Goal: Task Accomplishment & Management: Complete application form

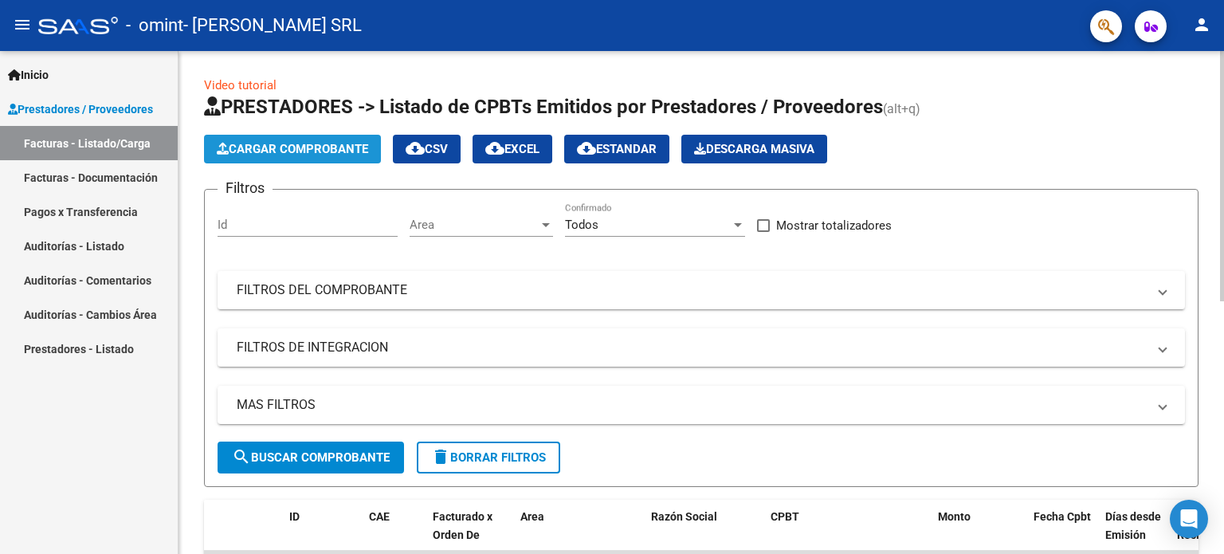
click at [290, 155] on span "Cargar Comprobante" at bounding box center [292, 149] width 151 height 14
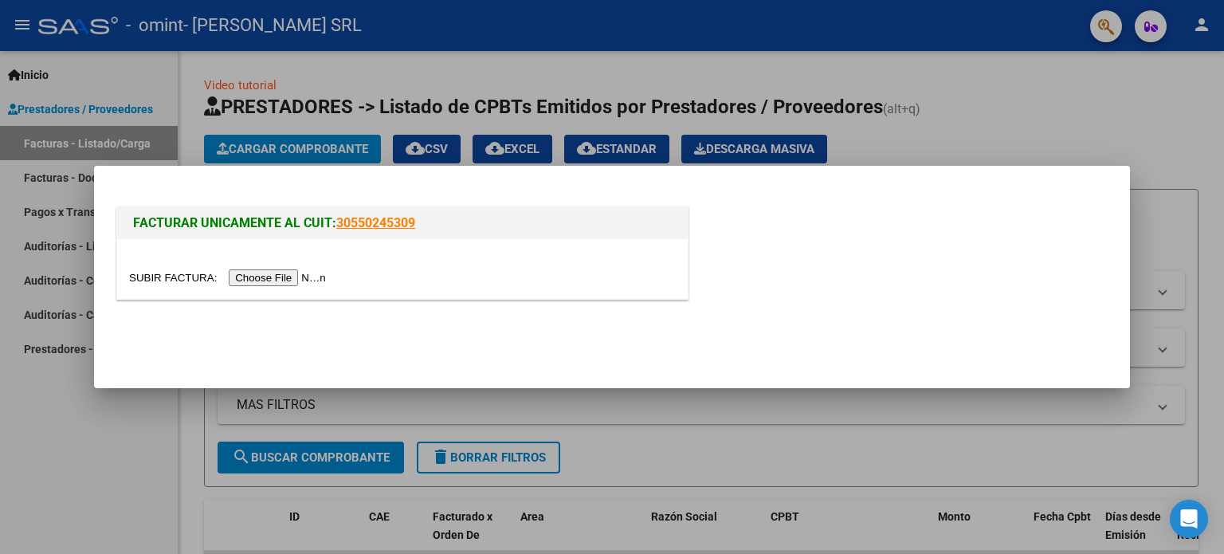
click at [277, 280] on input "file" at bounding box center [230, 277] width 202 height 17
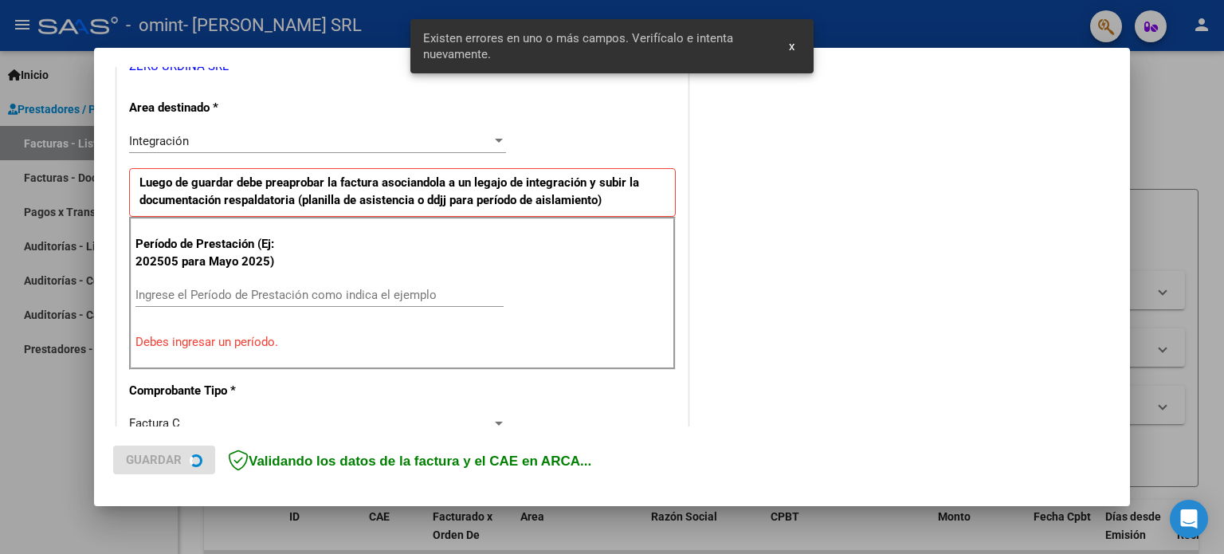
scroll to position [373, 0]
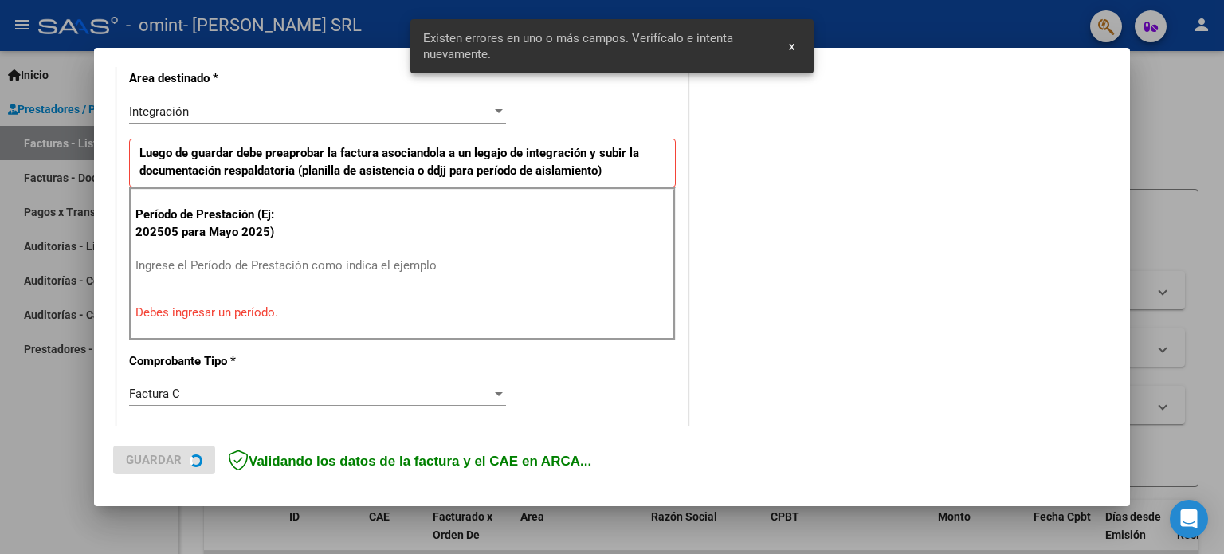
click at [268, 264] on input "Ingrese el Período de Prestación como indica el ejemplo" at bounding box center [319, 265] width 368 height 14
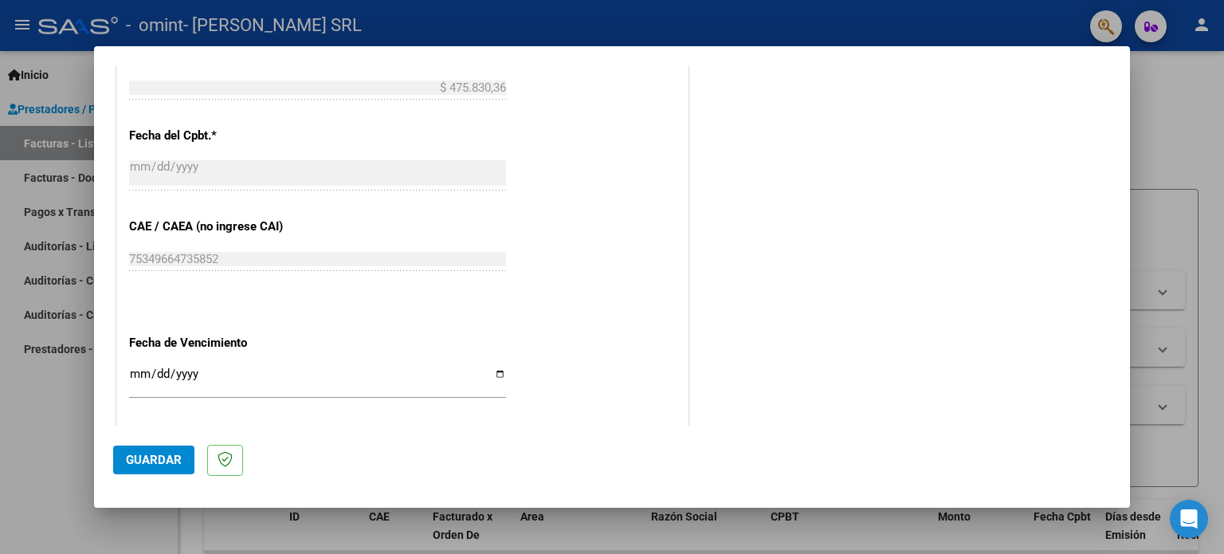
scroll to position [1040, 0]
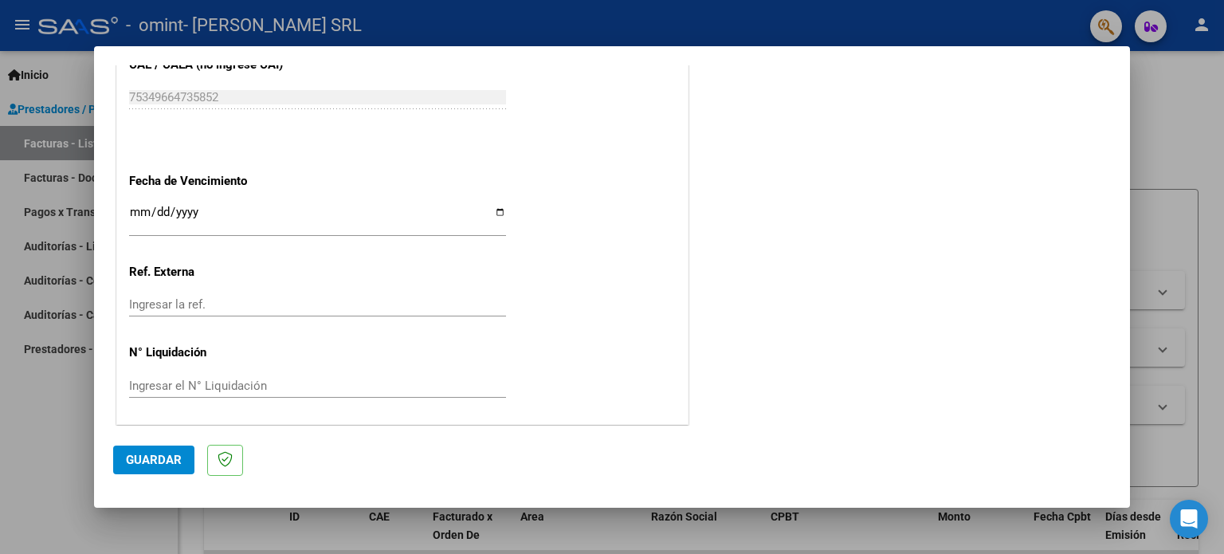
type input "202508"
click at [147, 452] on span "Guardar" at bounding box center [154, 459] width 56 height 14
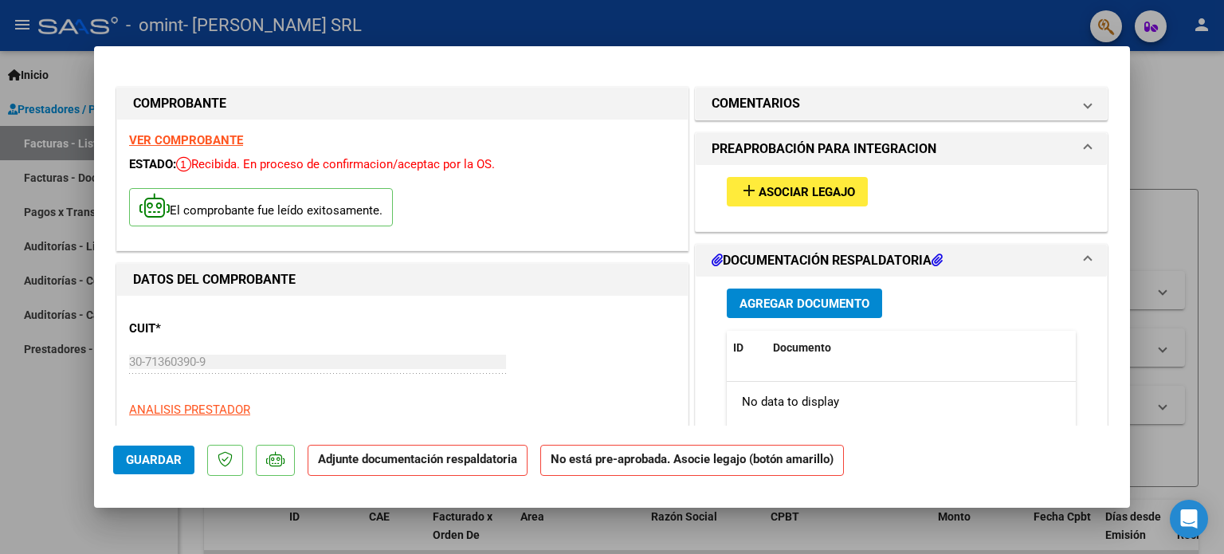
click at [760, 201] on button "add Asociar Legajo" at bounding box center [796, 191] width 141 height 29
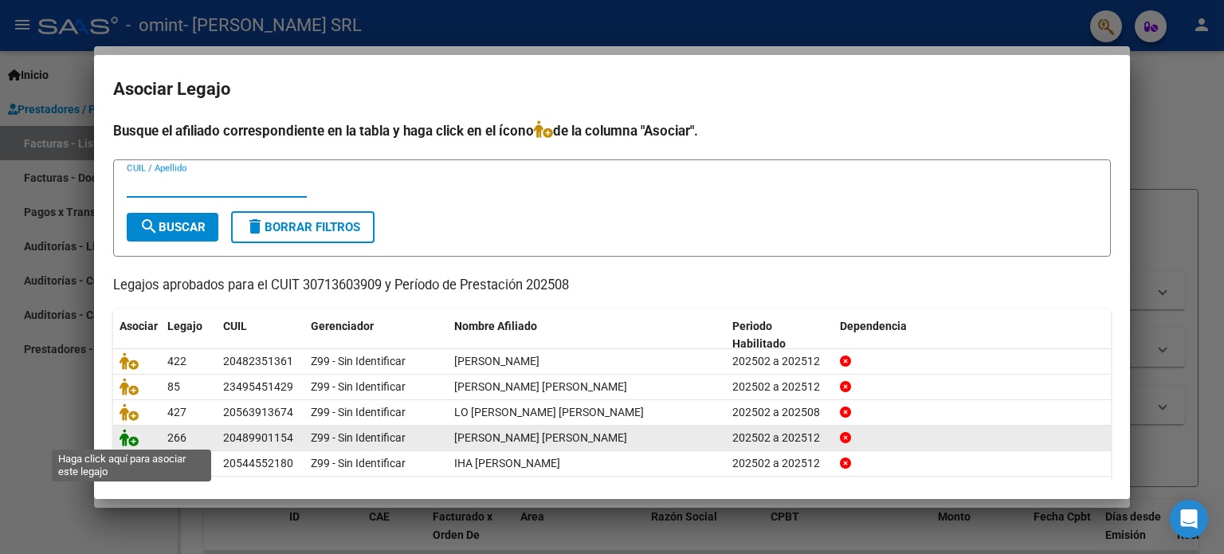
click at [124, 436] on icon at bounding box center [128, 438] width 19 height 18
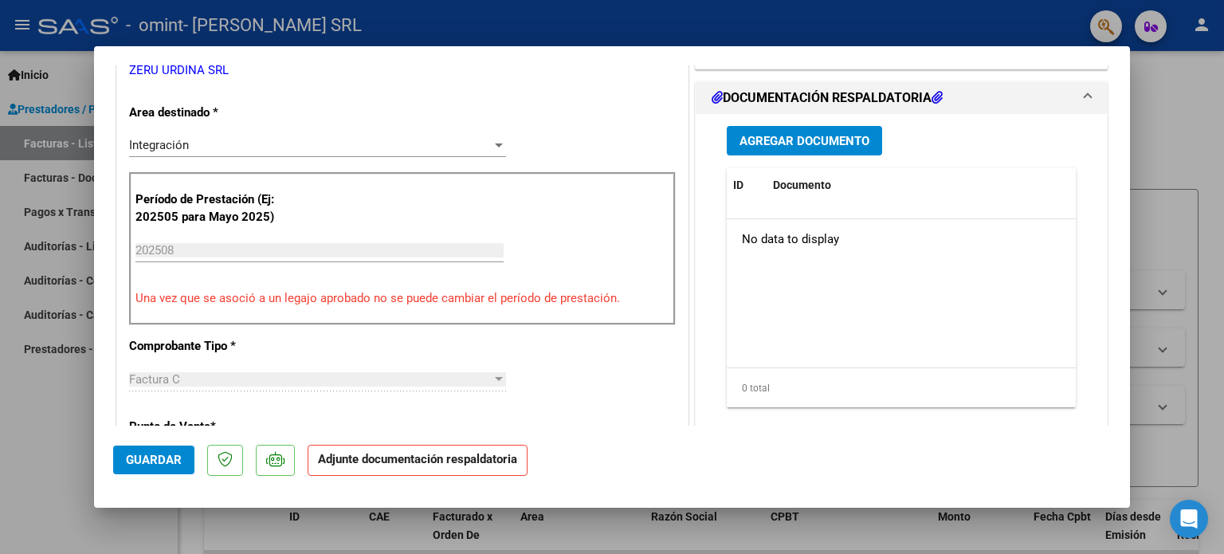
scroll to position [398, 0]
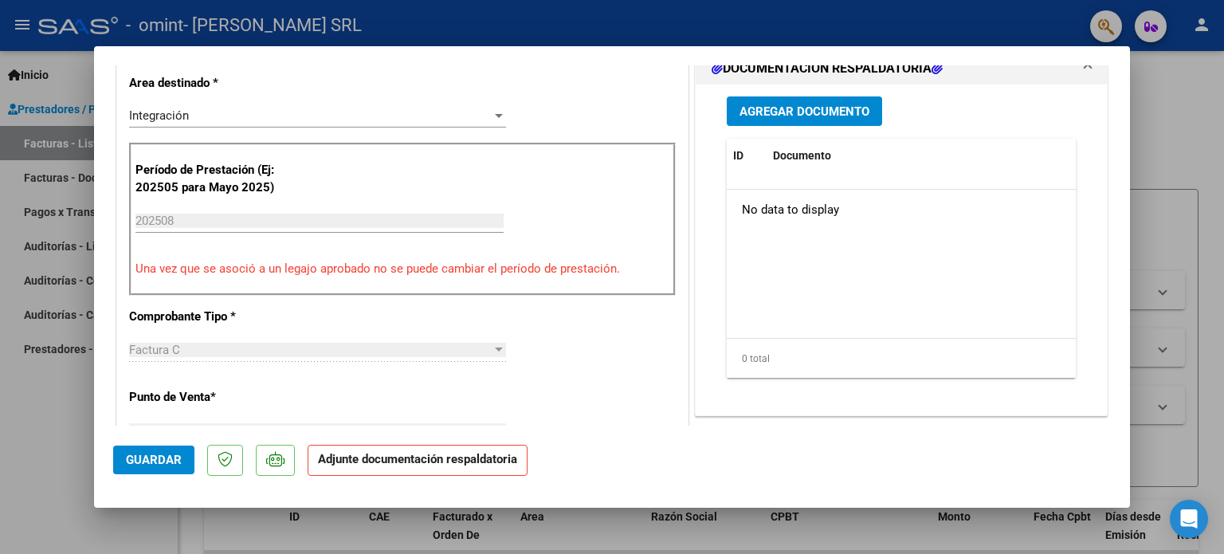
click at [771, 126] on button "Agregar Documento" at bounding box center [803, 110] width 155 height 29
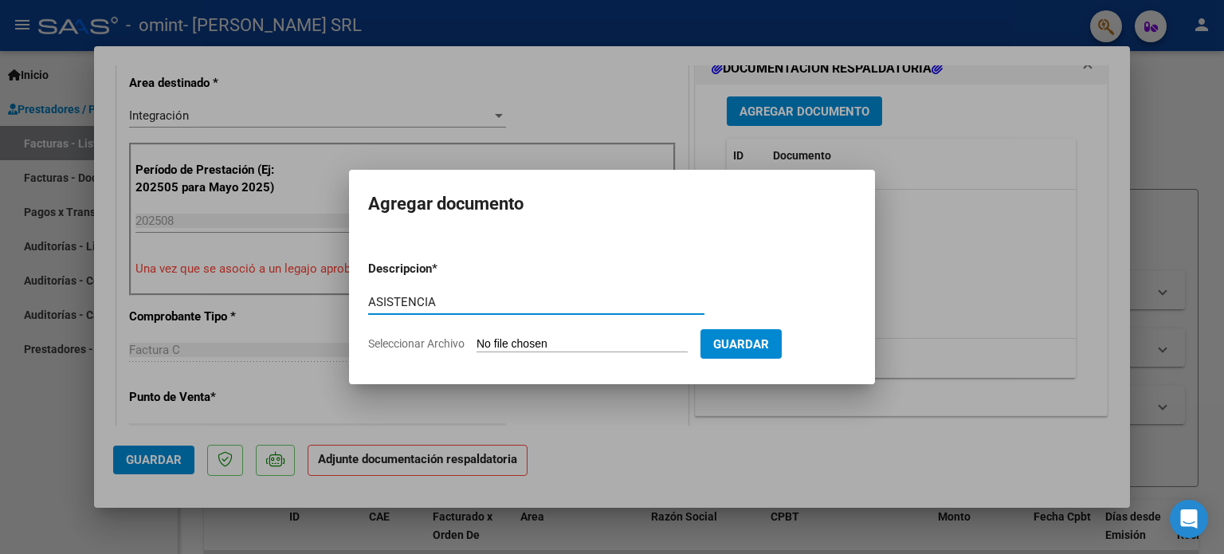
type input "ASISTENCIA"
click at [476, 337] on input "Seleccionar Archivo" at bounding box center [581, 344] width 211 height 15
type input "C:\fakepath\D’ANDRE ASISTENCIA AGO 25.pdf"
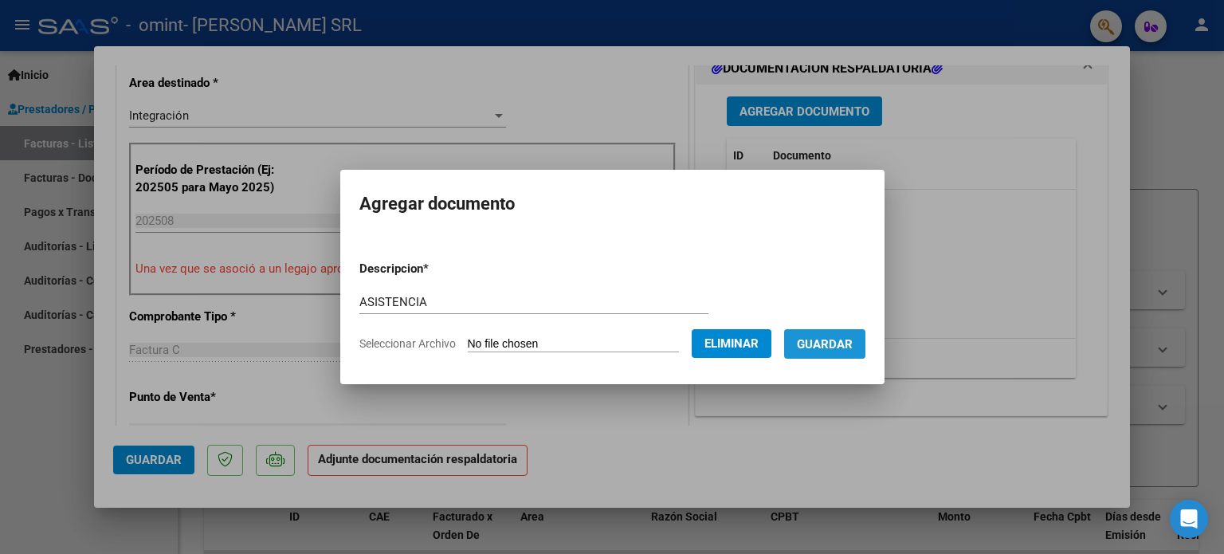
click at [825, 342] on span "Guardar" at bounding box center [825, 344] width 56 height 14
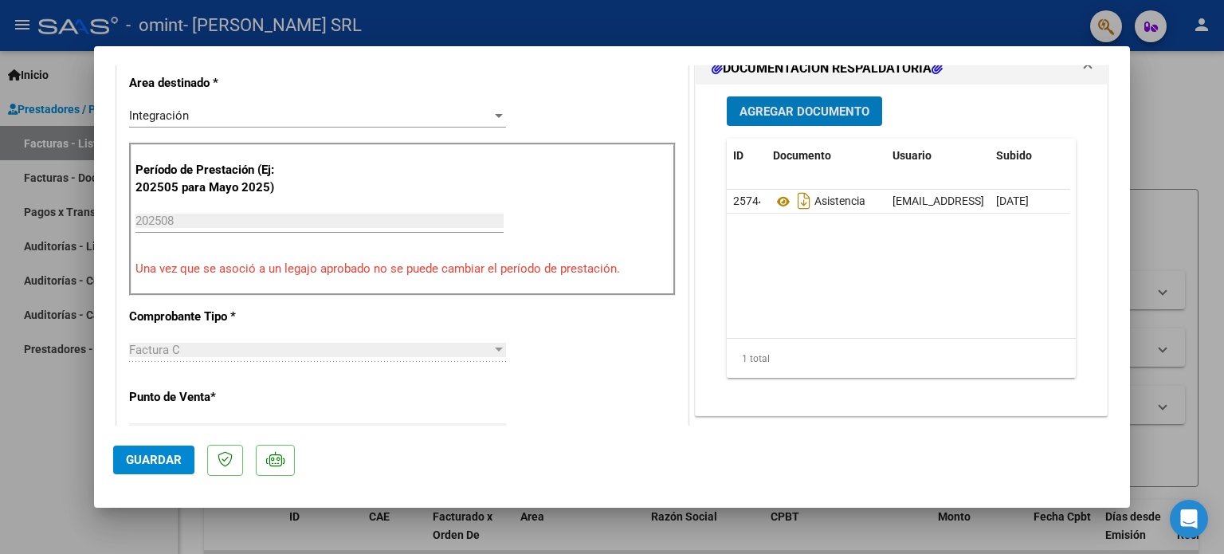
click at [170, 461] on span "Guardar" at bounding box center [154, 459] width 56 height 14
click at [22, 445] on div at bounding box center [612, 277] width 1224 height 554
type input "$ 0,00"
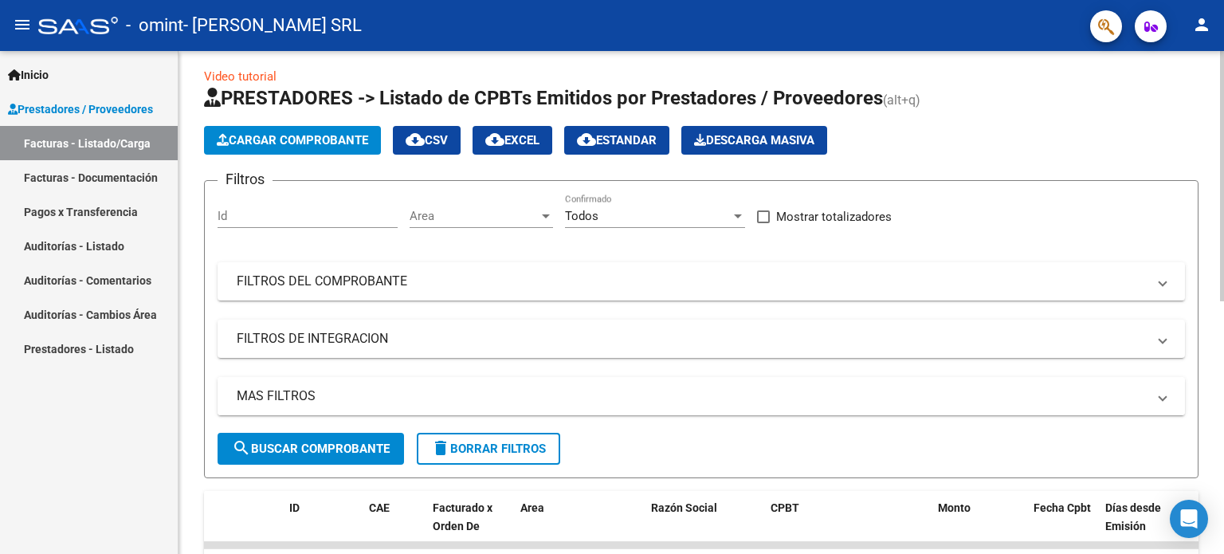
scroll to position [0, 0]
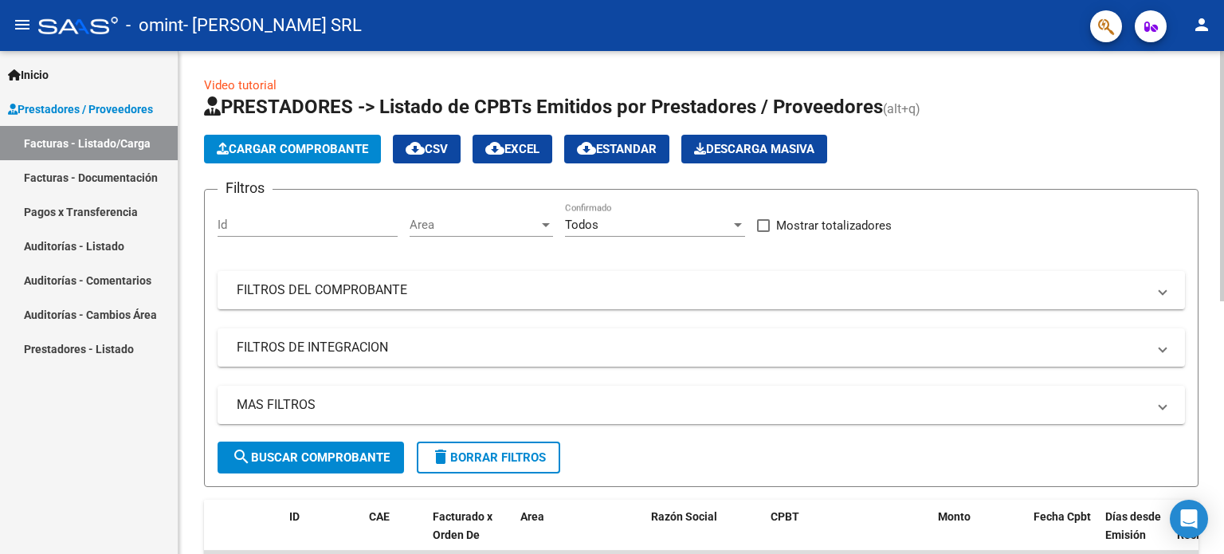
click at [331, 153] on span "Cargar Comprobante" at bounding box center [292, 149] width 151 height 14
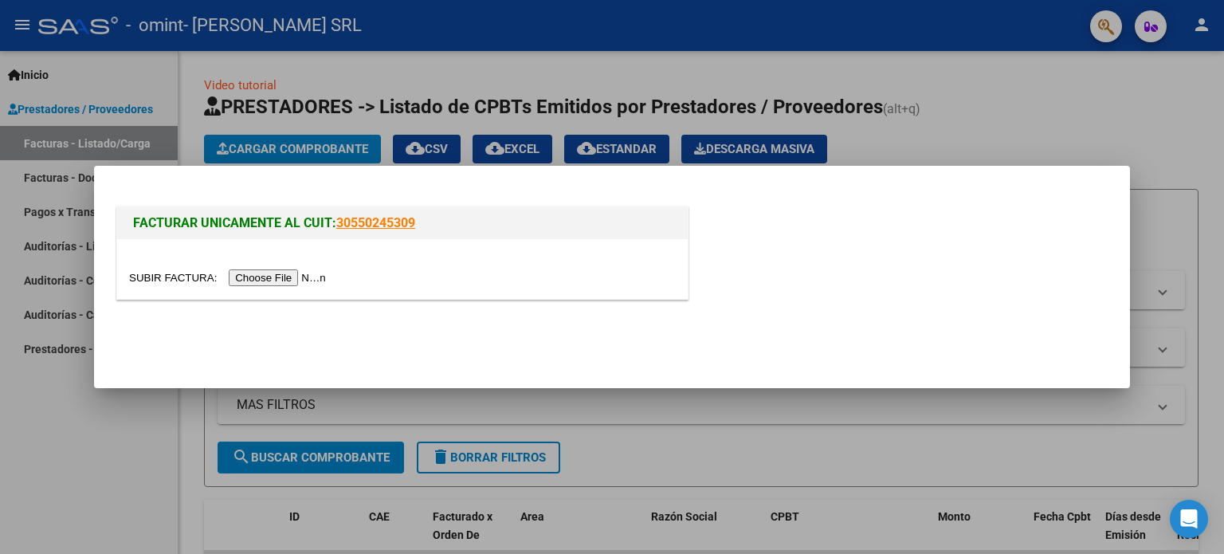
click at [288, 283] on input "file" at bounding box center [230, 277] width 202 height 17
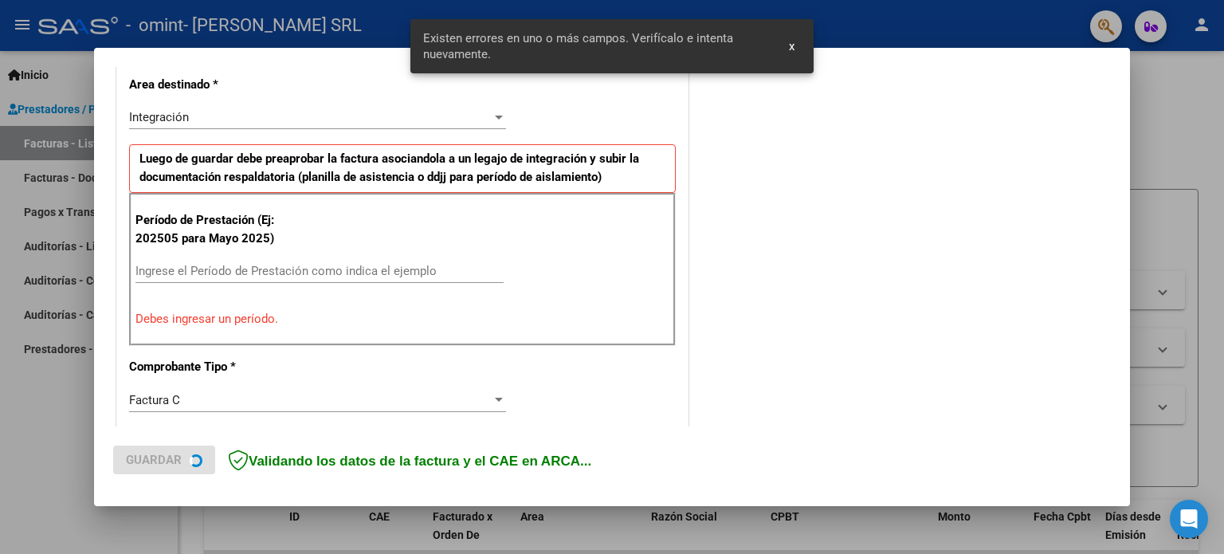
scroll to position [343, 0]
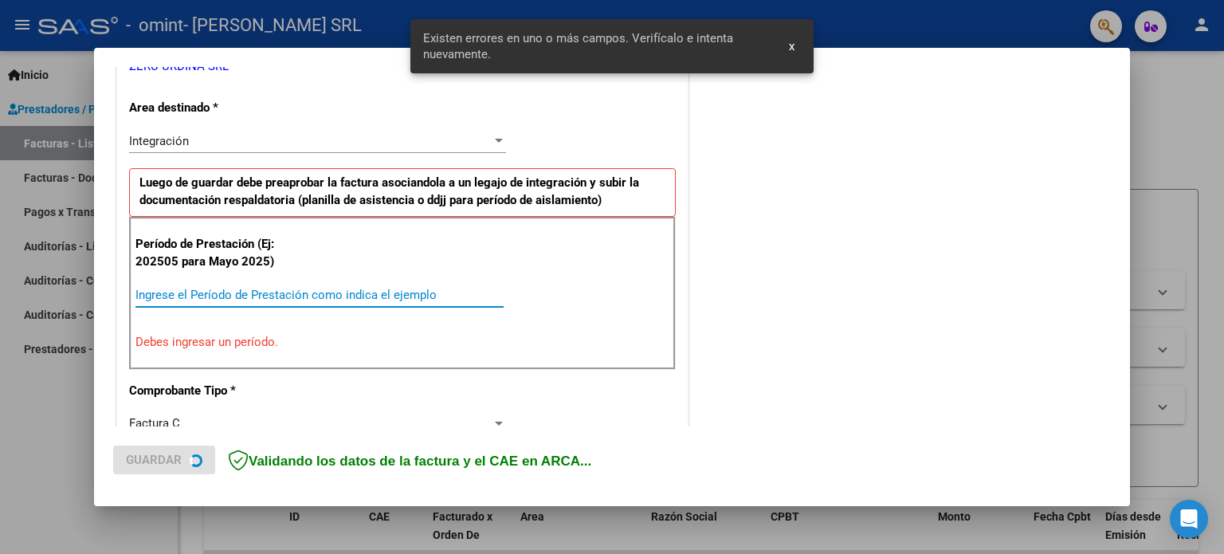
click at [293, 292] on input "Ingrese el Período de Prestación como indica el ejemplo" at bounding box center [319, 295] width 368 height 14
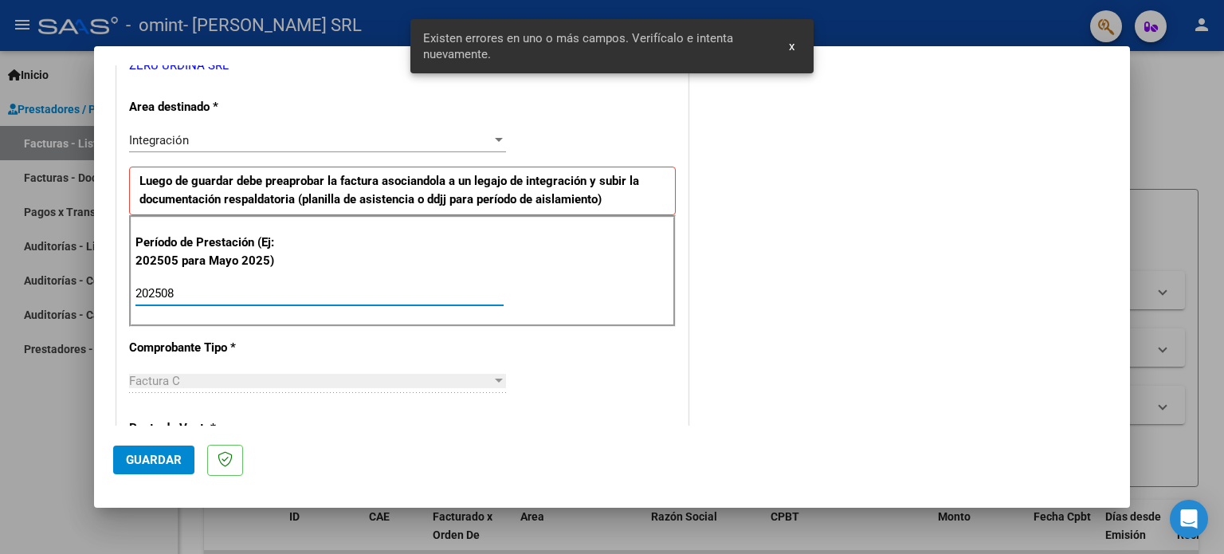
type input "202508"
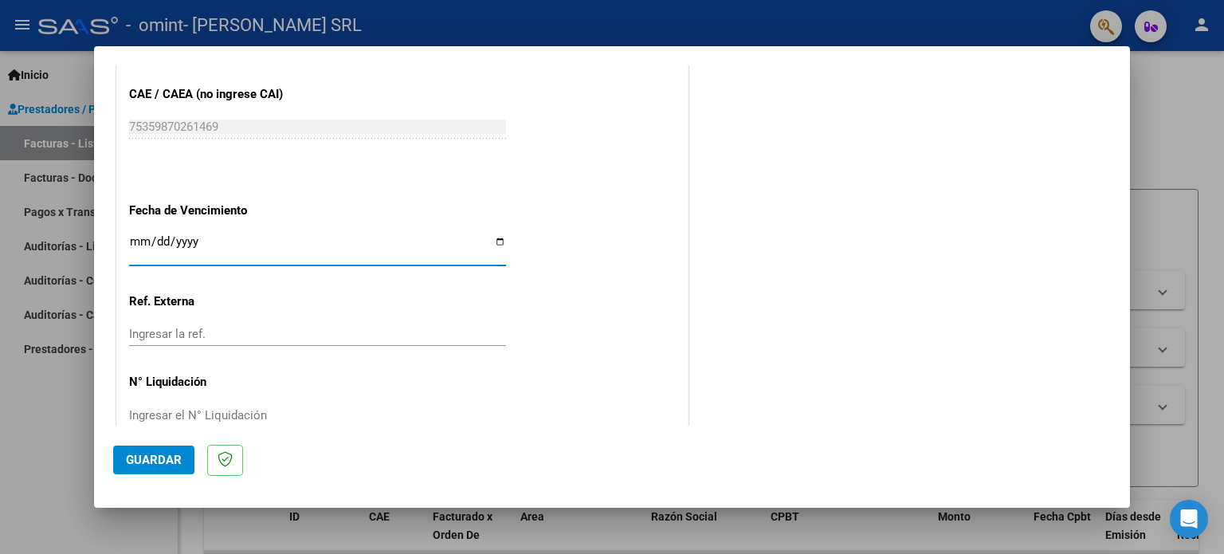
click at [166, 456] on span "Guardar" at bounding box center [154, 459] width 56 height 14
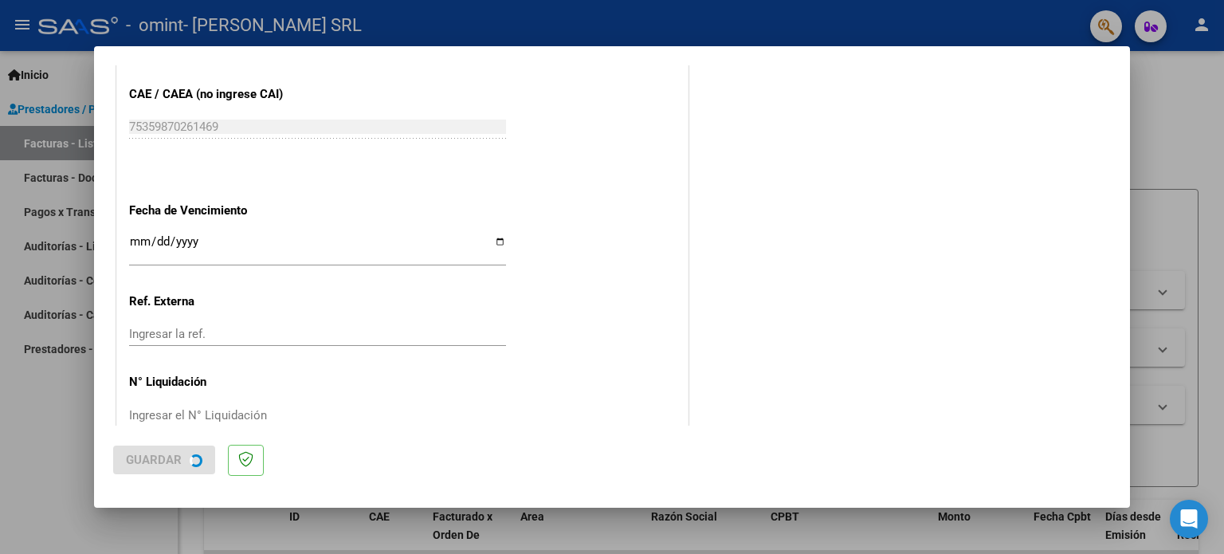
scroll to position [0, 0]
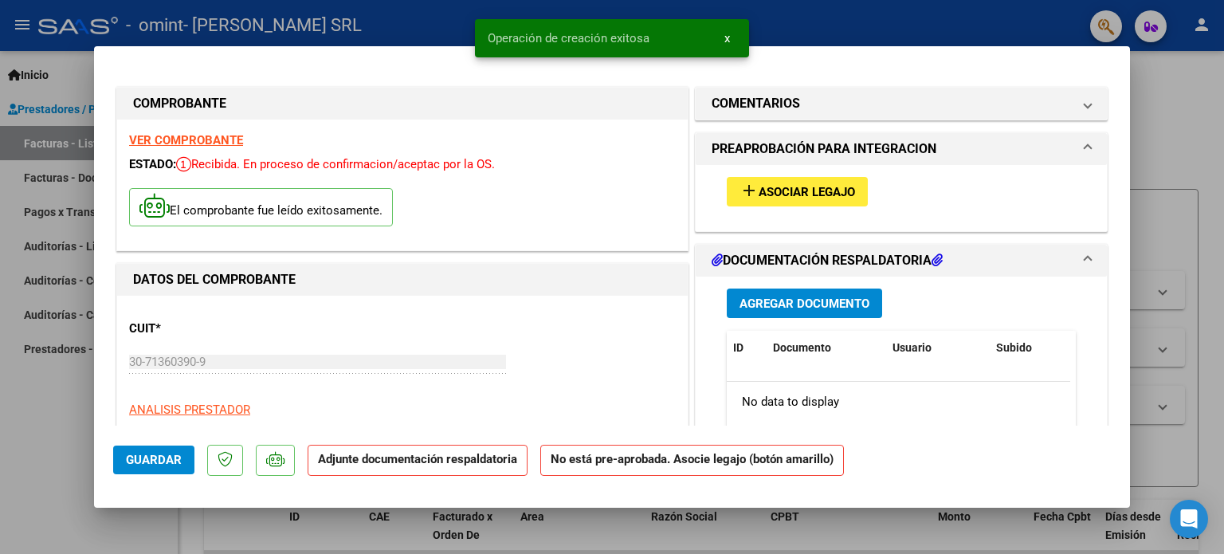
click at [791, 192] on span "Asociar Legajo" at bounding box center [806, 192] width 96 height 14
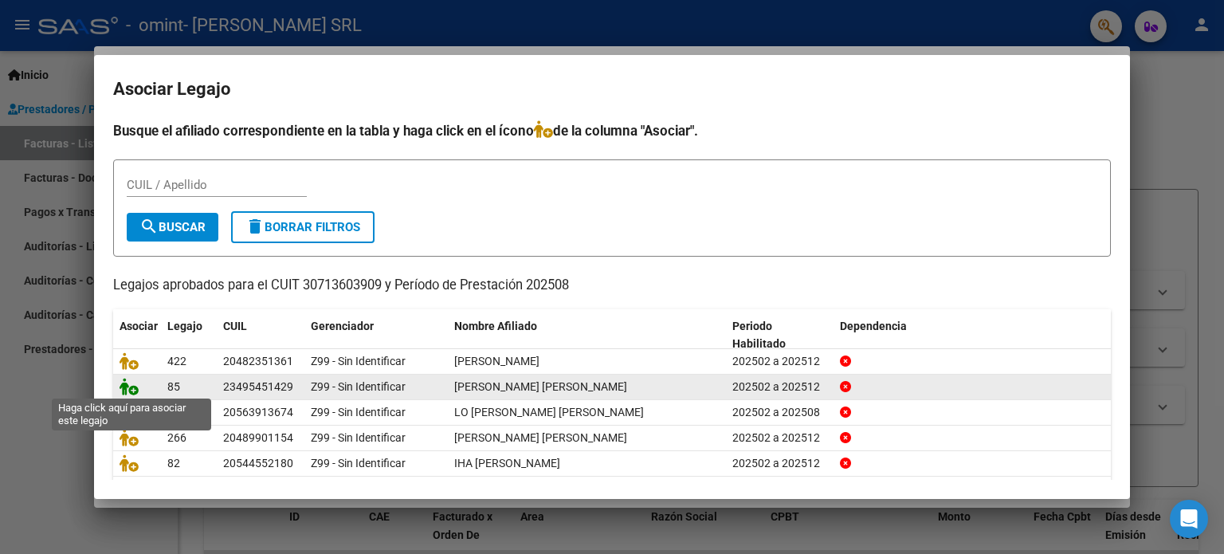
click at [127, 384] on icon at bounding box center [128, 387] width 19 height 18
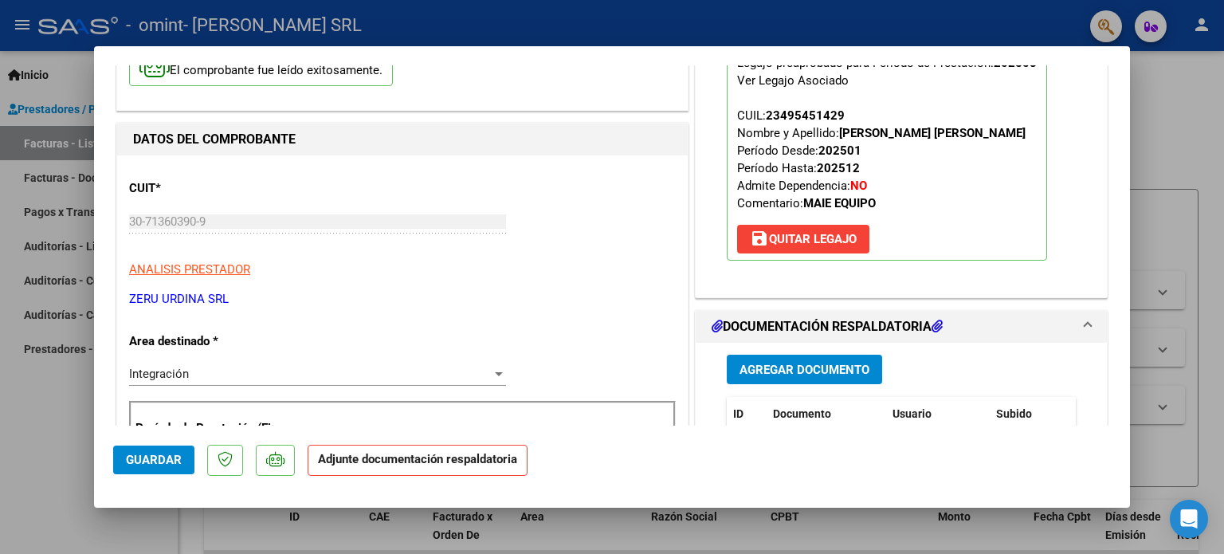
scroll to position [239, 0]
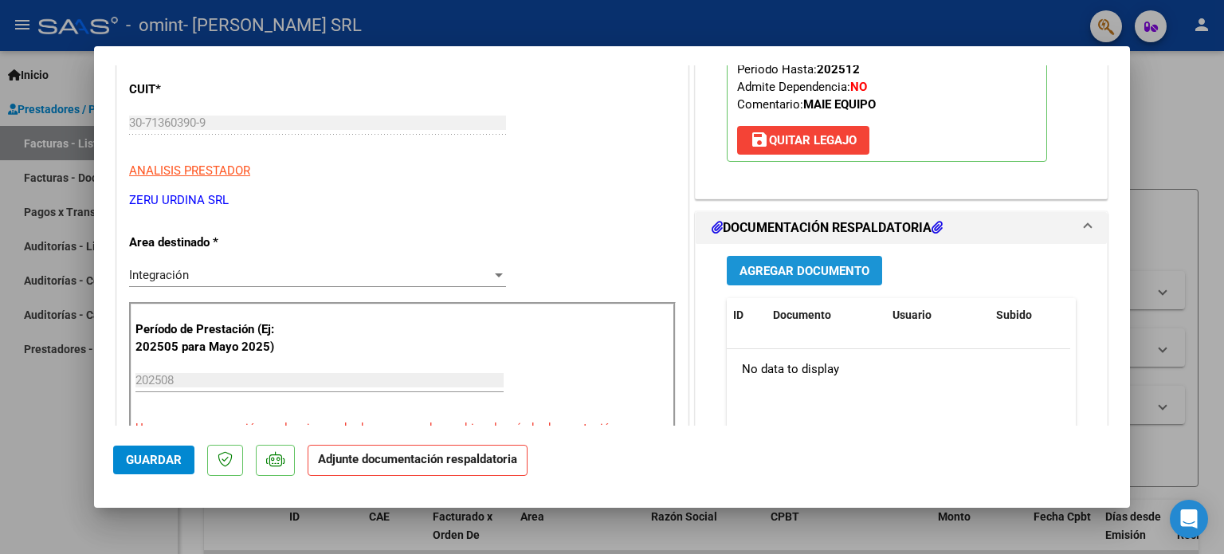
click at [773, 269] on span "Agregar Documento" at bounding box center [804, 271] width 130 height 14
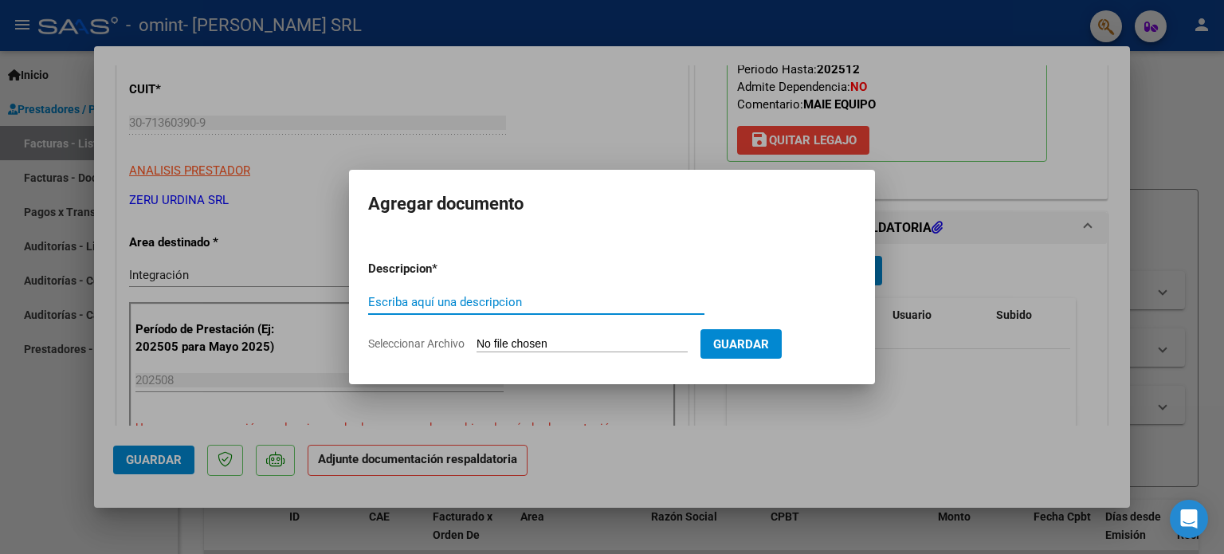
click at [532, 302] on input "Escriba aquí una descripcion" at bounding box center [536, 302] width 336 height 14
type input "ASISTENCIA"
click at [476, 337] on input "Seleccionar Archivo" at bounding box center [581, 344] width 211 height 15
type input "C:\fakepath\ARNALDI, [GEOGRAPHIC_DATA] - [GEOGRAPHIC_DATA] AGOSTO .pdf"
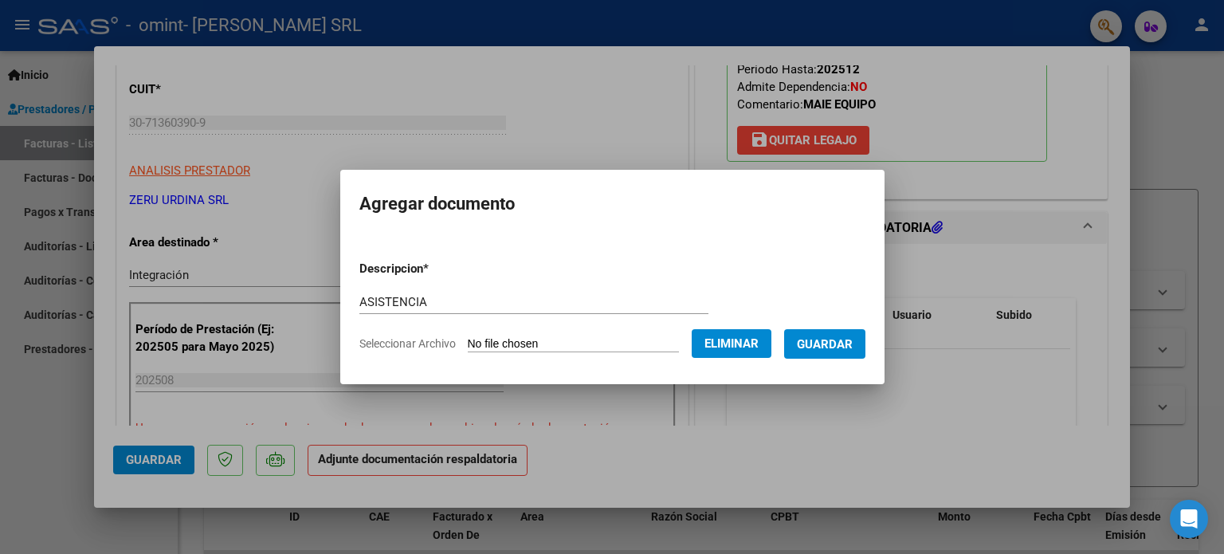
click at [852, 344] on span "Guardar" at bounding box center [825, 344] width 56 height 14
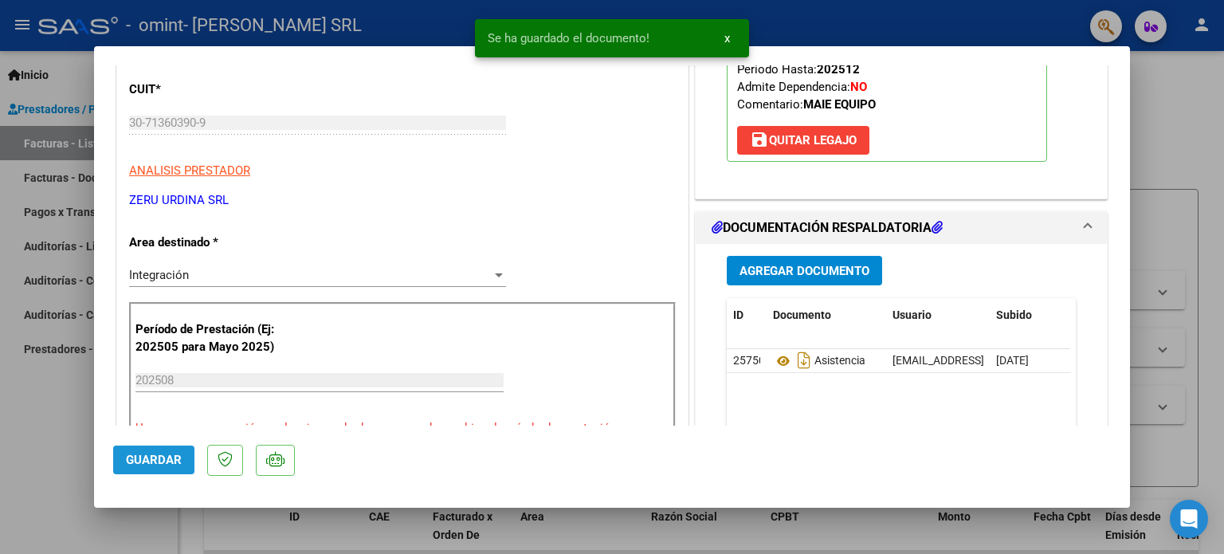
click at [131, 451] on button "Guardar" at bounding box center [153, 459] width 81 height 29
click at [33, 434] on div at bounding box center [612, 277] width 1224 height 554
type input "$ 0,00"
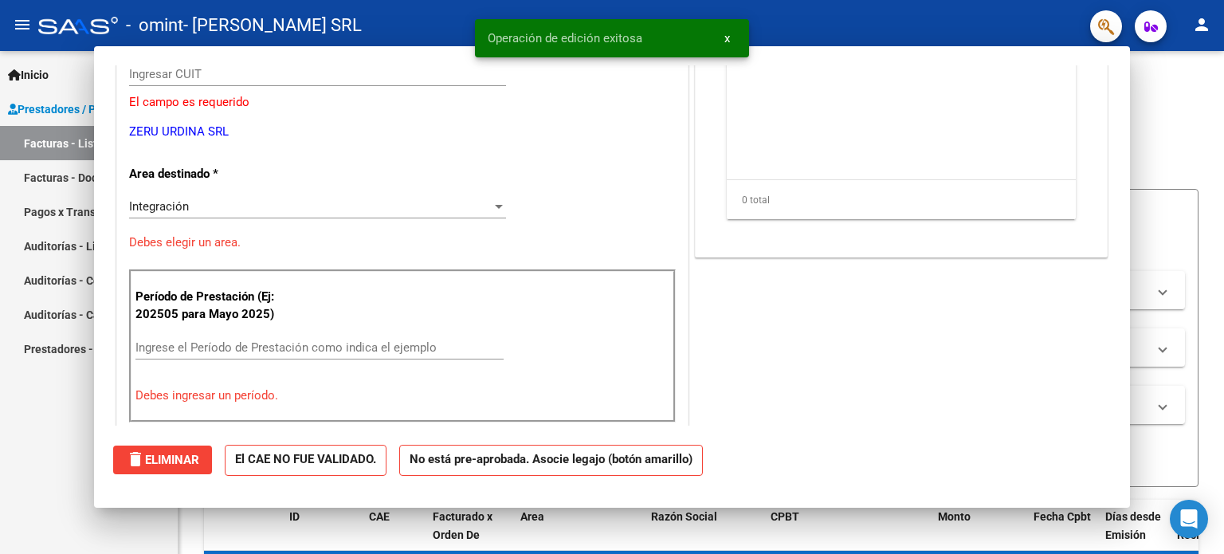
scroll to position [0, 0]
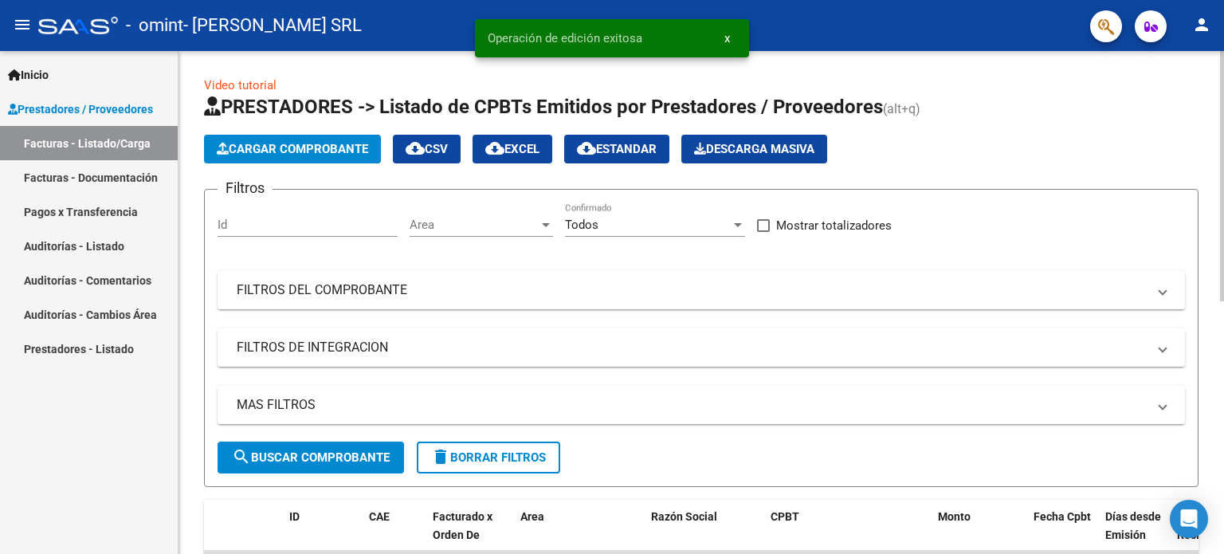
click at [267, 150] on span "Cargar Comprobante" at bounding box center [292, 149] width 151 height 14
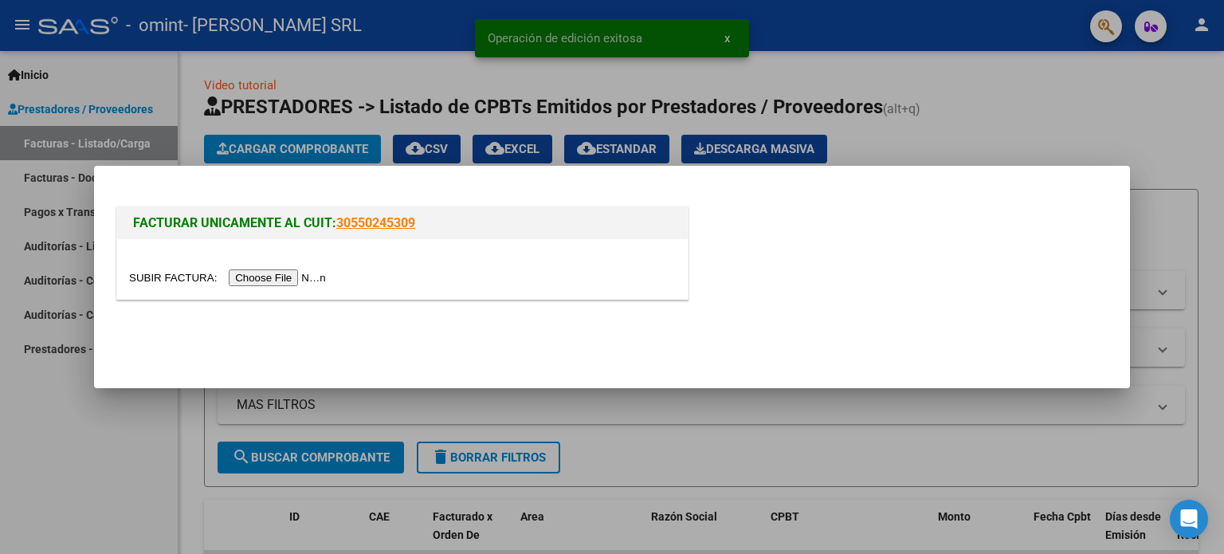
click at [267, 279] on input "file" at bounding box center [230, 277] width 202 height 17
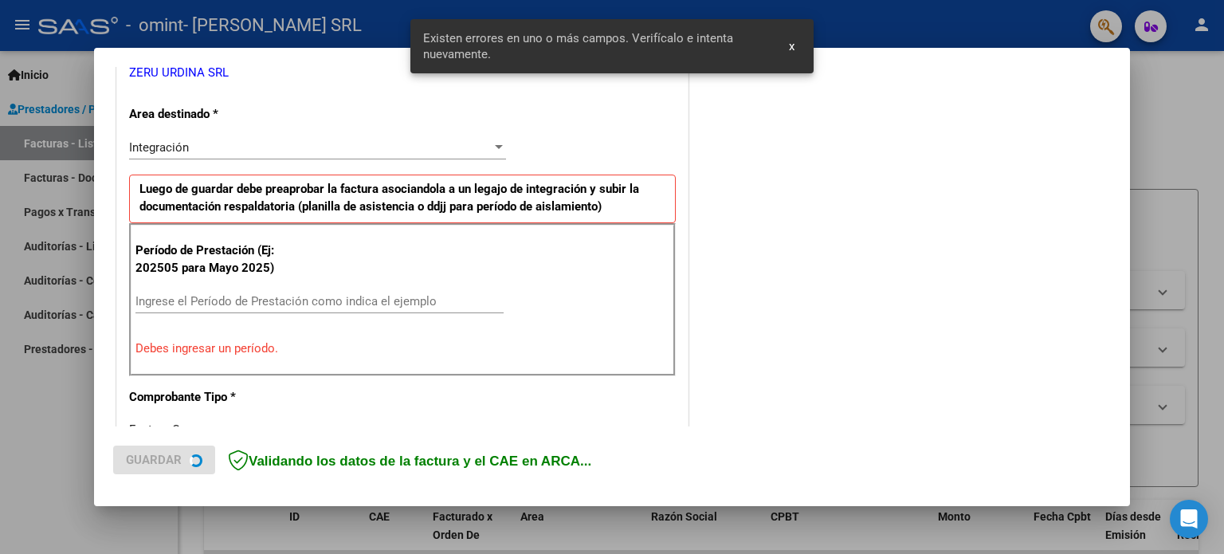
scroll to position [343, 0]
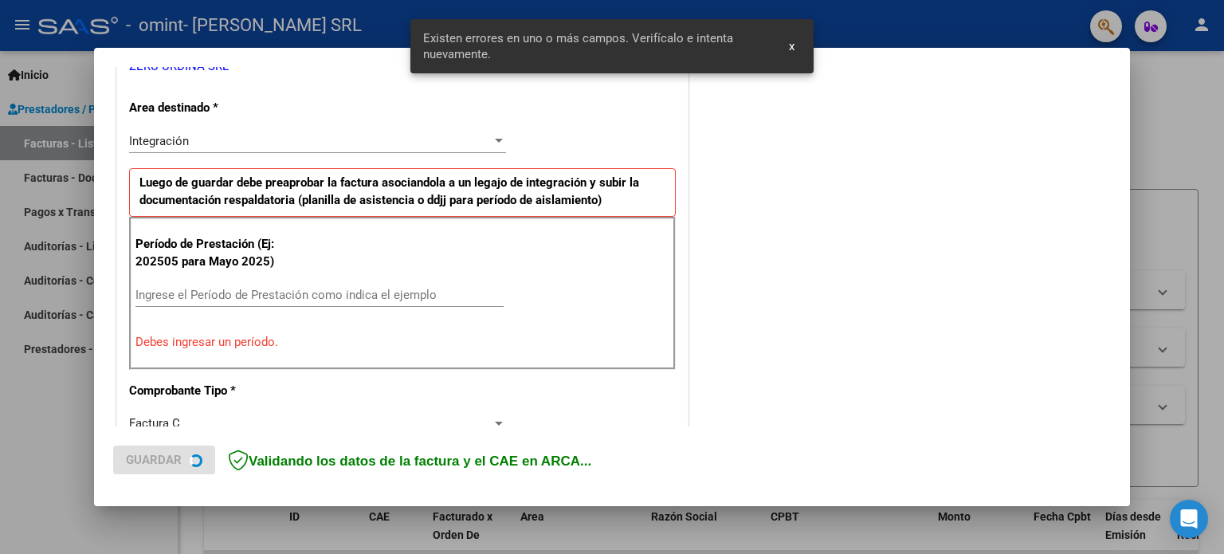
click at [270, 292] on input "Ingrese el Período de Prestación como indica el ejemplo" at bounding box center [319, 295] width 368 height 14
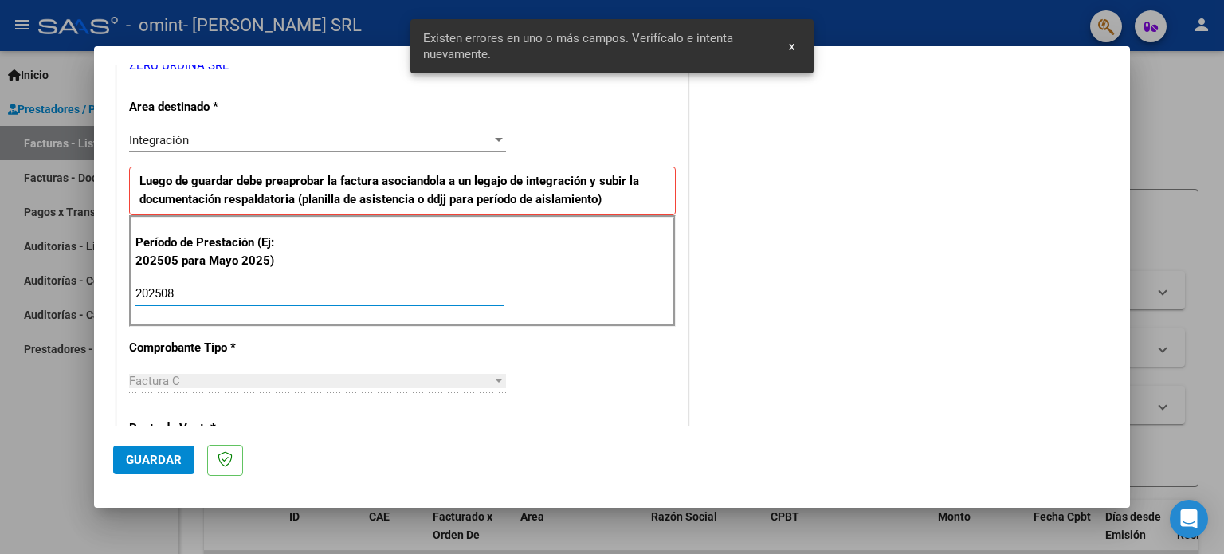
type input "202508"
click at [165, 462] on span "Guardar" at bounding box center [154, 459] width 56 height 14
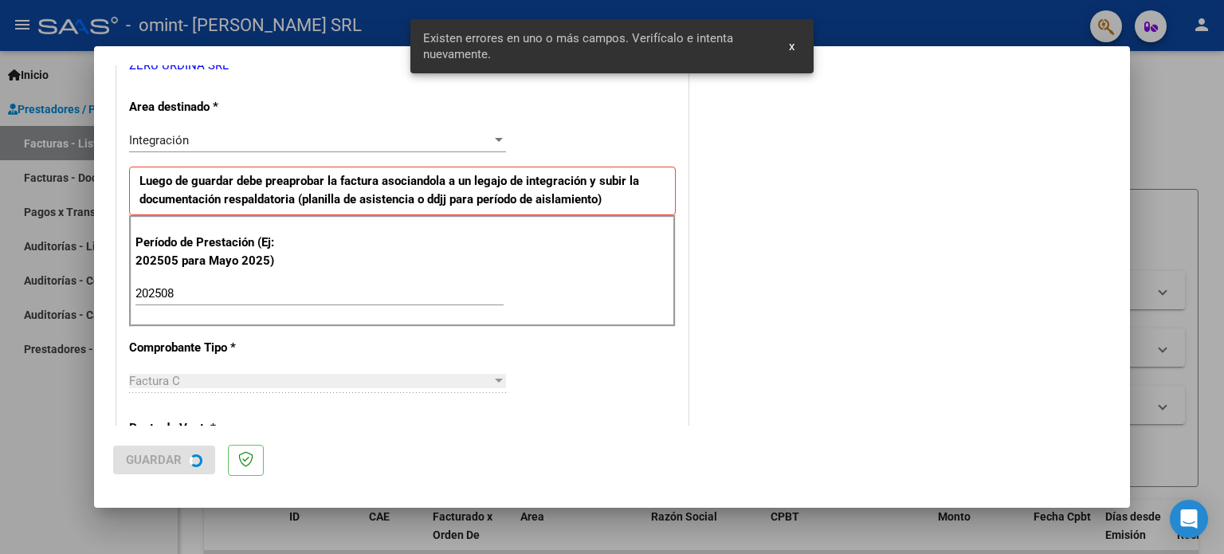
scroll to position [0, 0]
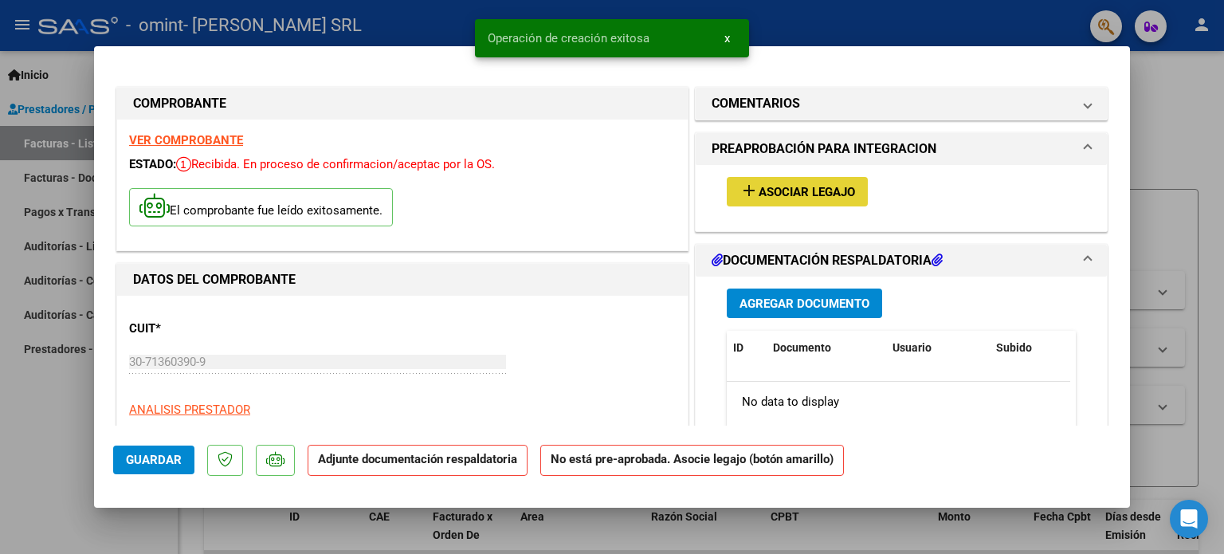
click at [777, 198] on span "Asociar Legajo" at bounding box center [806, 192] width 96 height 14
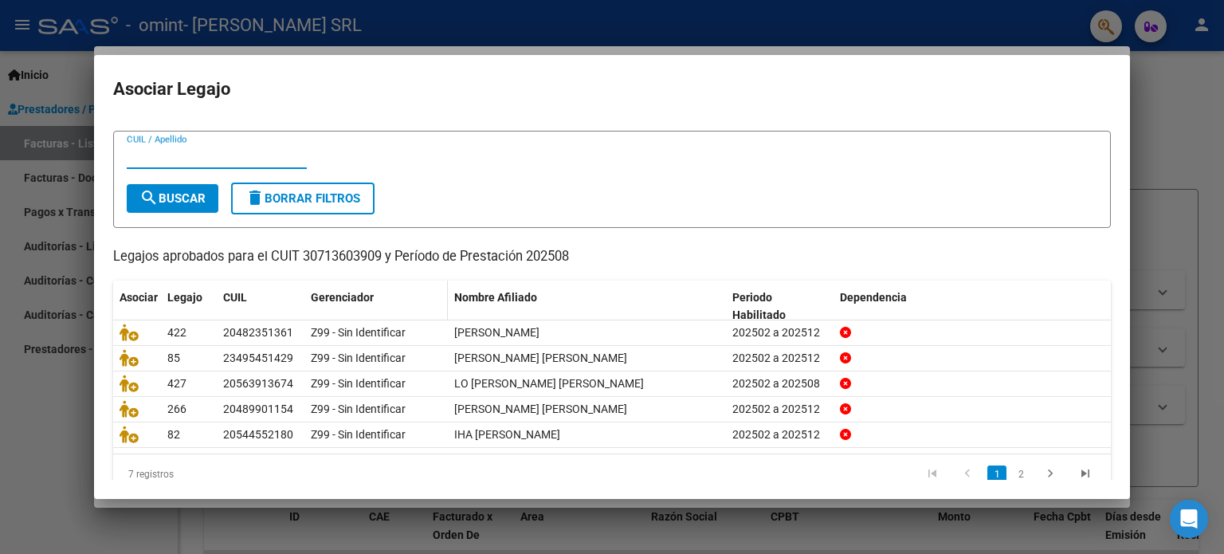
scroll to position [53, 0]
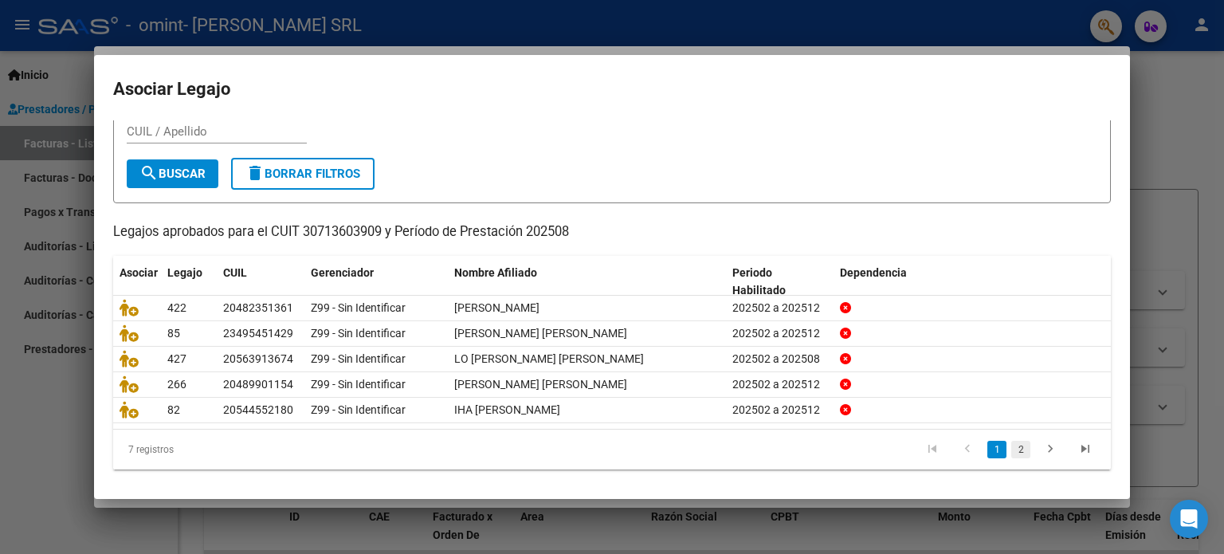
click at [1011, 445] on link "2" at bounding box center [1020, 450] width 19 height 18
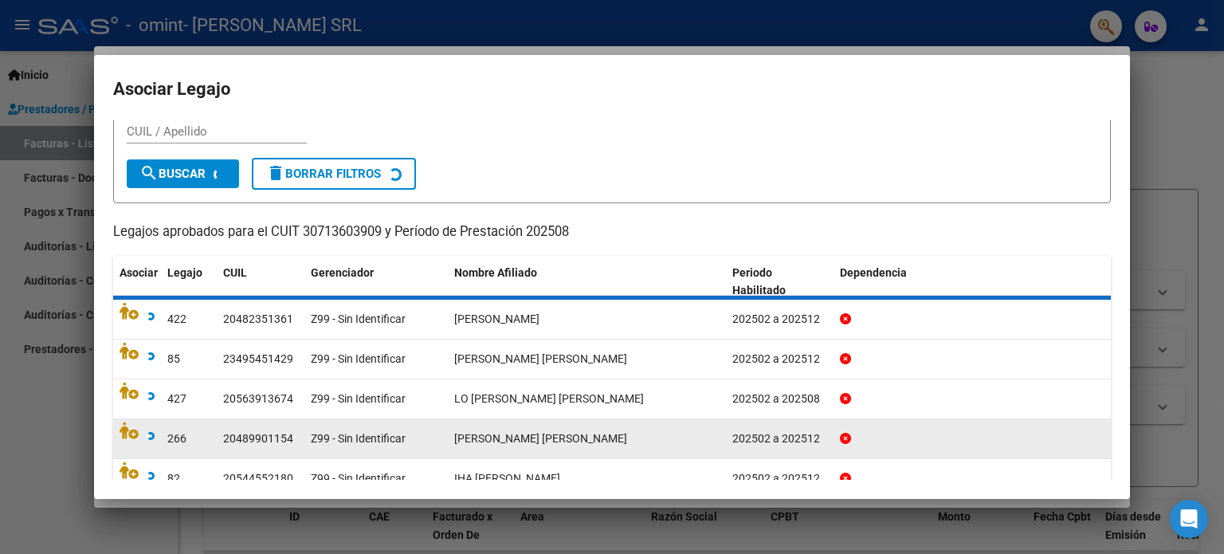
scroll to position [0, 0]
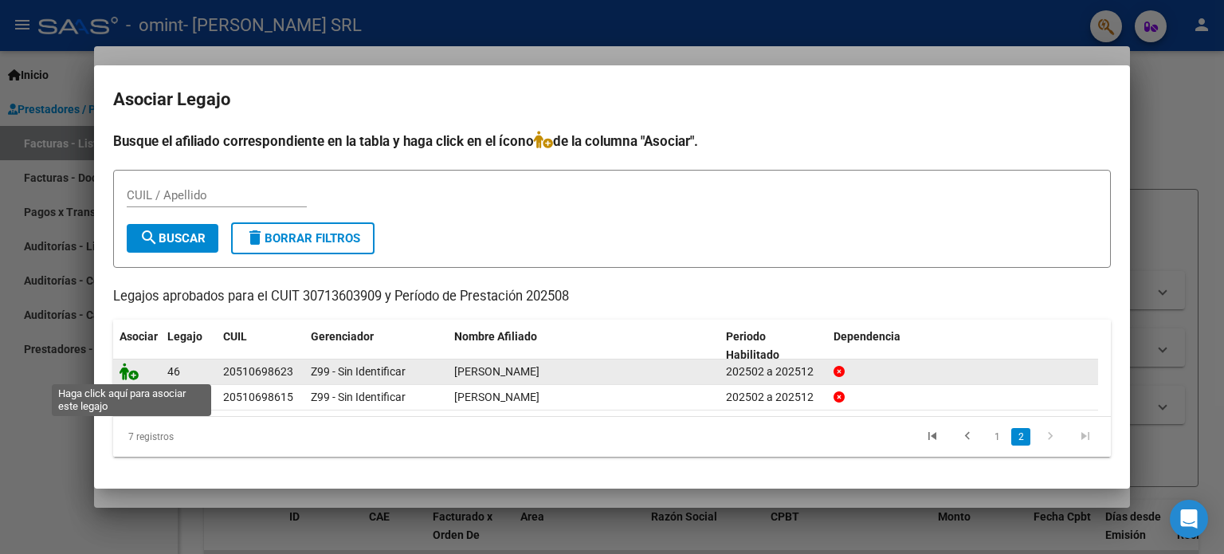
click at [128, 370] on icon at bounding box center [128, 371] width 19 height 18
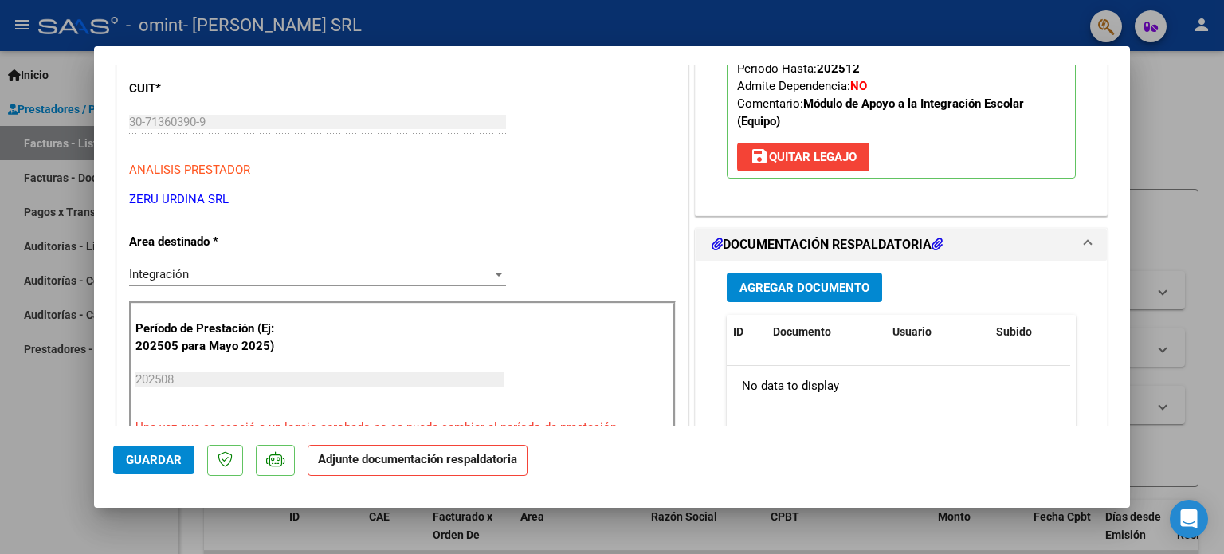
scroll to position [319, 0]
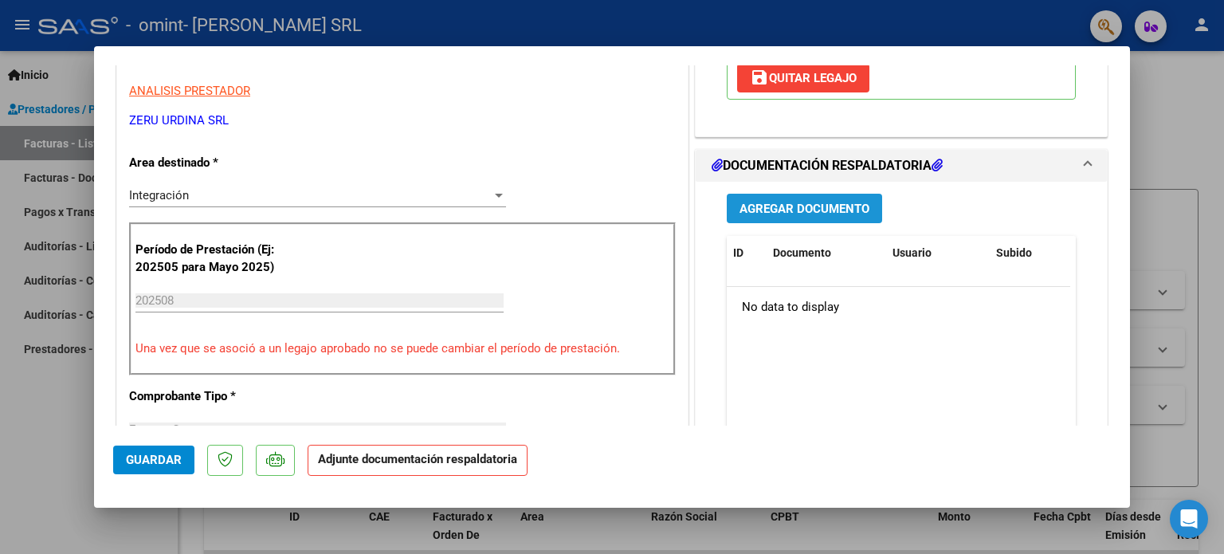
click at [781, 205] on span "Agregar Documento" at bounding box center [804, 209] width 130 height 14
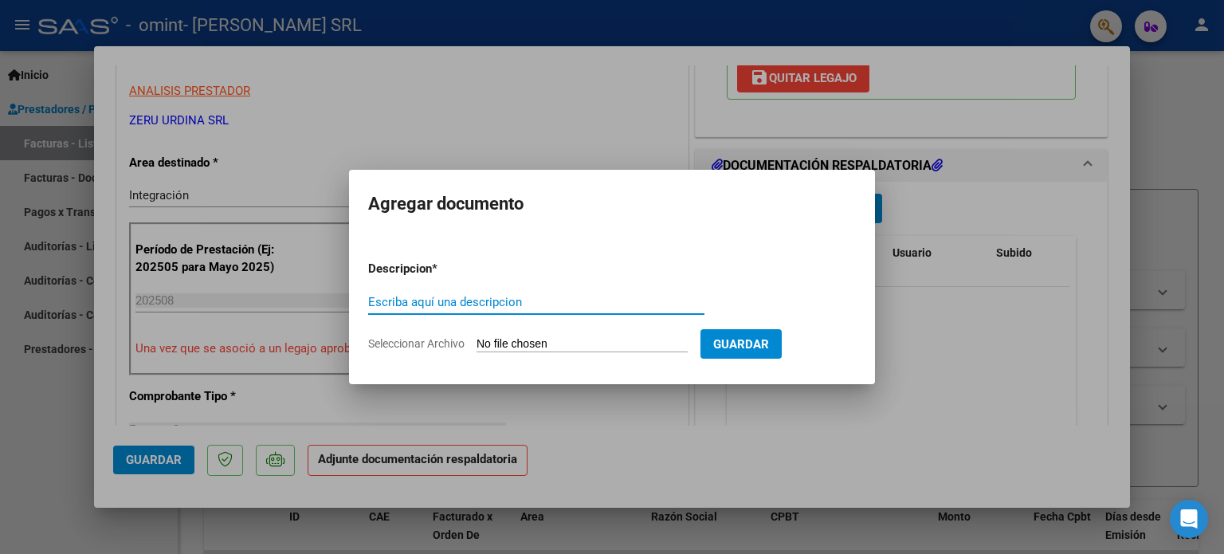
click at [497, 300] on input "Escriba aquí una descripcion" at bounding box center [536, 302] width 336 height 14
type input "ASISTENCIA"
click at [476, 337] on input "Seleccionar Archivo" at bounding box center [581, 344] width 211 height 15
type input "C:\fakepath\[PERSON_NAME] - PA AGO.pdf"
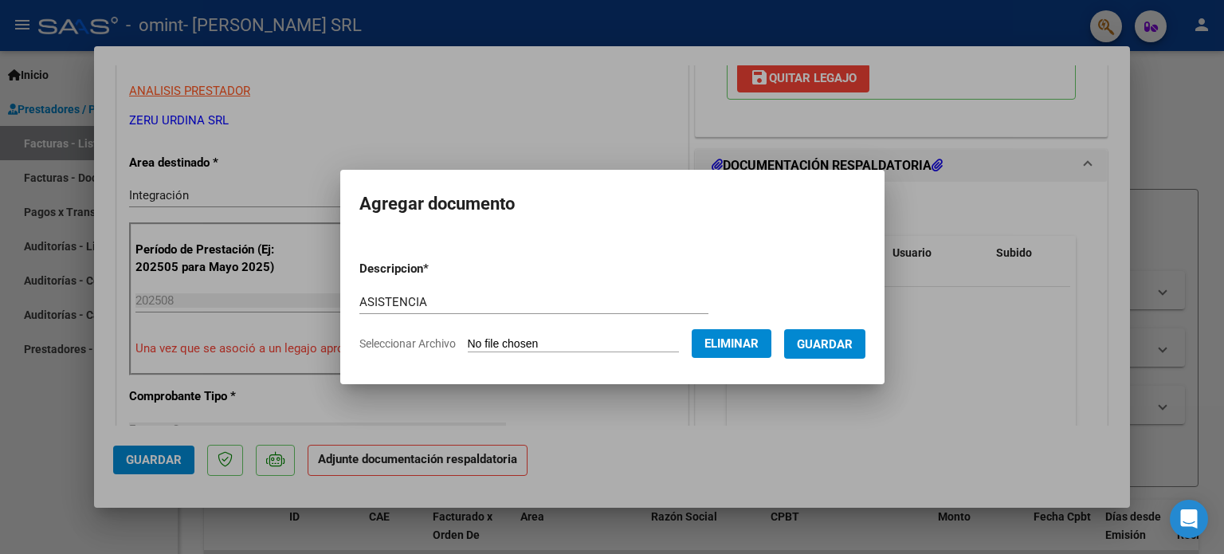
click at [824, 344] on span "Guardar" at bounding box center [825, 344] width 56 height 14
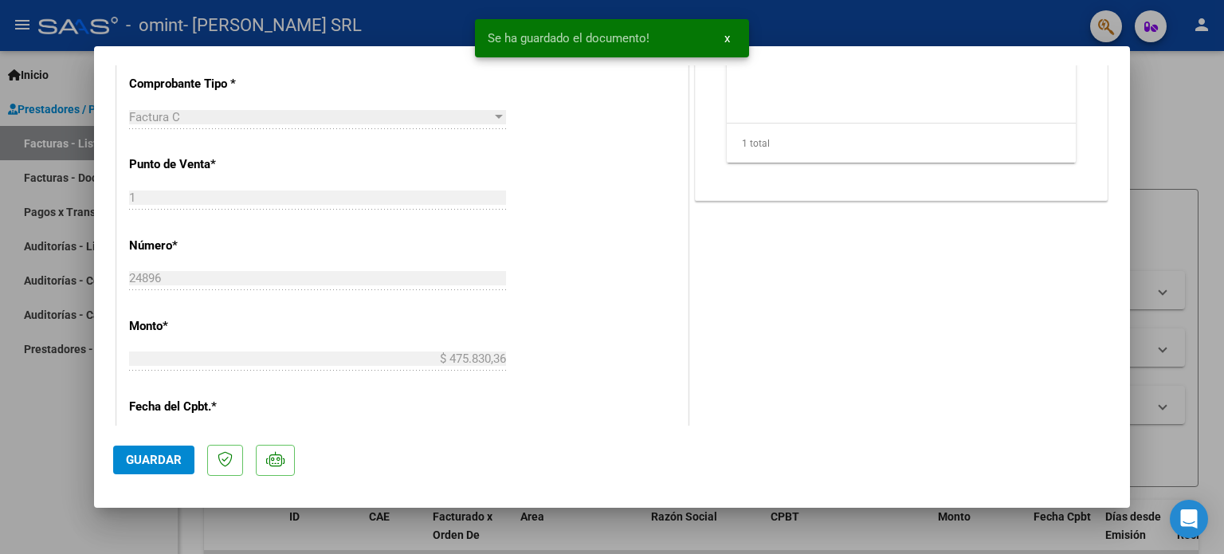
scroll to position [637, 0]
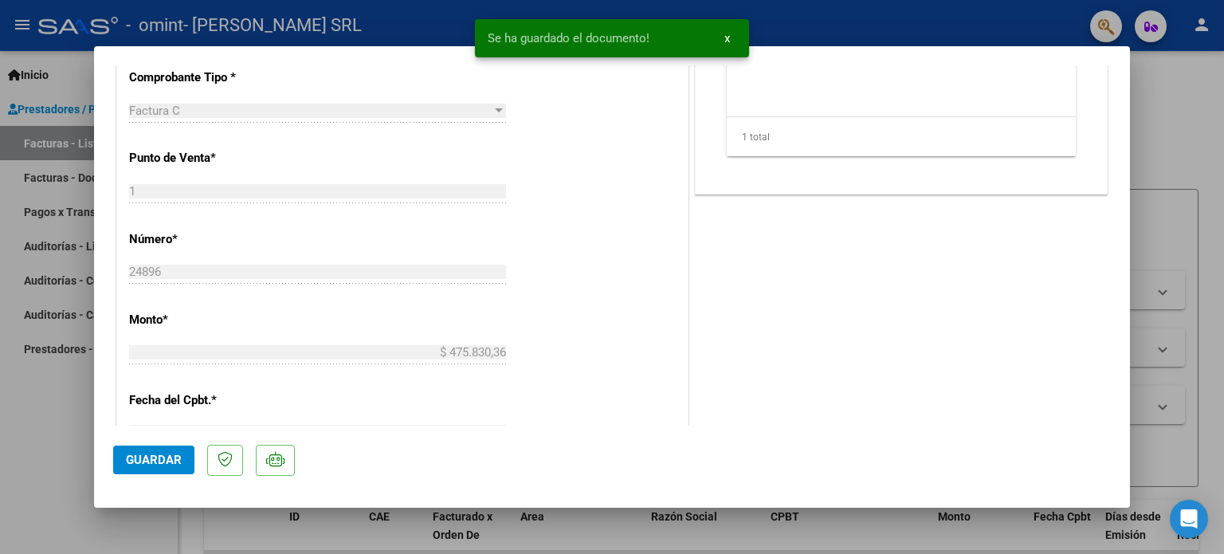
click at [154, 461] on span "Guardar" at bounding box center [154, 459] width 56 height 14
click at [52, 396] on div at bounding box center [612, 277] width 1224 height 554
type input "$ 0,00"
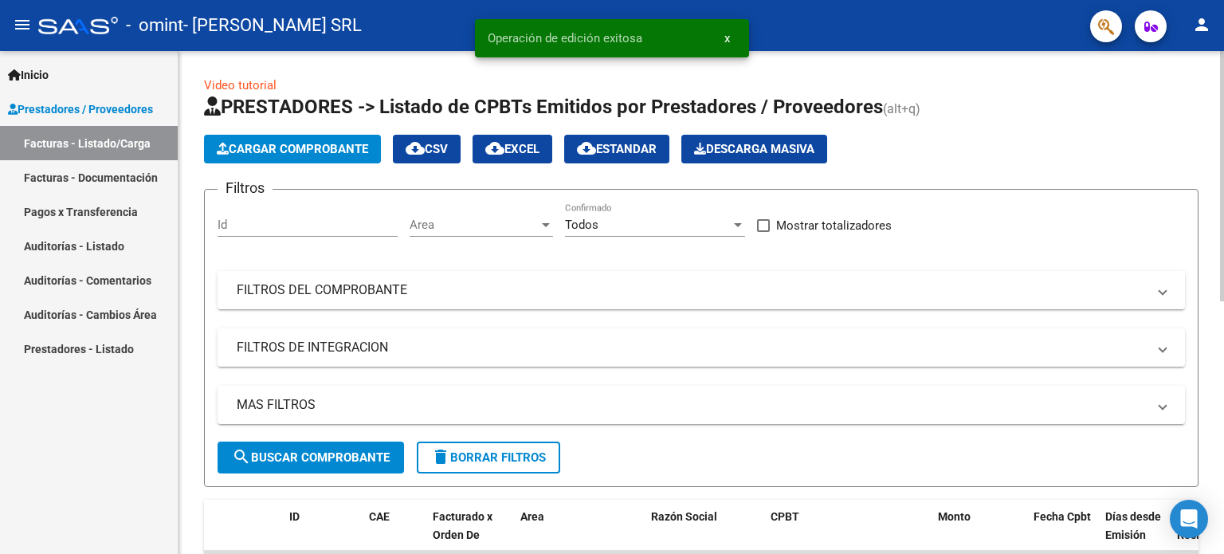
click at [278, 158] on button "Cargar Comprobante" at bounding box center [292, 149] width 177 height 29
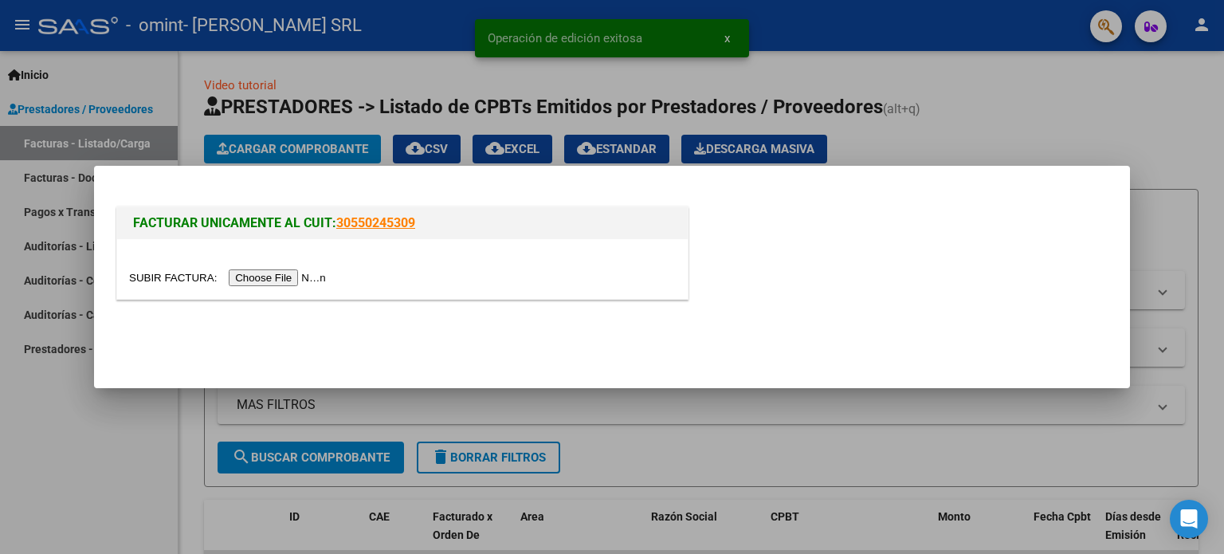
click at [313, 276] on input "file" at bounding box center [230, 277] width 202 height 17
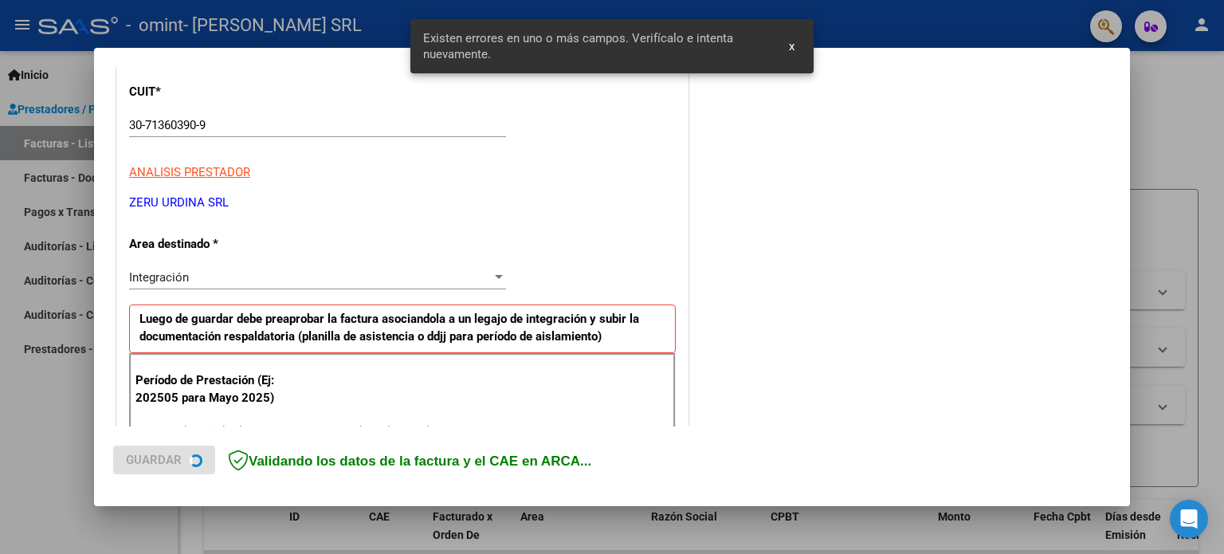
scroll to position [343, 0]
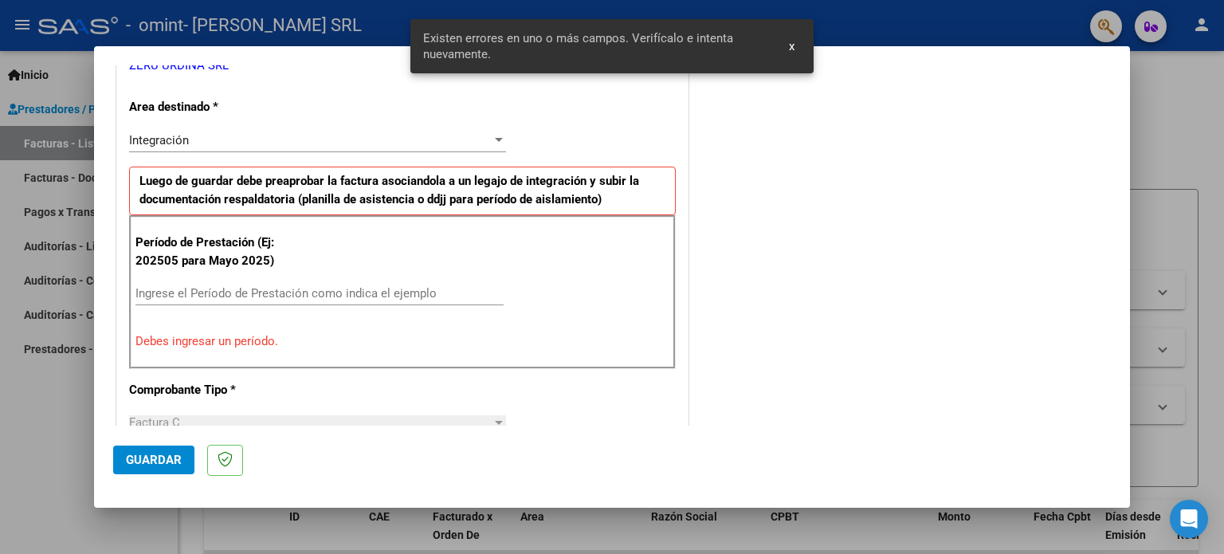
click at [296, 297] on input "Ingrese el Período de Prestación como indica el ejemplo" at bounding box center [319, 293] width 368 height 14
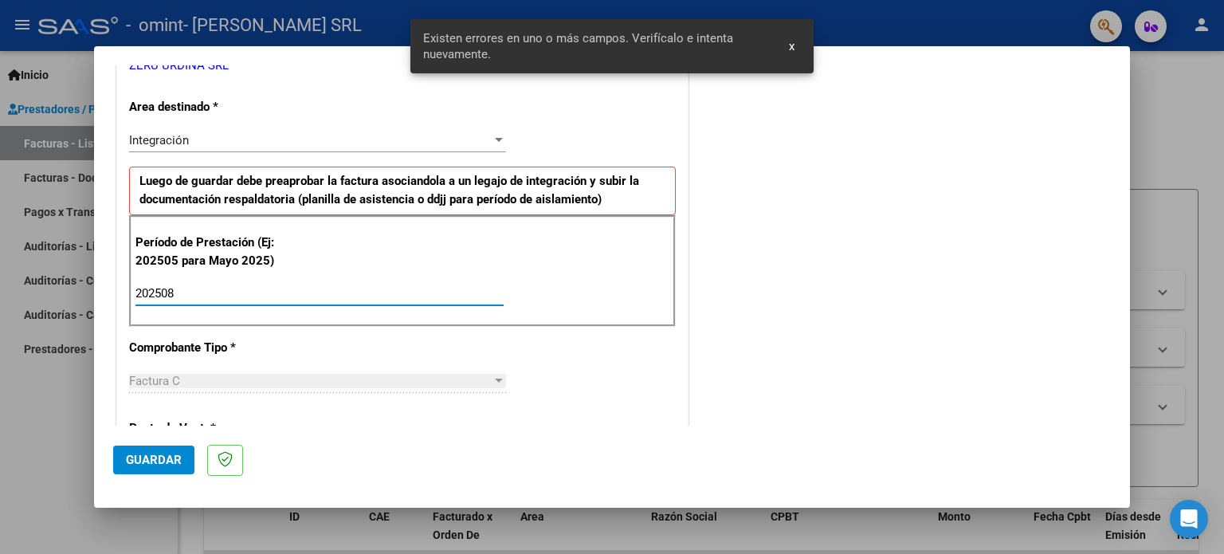
type input "202508"
click at [137, 458] on span "Guardar" at bounding box center [154, 459] width 56 height 14
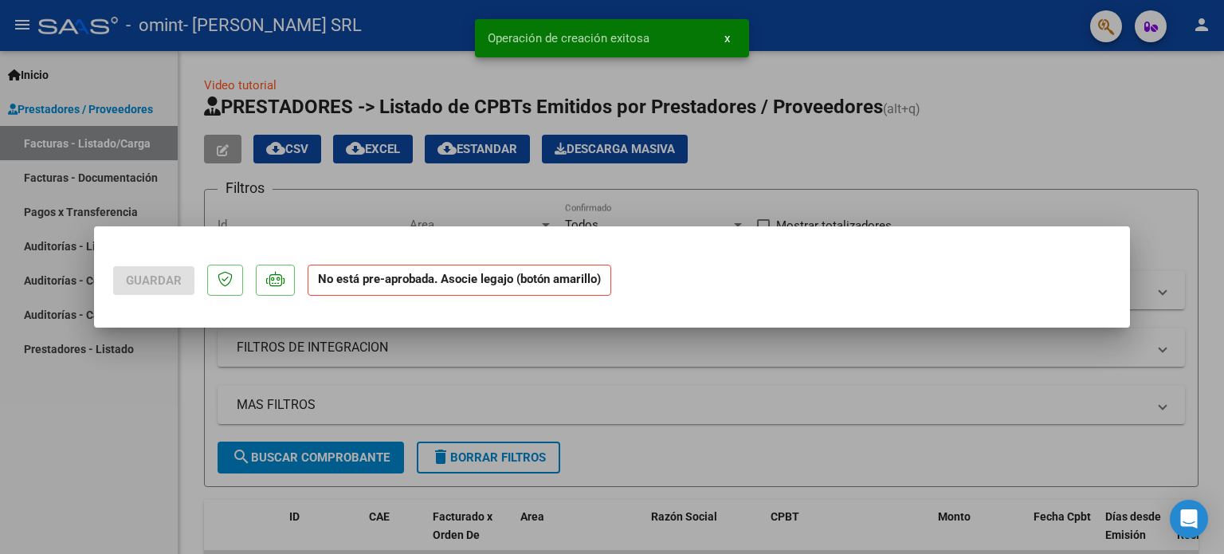
scroll to position [0, 0]
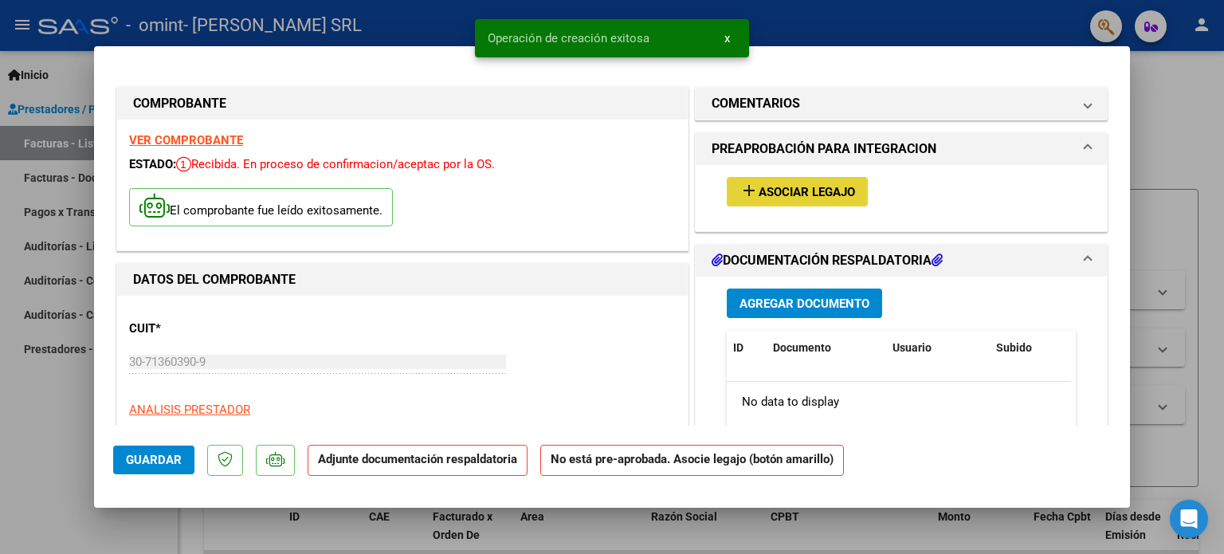
click at [758, 195] on span "Asociar Legajo" at bounding box center [806, 192] width 96 height 14
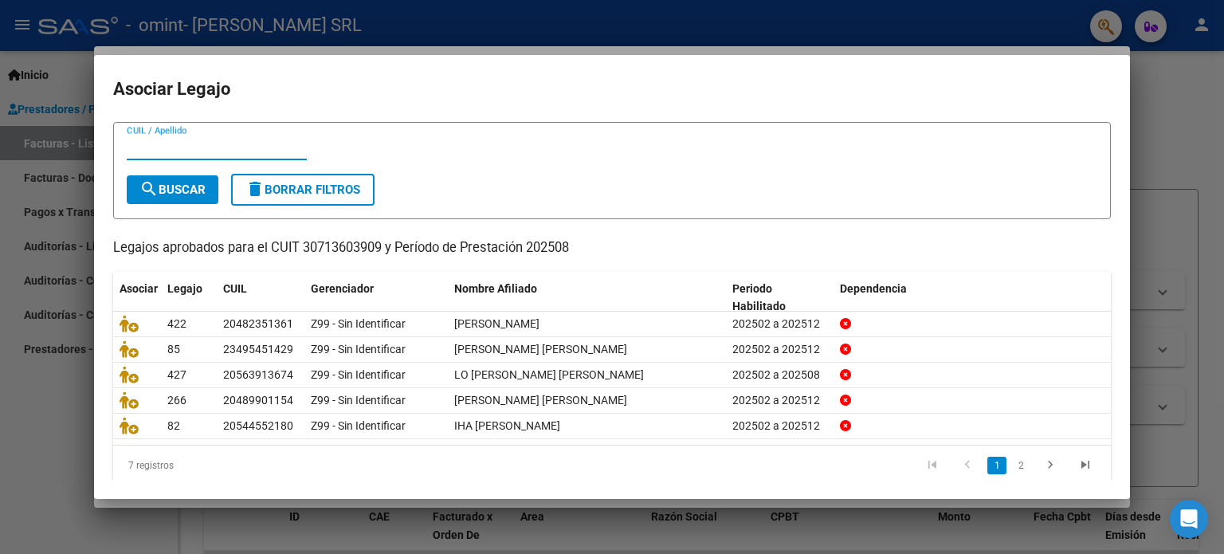
scroll to position [53, 0]
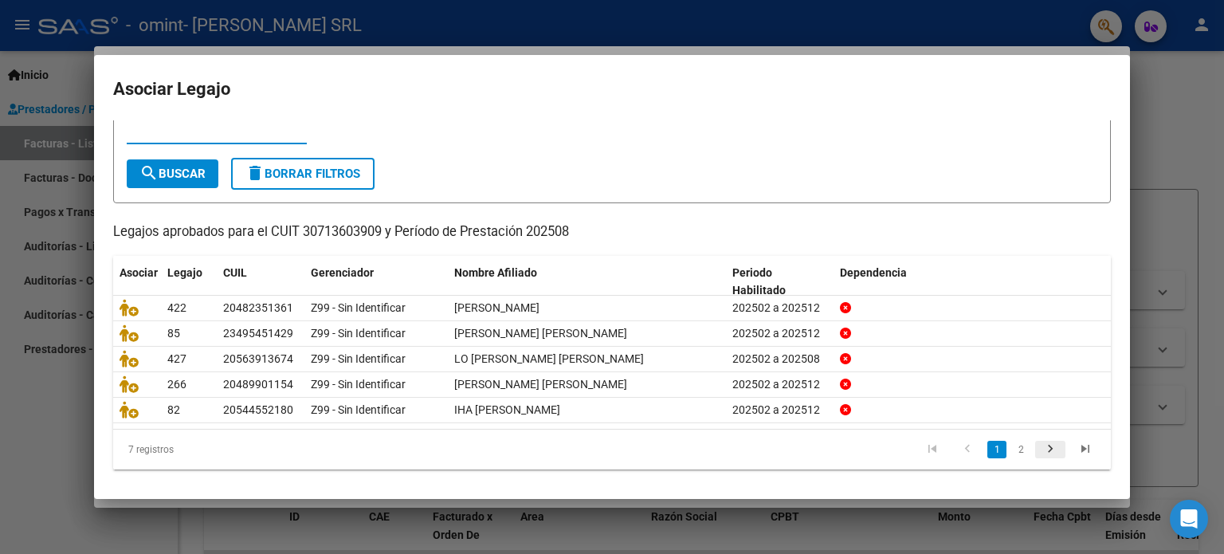
click at [1040, 448] on icon "go to next page" at bounding box center [1050, 450] width 21 height 19
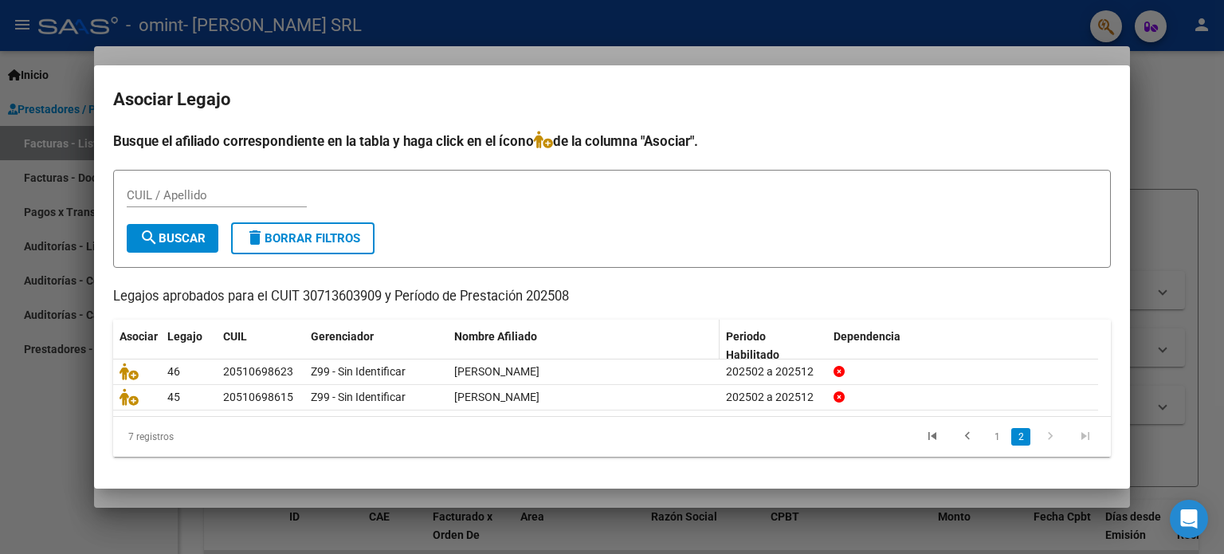
scroll to position [0, 0]
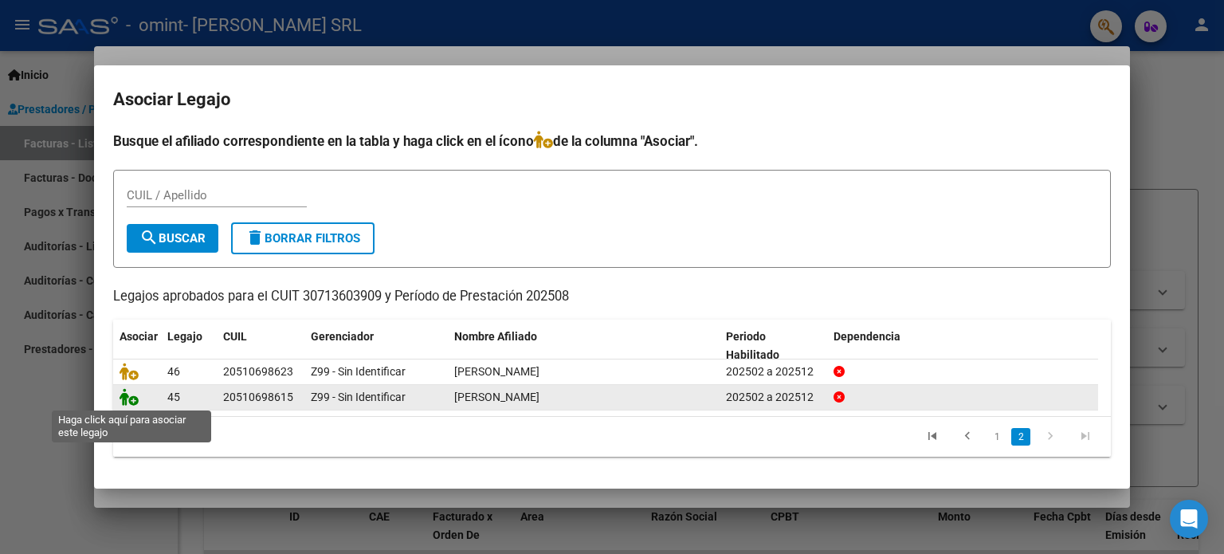
click at [131, 392] on icon at bounding box center [128, 397] width 19 height 18
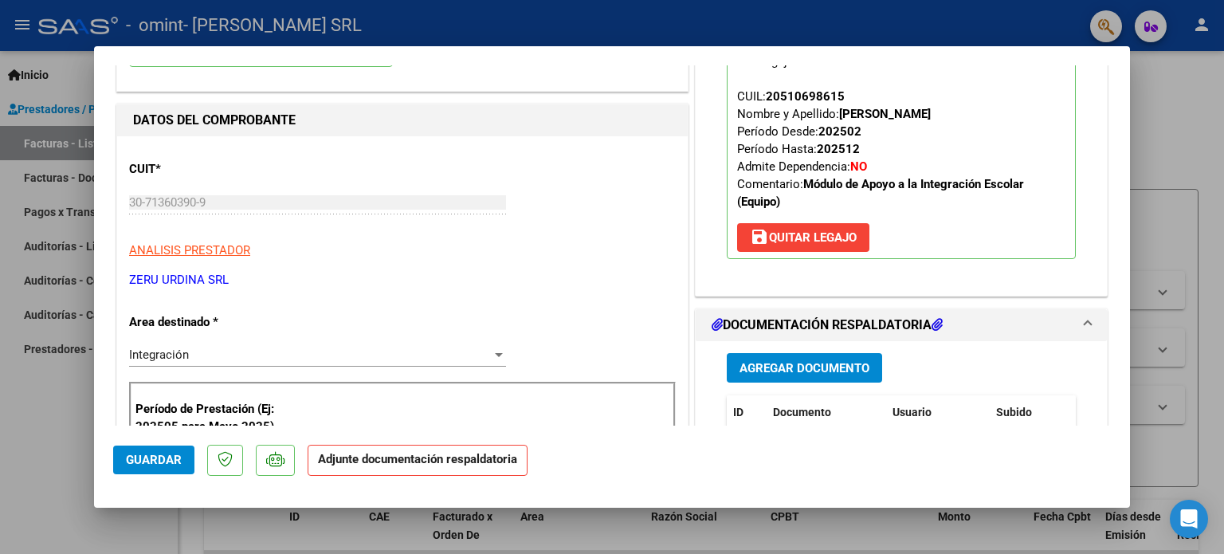
scroll to position [239, 0]
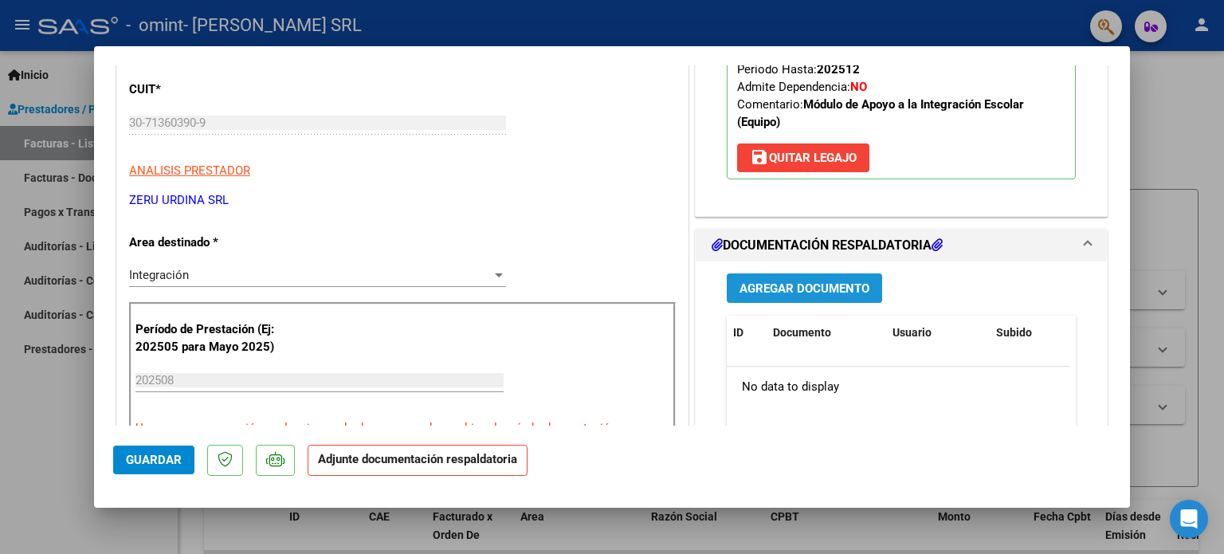
click at [785, 291] on span "Agregar Documento" at bounding box center [804, 288] width 130 height 14
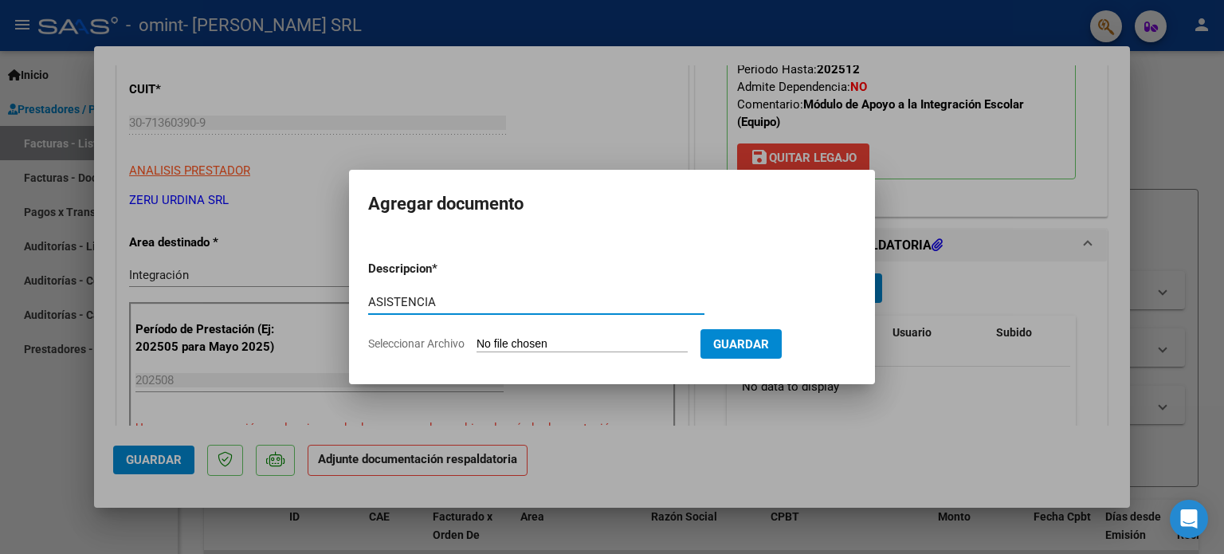
type input "ASISTENCIA"
click at [476, 337] on input "Seleccionar Archivo" at bounding box center [581, 344] width 211 height 15
type input "C:\fakepath\[PERSON_NAME] - PA AGO.pdf"
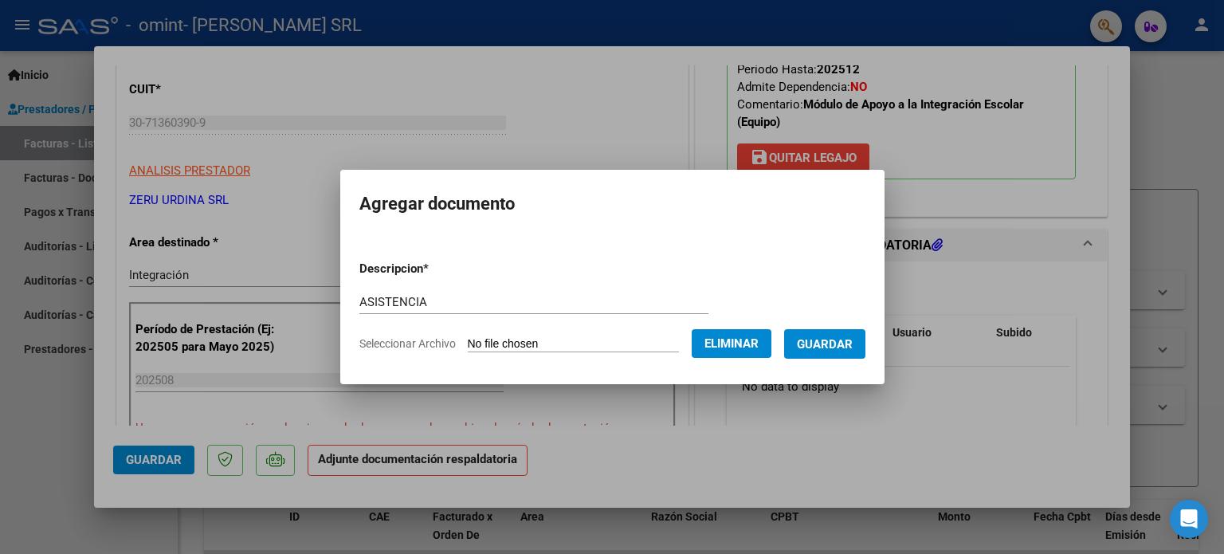
click at [827, 343] on span "Guardar" at bounding box center [825, 344] width 56 height 14
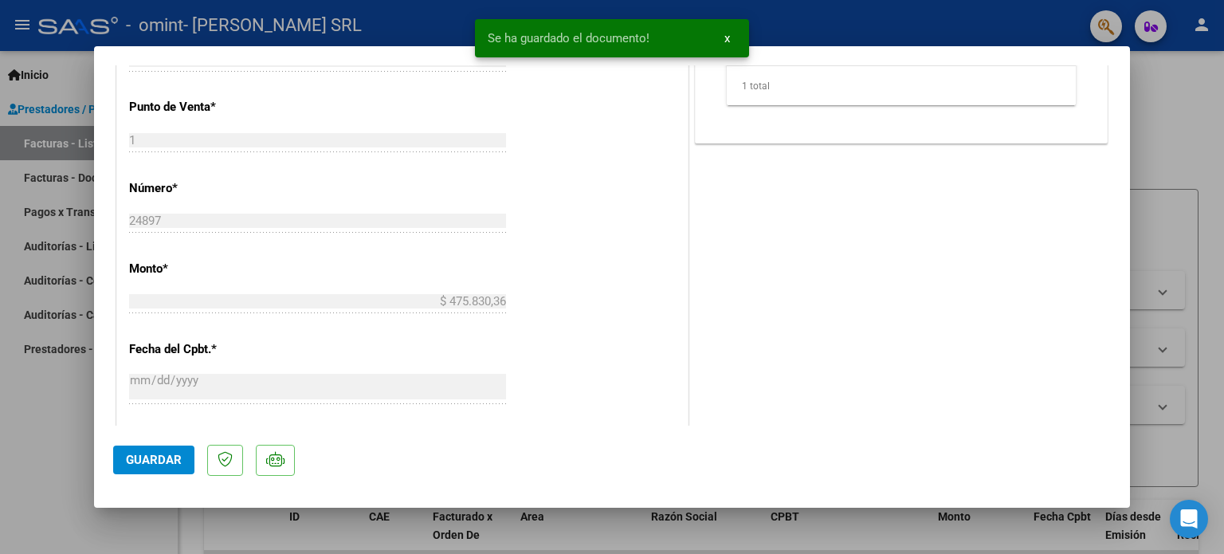
scroll to position [717, 0]
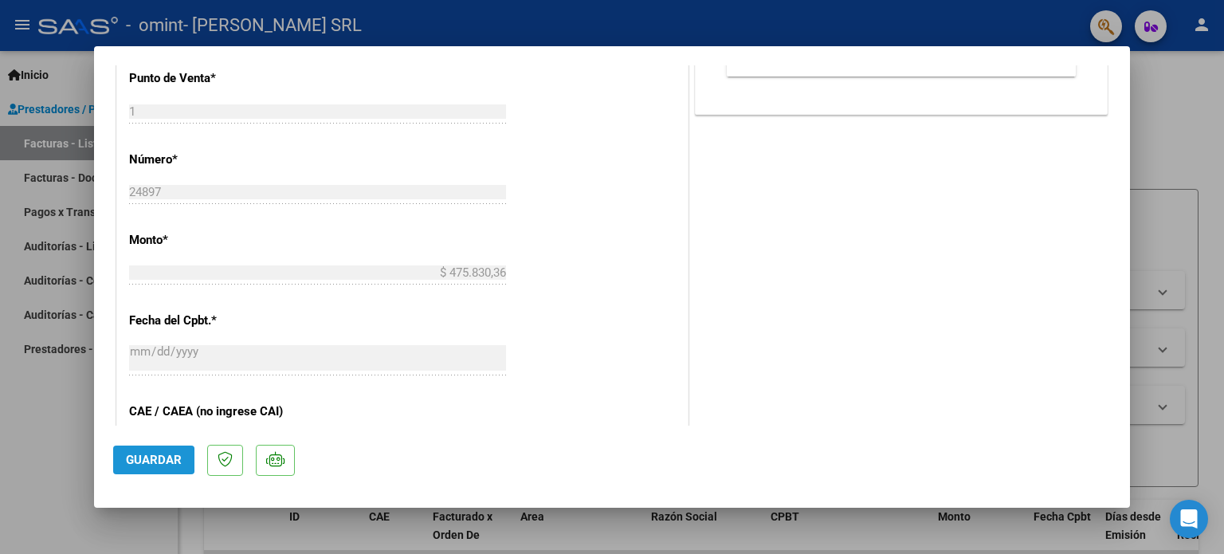
click at [136, 460] on span "Guardar" at bounding box center [154, 459] width 56 height 14
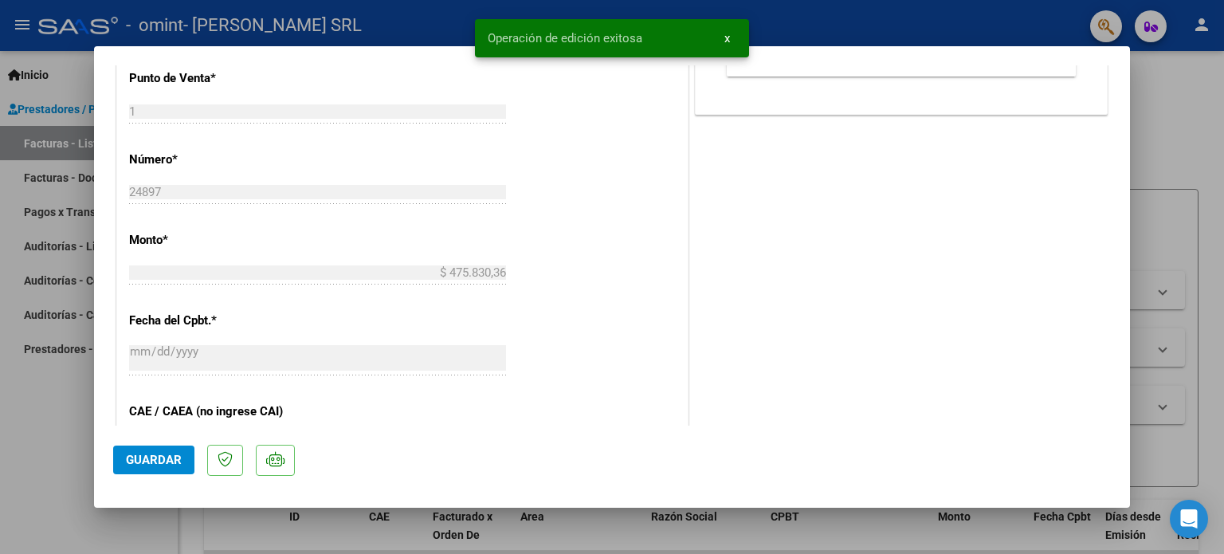
click at [54, 444] on div at bounding box center [612, 277] width 1224 height 554
type input "$ 0,00"
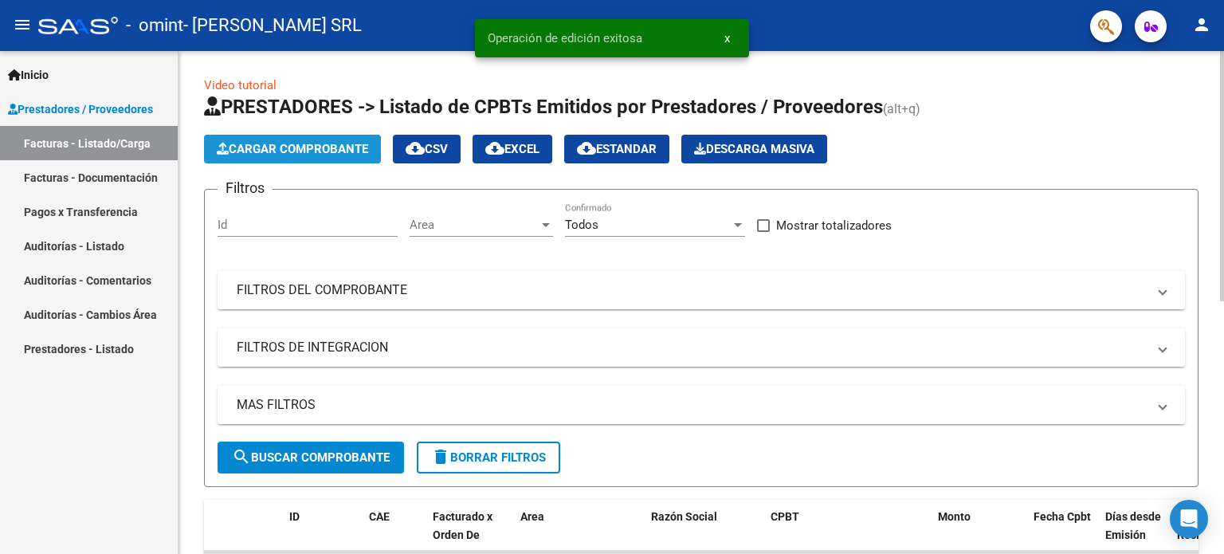
click at [263, 143] on span "Cargar Comprobante" at bounding box center [292, 149] width 151 height 14
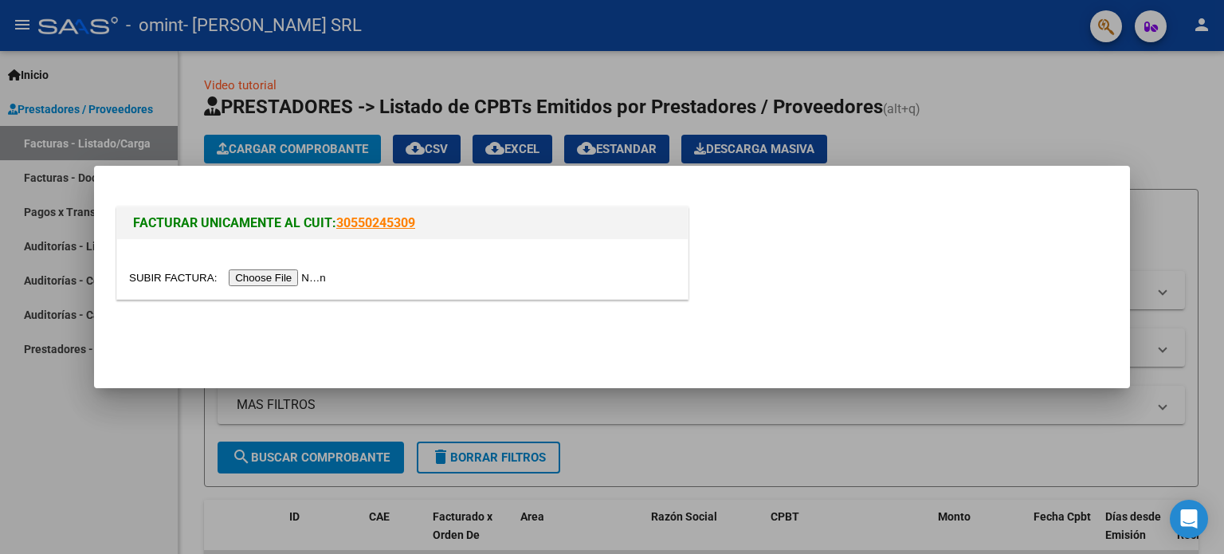
click at [307, 276] on input "file" at bounding box center [230, 277] width 202 height 17
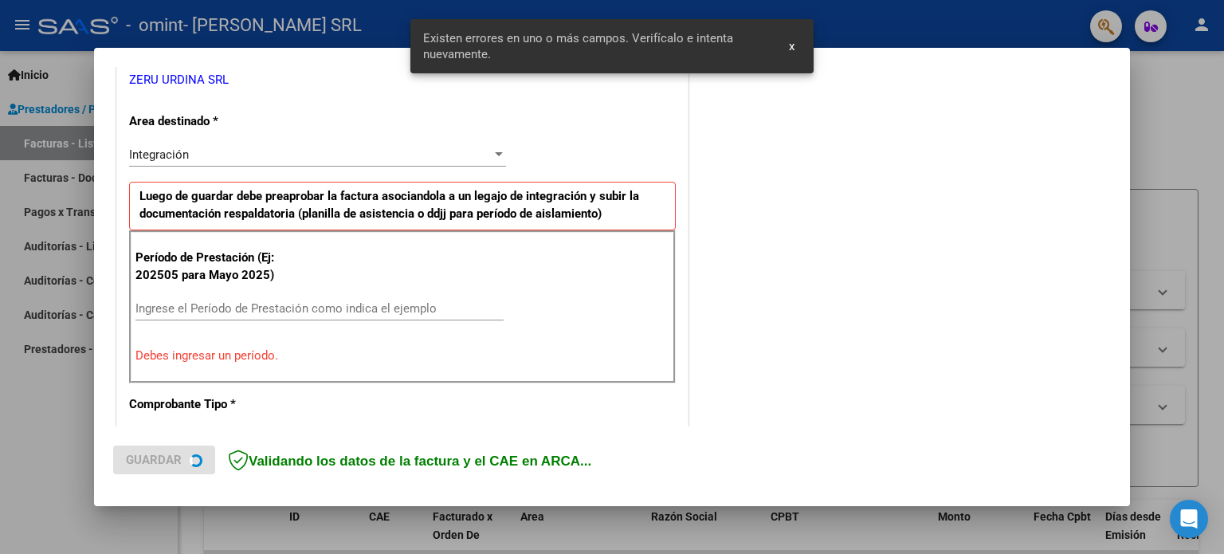
scroll to position [343, 0]
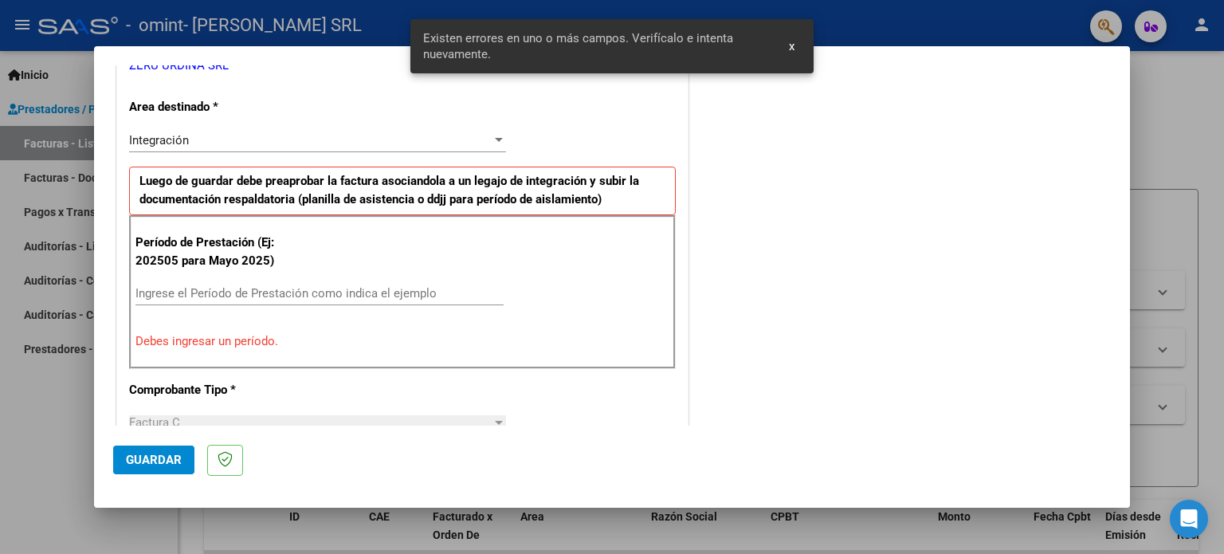
click at [295, 288] on input "Ingrese el Período de Prestación como indica el ejemplo" at bounding box center [319, 293] width 368 height 14
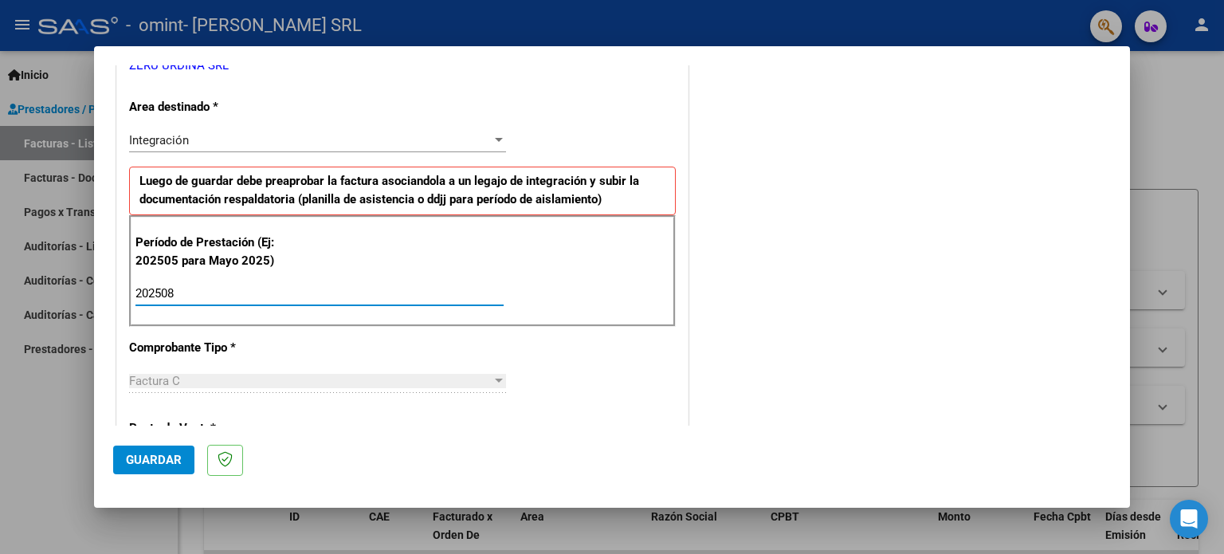
type input "202508"
click at [163, 464] on span "Guardar" at bounding box center [154, 459] width 56 height 14
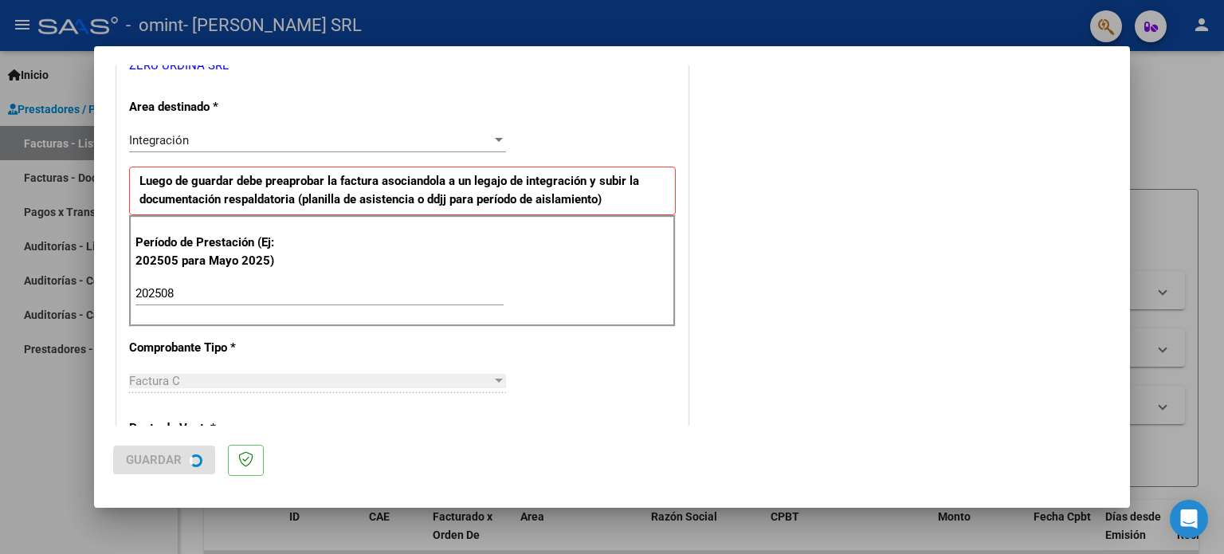
scroll to position [0, 0]
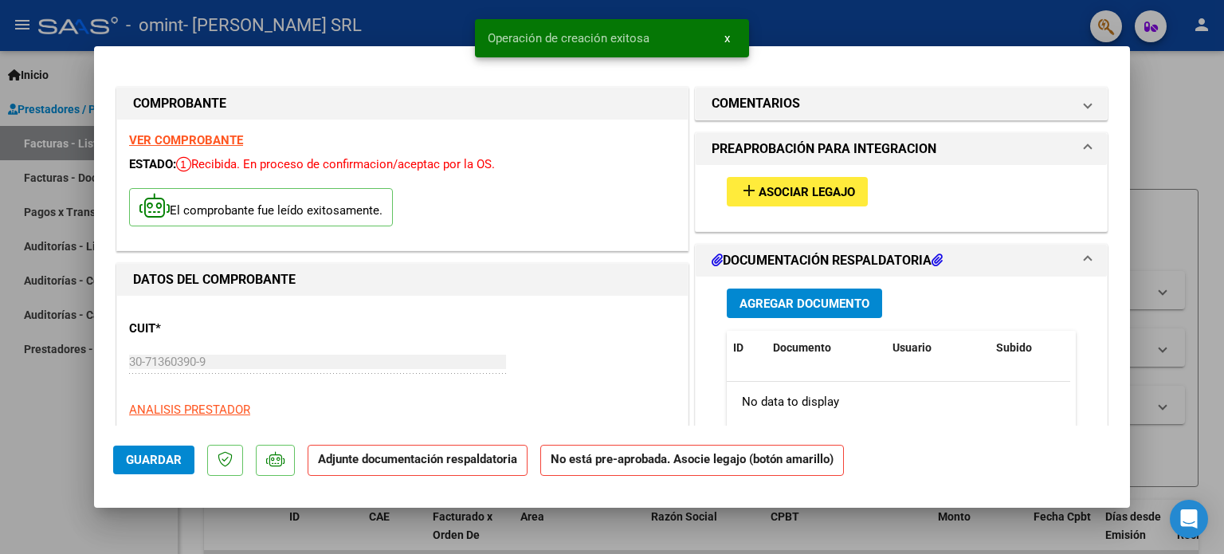
click at [805, 186] on span "Asociar Legajo" at bounding box center [806, 192] width 96 height 14
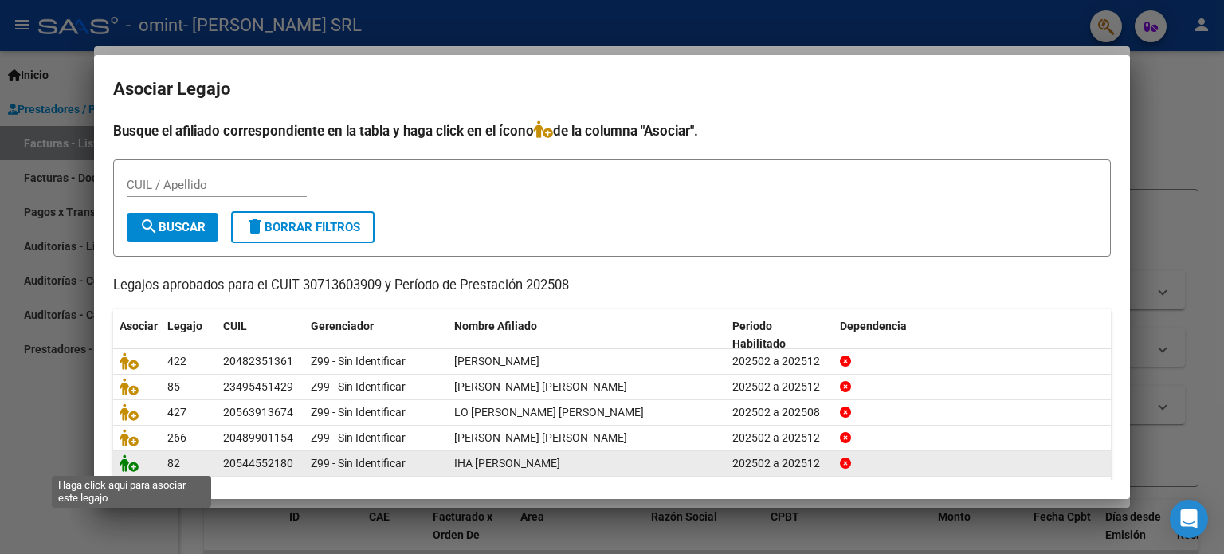
click at [122, 461] on icon at bounding box center [128, 463] width 19 height 18
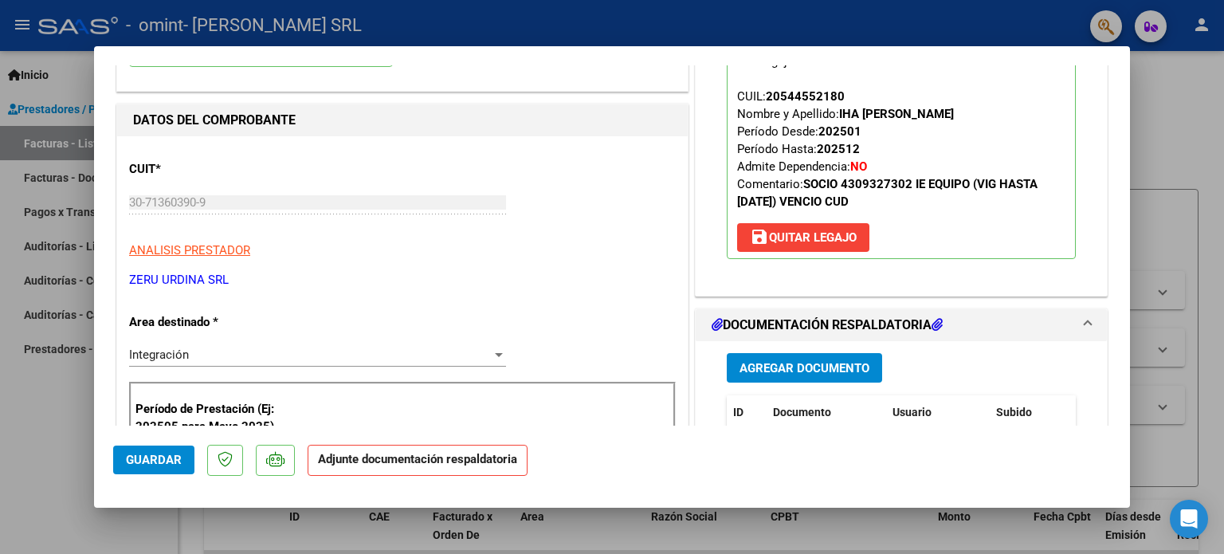
scroll to position [239, 0]
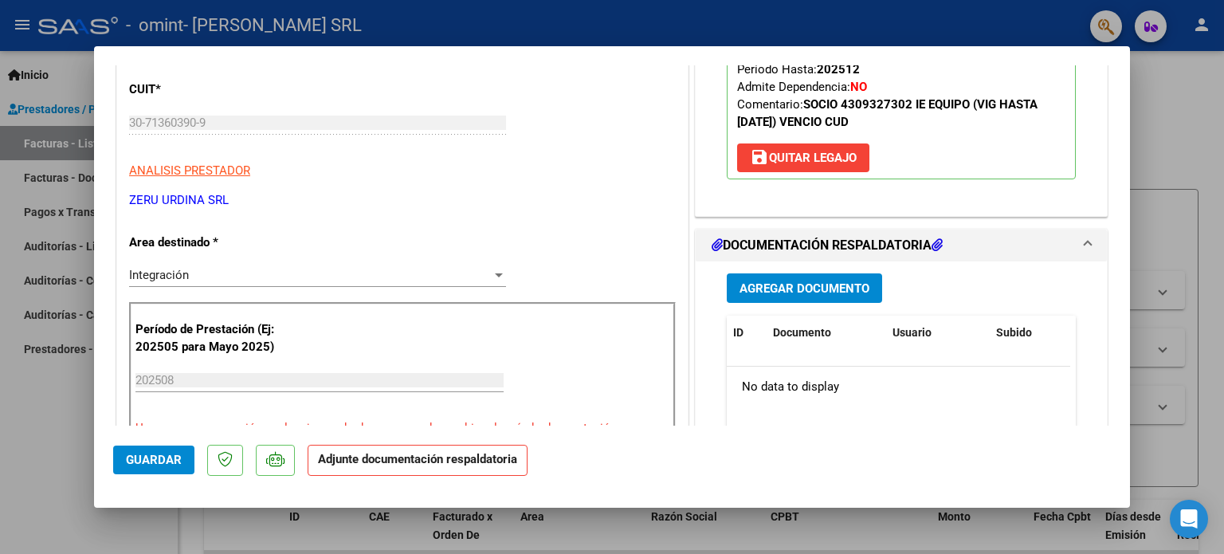
click at [768, 289] on span "Agregar Documento" at bounding box center [804, 288] width 130 height 14
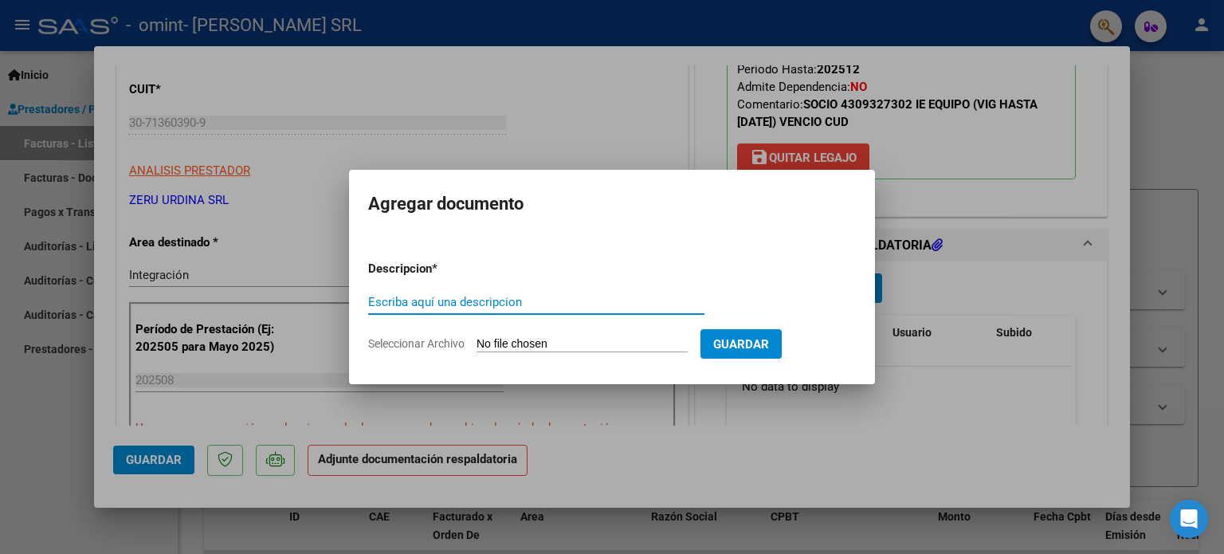
click at [438, 304] on input "Escriba aquí una descripcion" at bounding box center [536, 302] width 336 height 14
type input "ASISTENCIA"
click at [476, 337] on input "Seleccionar Archivo" at bounding box center [581, 344] width 211 height 15
type input "C:\fakepath\30713603909_011_00001_00024898.pdf"
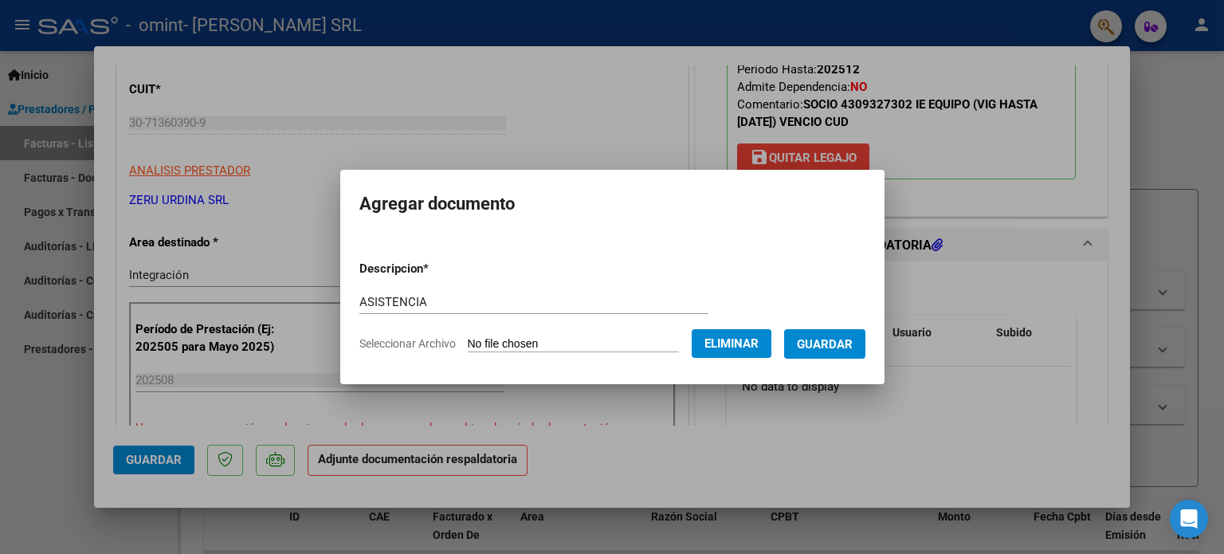
click at [830, 343] on span "Guardar" at bounding box center [825, 344] width 56 height 14
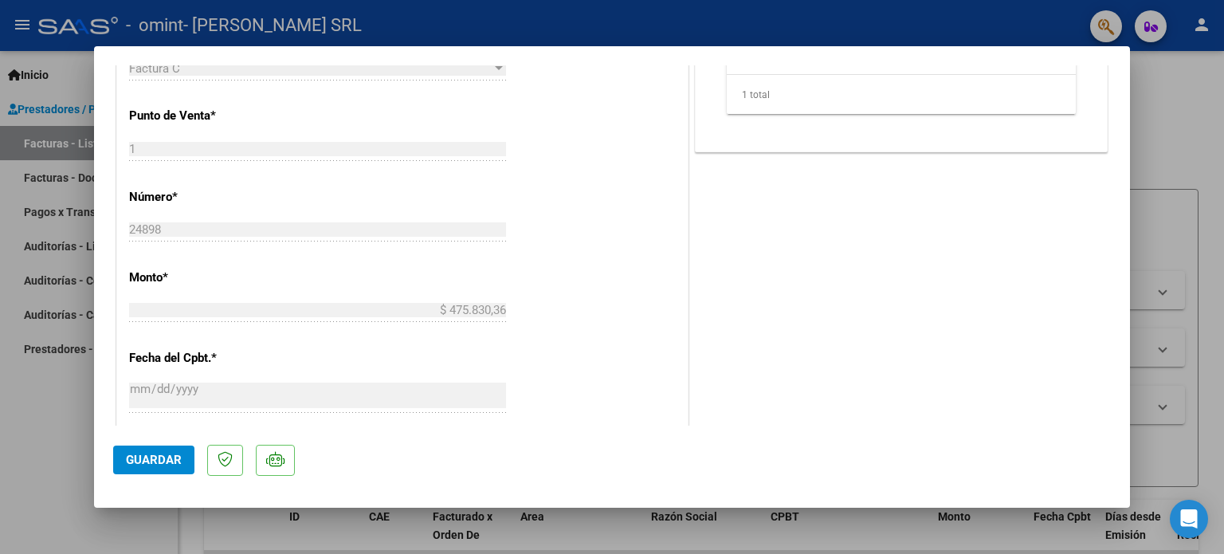
scroll to position [717, 0]
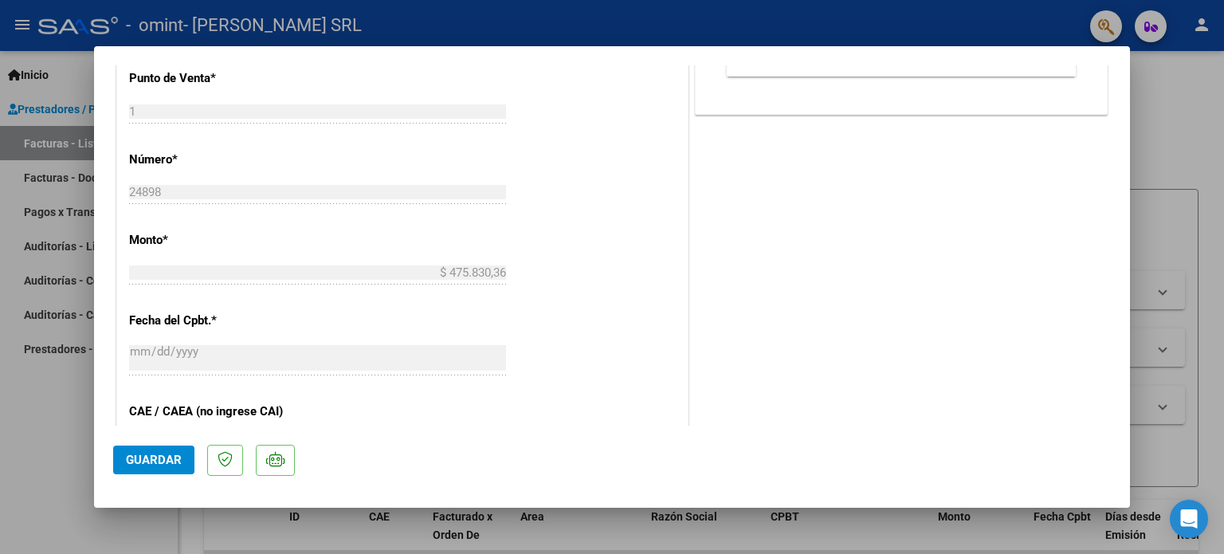
click at [140, 460] on span "Guardar" at bounding box center [154, 459] width 56 height 14
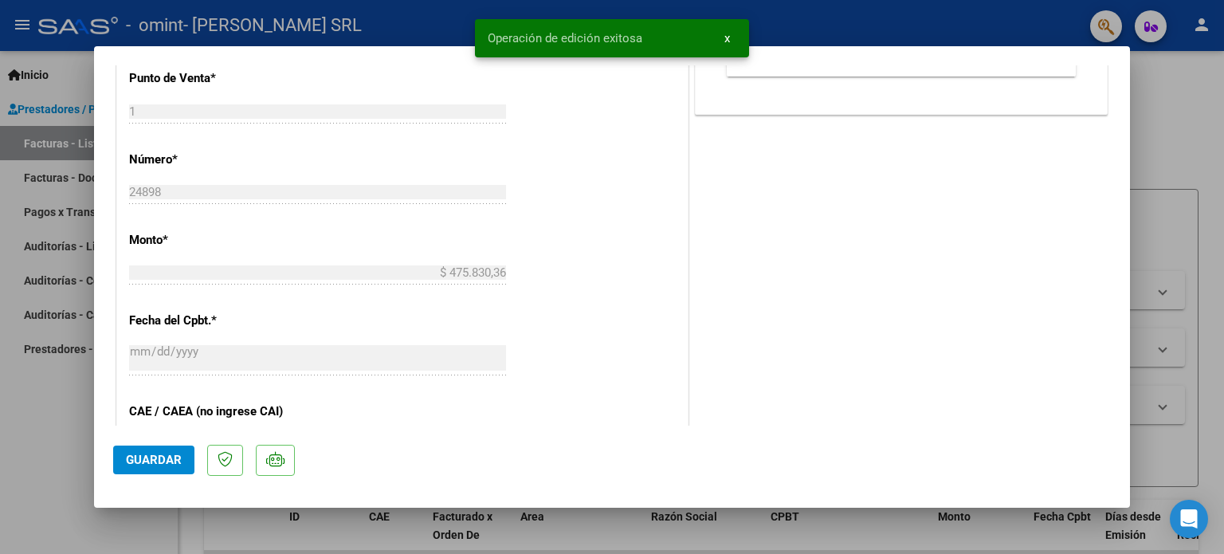
click at [727, 34] on span "x" at bounding box center [727, 38] width 6 height 14
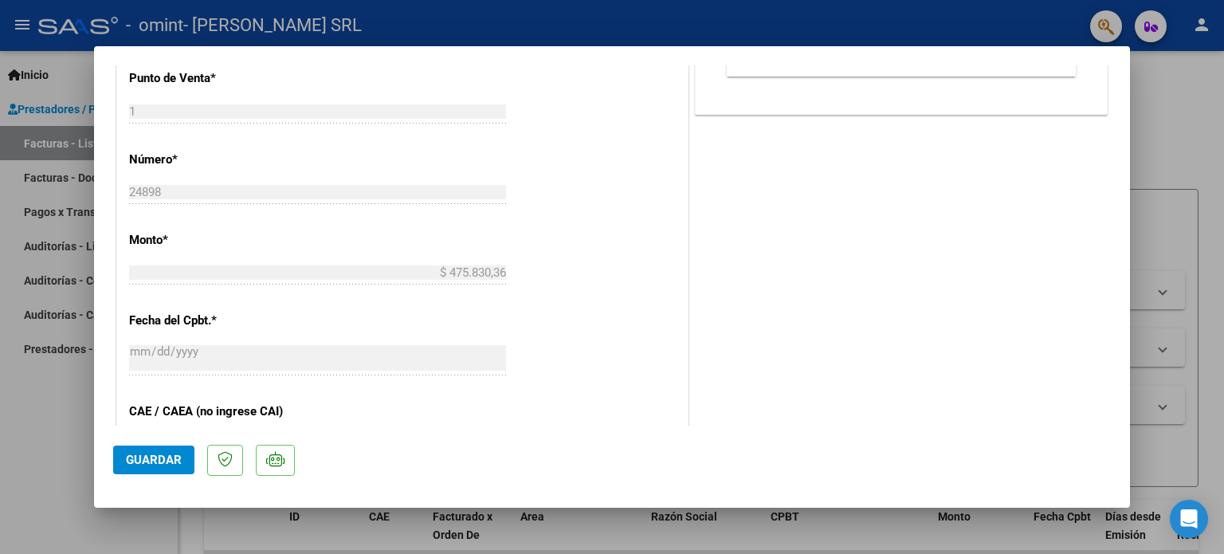
click at [29, 458] on div at bounding box center [612, 277] width 1224 height 554
type input "$ 0,00"
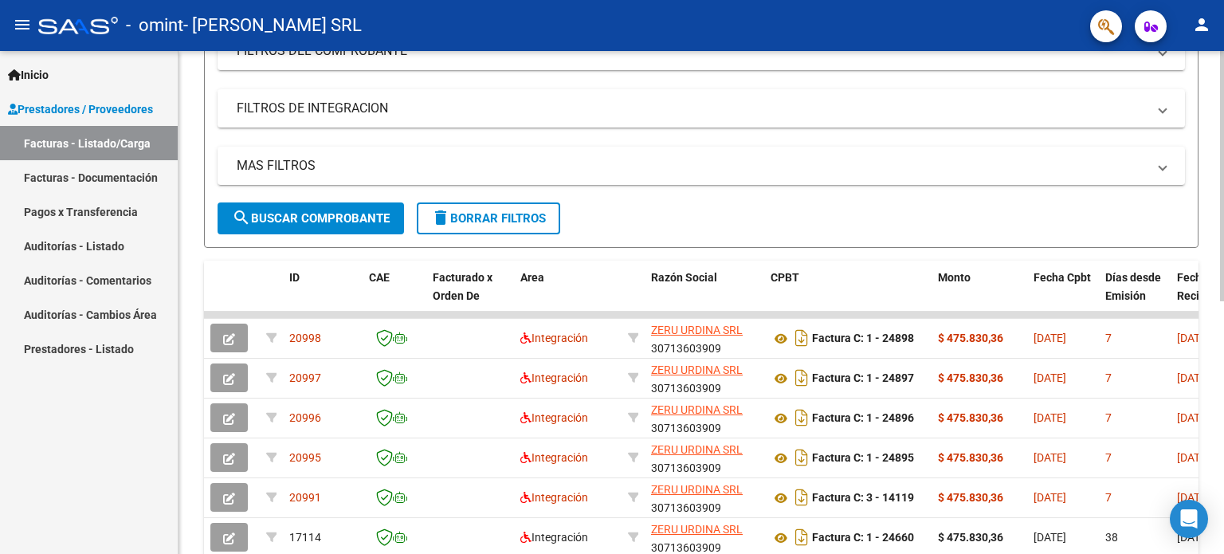
scroll to position [0, 0]
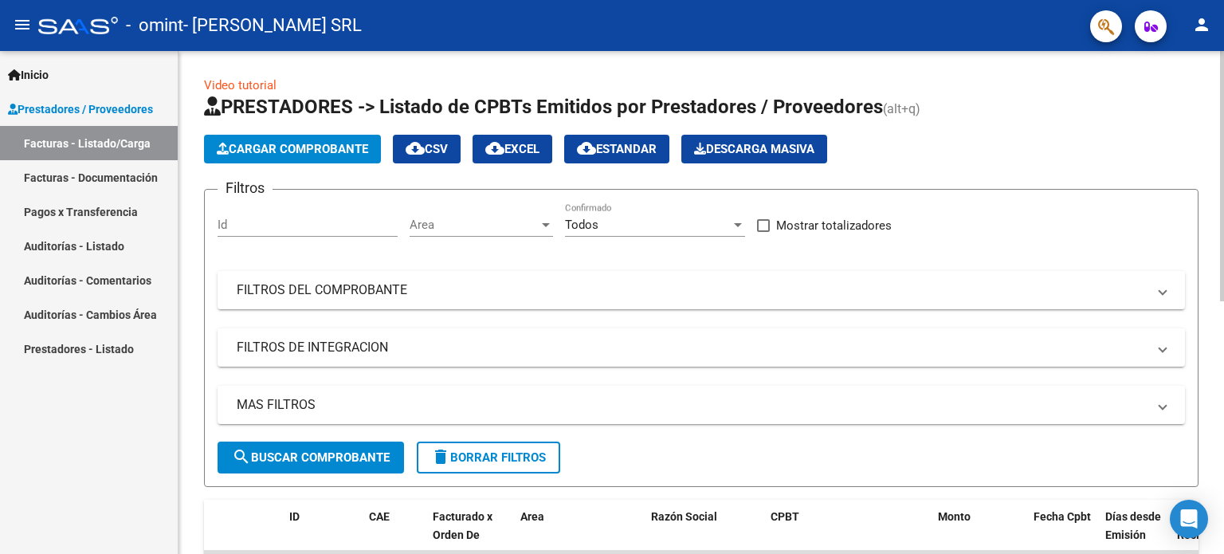
click at [320, 149] on span "Cargar Comprobante" at bounding box center [292, 149] width 151 height 14
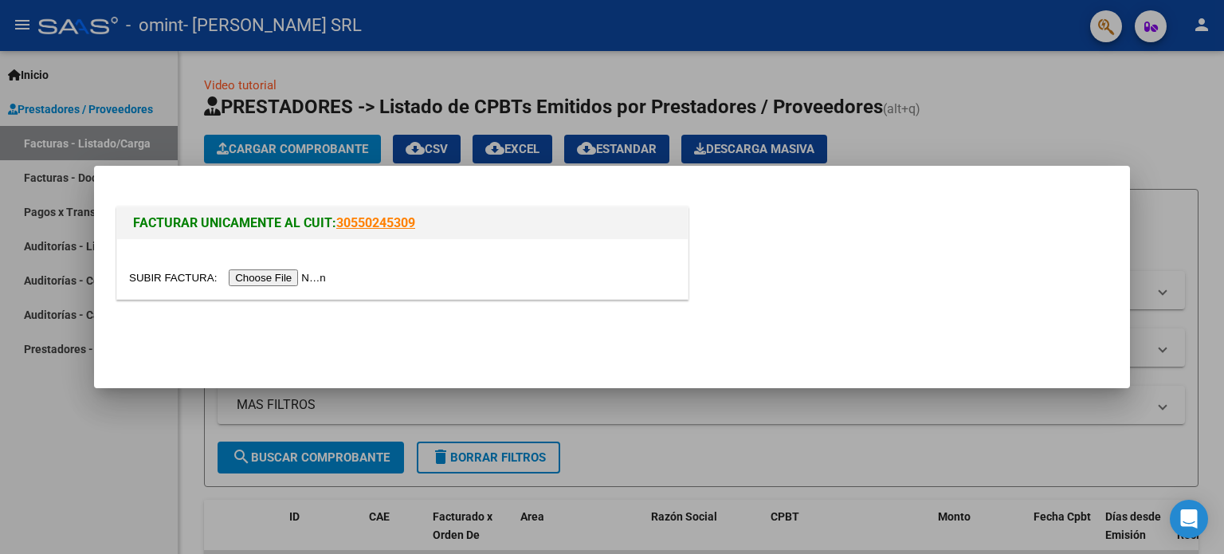
click at [303, 279] on input "file" at bounding box center [230, 277] width 202 height 17
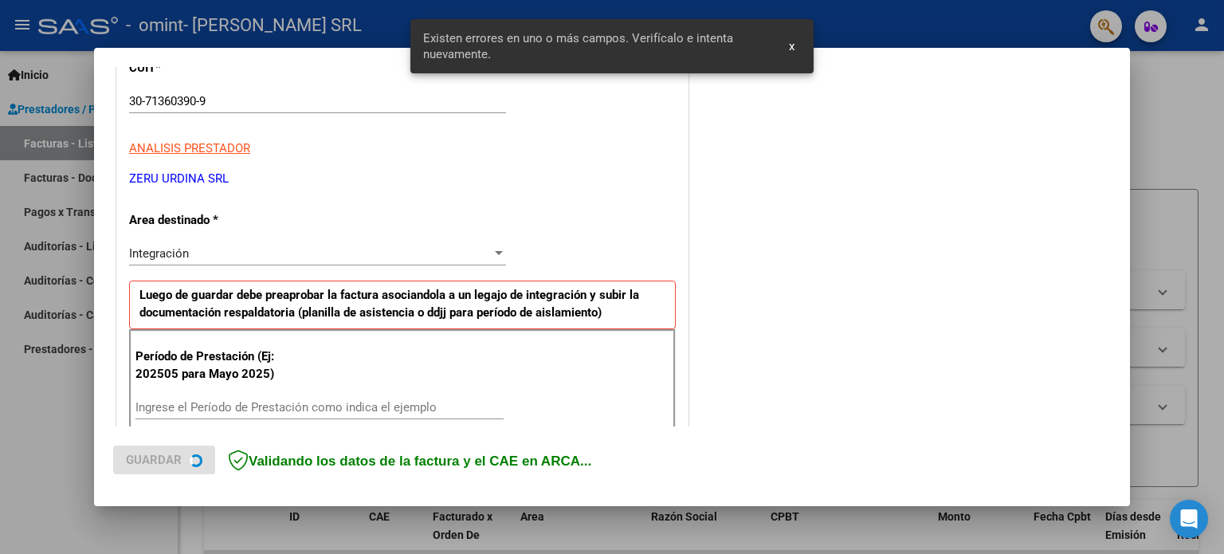
scroll to position [343, 0]
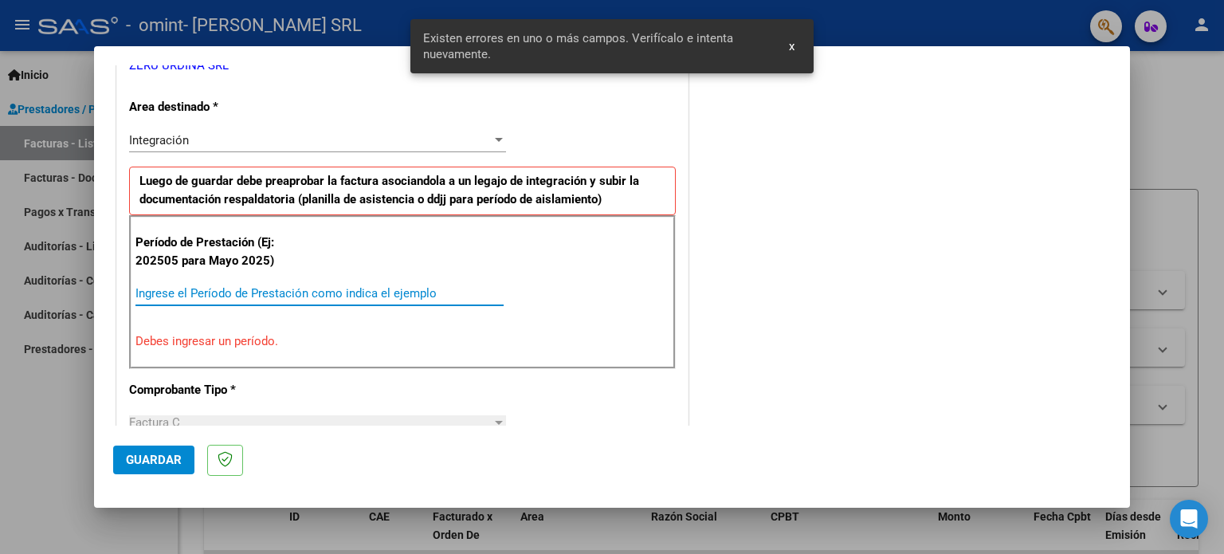
click at [249, 292] on input "Ingrese el Período de Prestación como indica el ejemplo" at bounding box center [319, 293] width 368 height 14
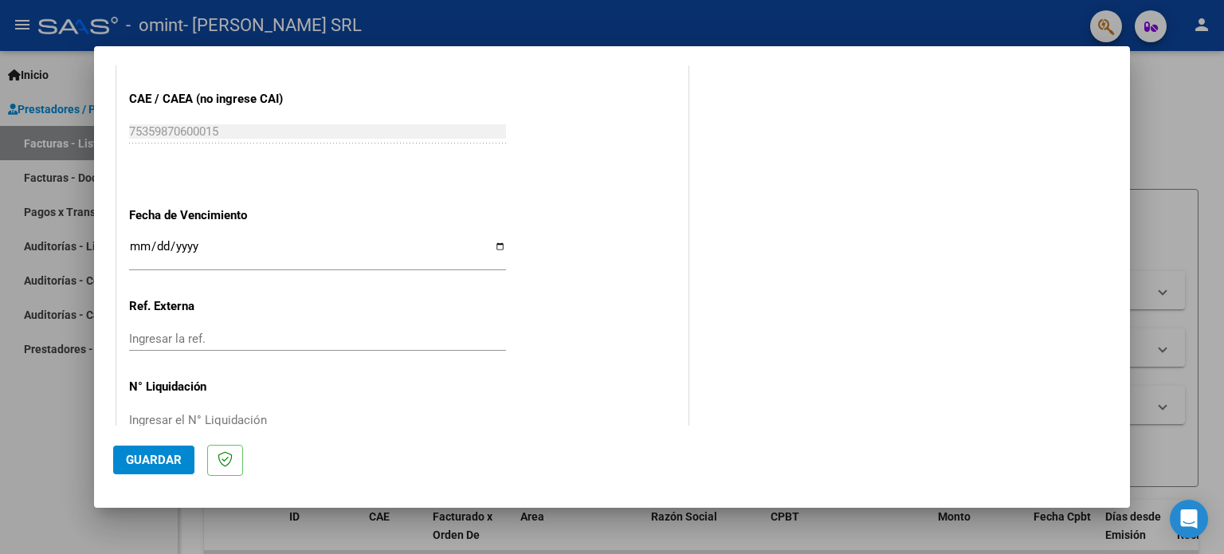
scroll to position [1040, 0]
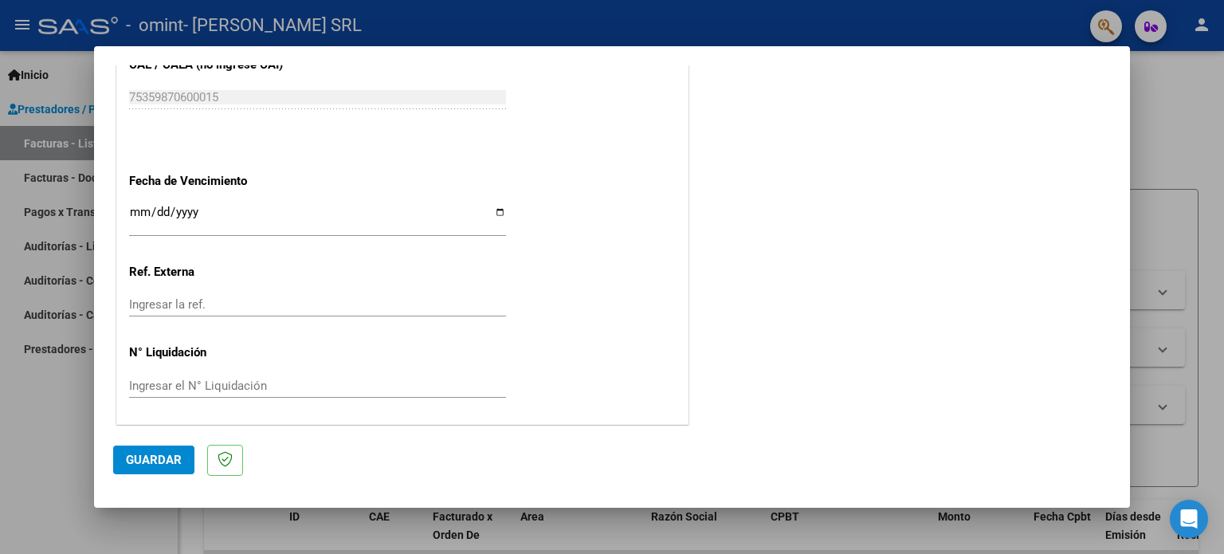
type input "202508"
click at [146, 468] on button "Guardar" at bounding box center [153, 459] width 81 height 29
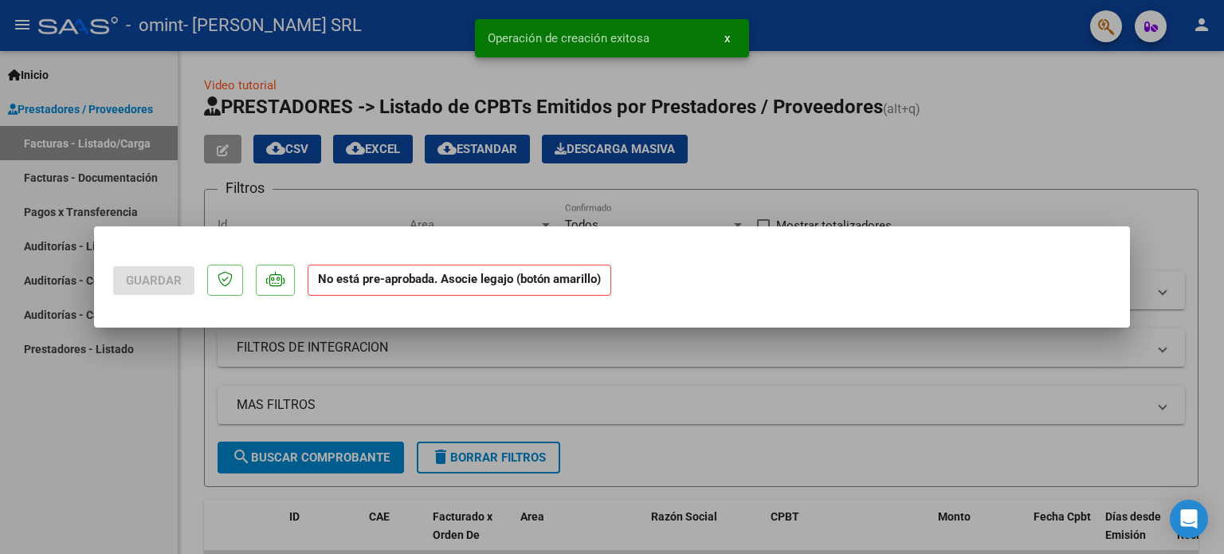
scroll to position [0, 0]
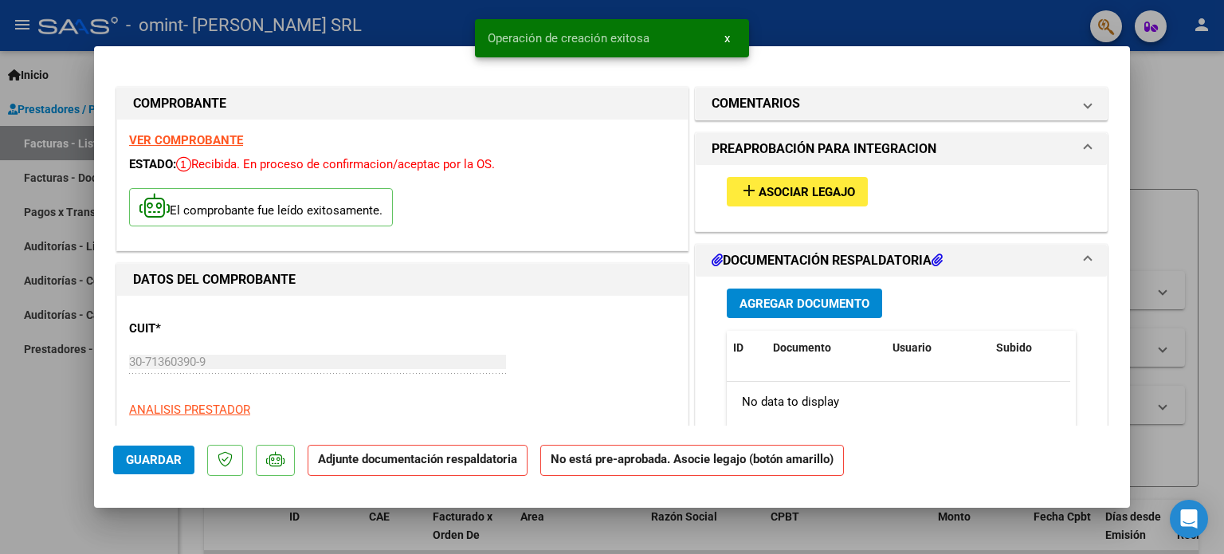
click at [788, 192] on span "Asociar Legajo" at bounding box center [806, 192] width 96 height 14
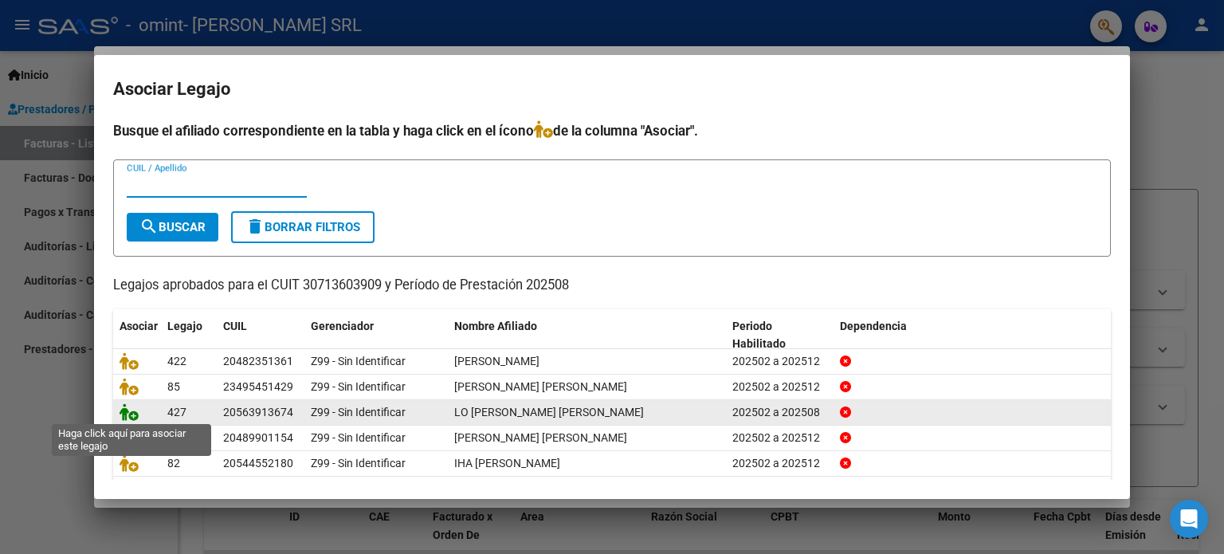
click at [130, 410] on icon at bounding box center [128, 412] width 19 height 18
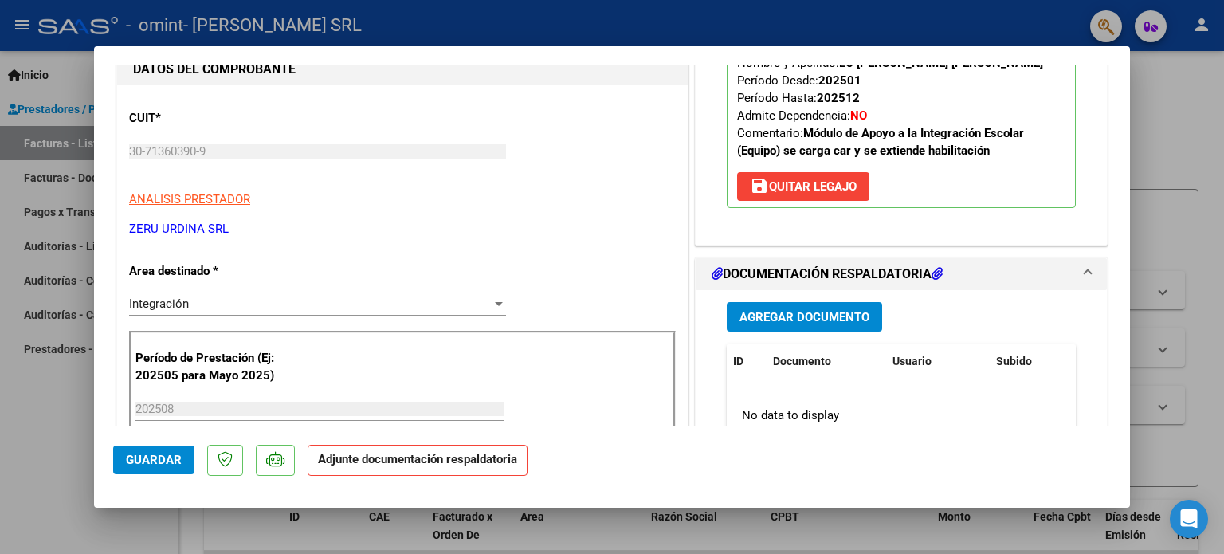
scroll to position [319, 0]
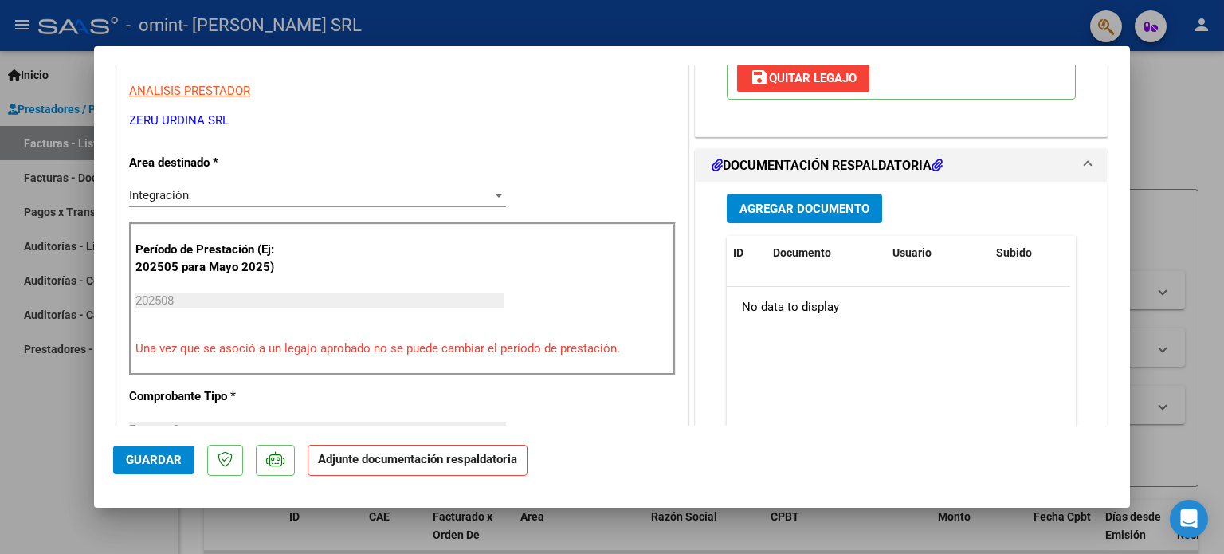
click at [763, 205] on span "Agregar Documento" at bounding box center [804, 209] width 130 height 14
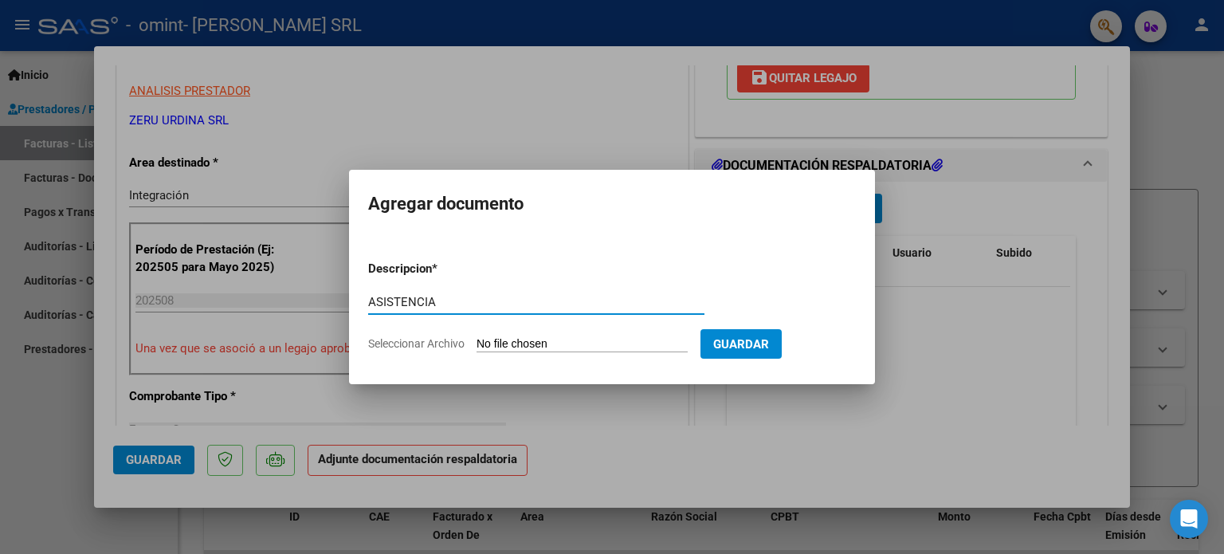
type input "ASISTENCIA"
click at [476, 337] on input "Seleccionar Archivo" at bounding box center [581, 344] width 211 height 15
type input "C:\fakepath\LO MENZO - PA AGO Firmado.pdf"
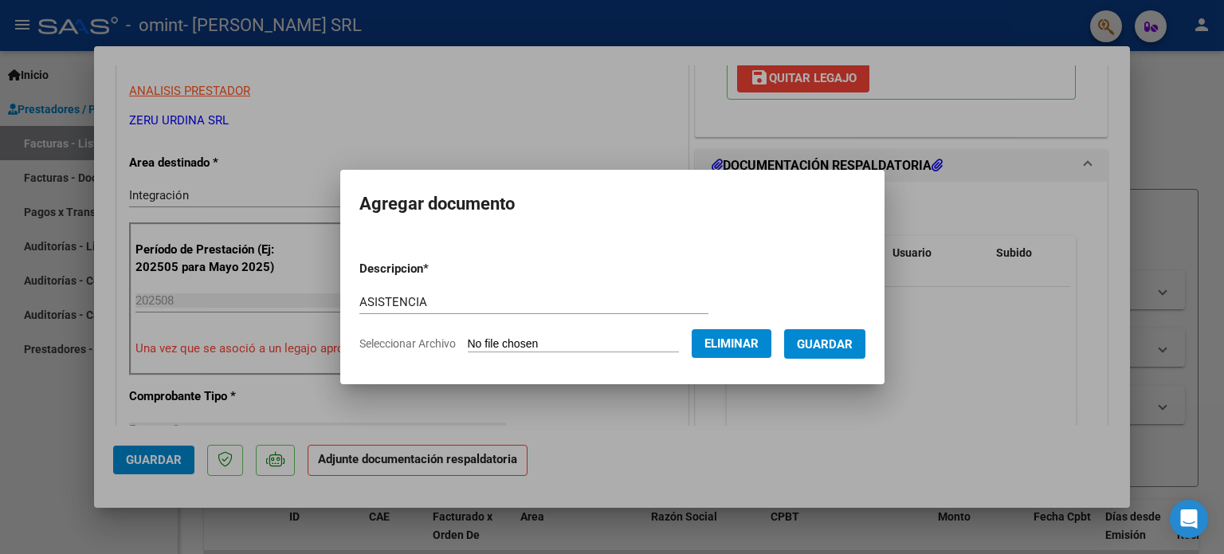
click at [835, 350] on span "Guardar" at bounding box center [825, 344] width 56 height 14
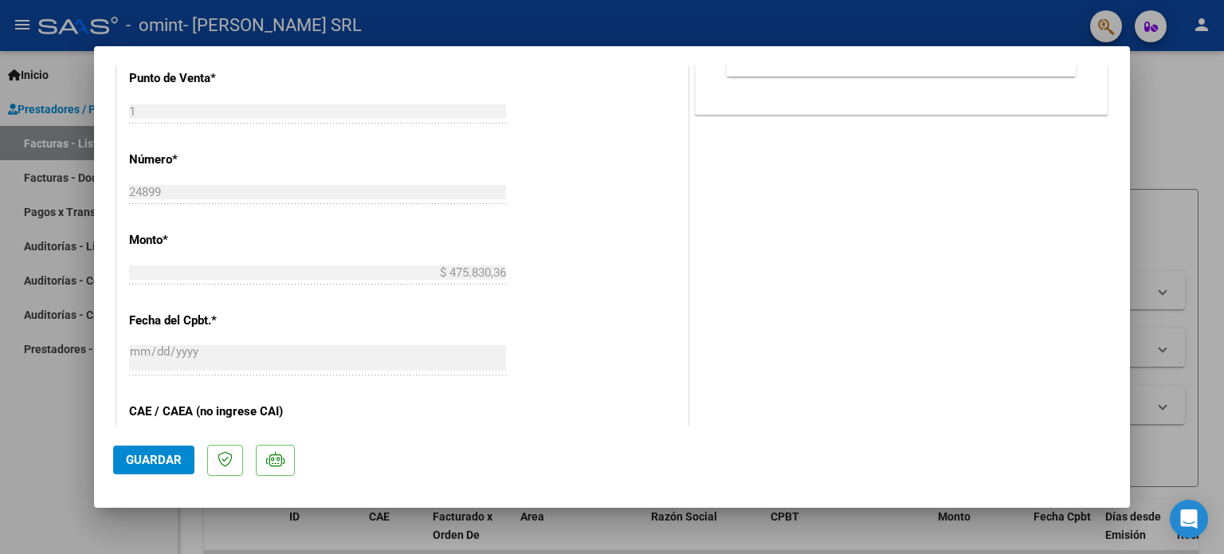
scroll to position [1036, 0]
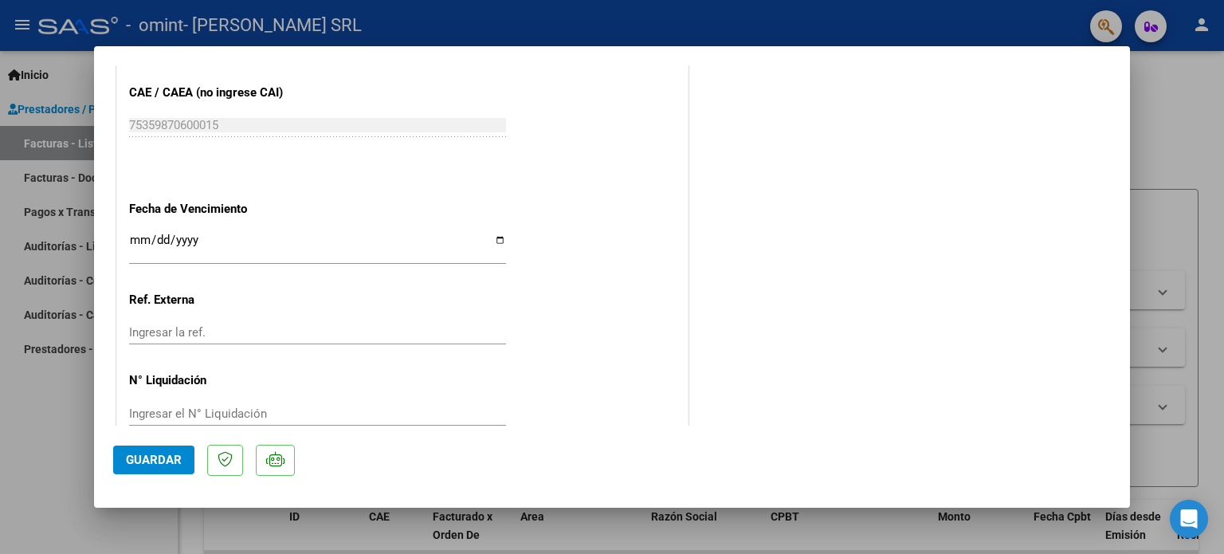
click at [124, 455] on button "Guardar" at bounding box center [153, 459] width 81 height 29
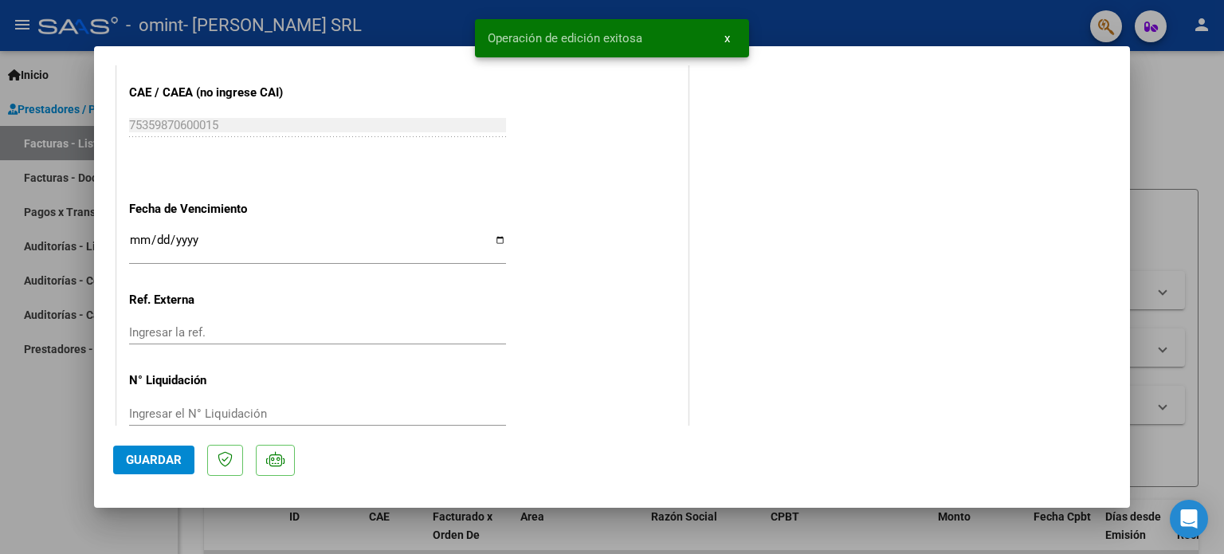
click at [49, 436] on div at bounding box center [612, 277] width 1224 height 554
type input "$ 0,00"
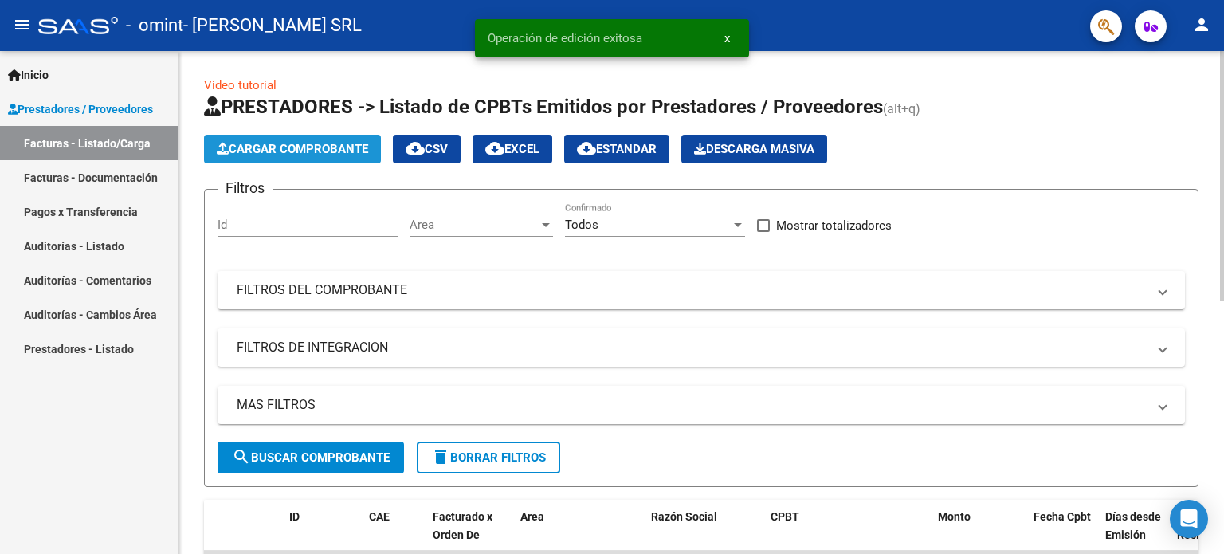
click at [288, 151] on span "Cargar Comprobante" at bounding box center [292, 149] width 151 height 14
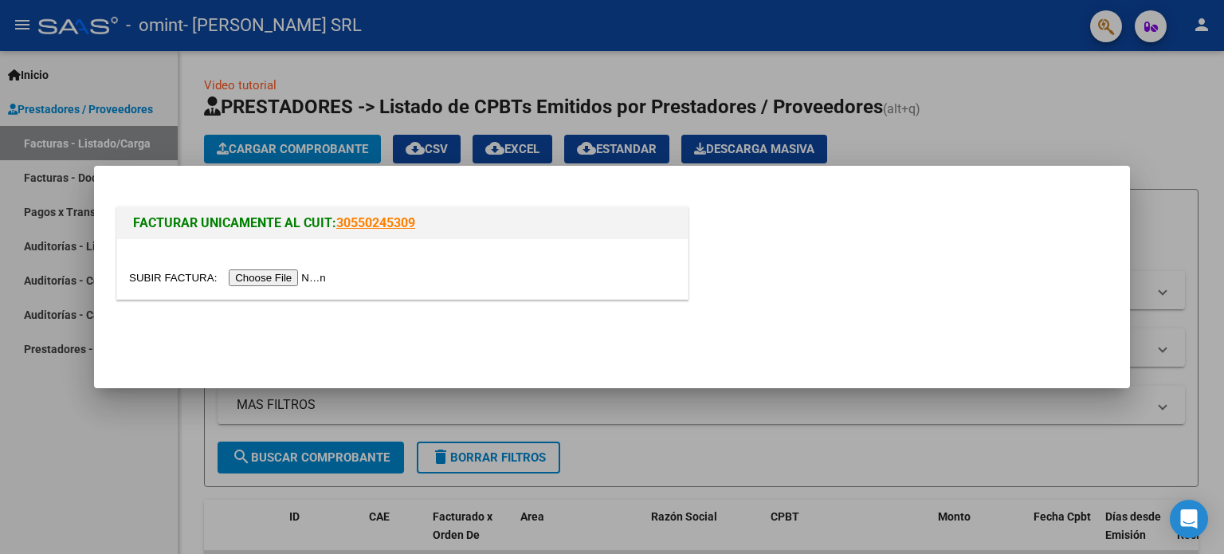
click at [289, 280] on input "file" at bounding box center [230, 277] width 202 height 17
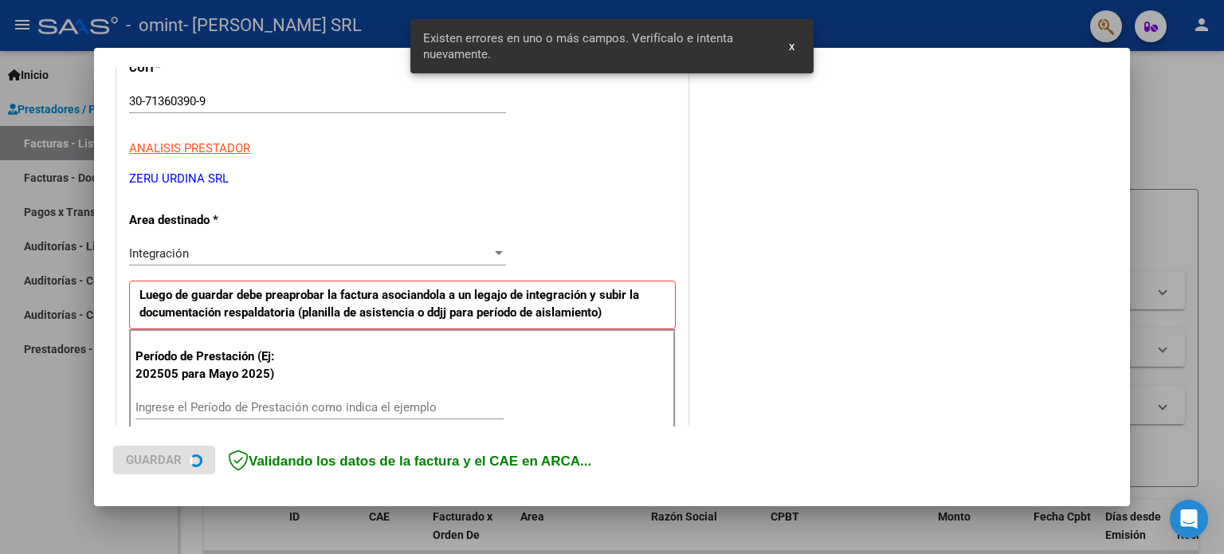
scroll to position [343, 0]
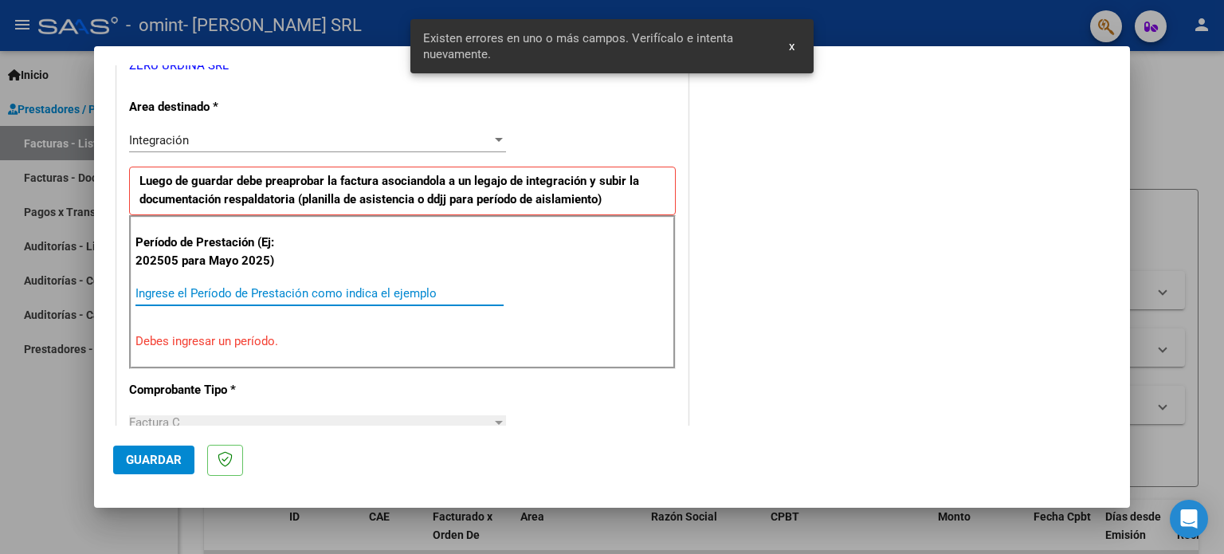
click at [335, 288] on input "Ingrese el Período de Prestación como indica el ejemplo" at bounding box center [319, 293] width 368 height 14
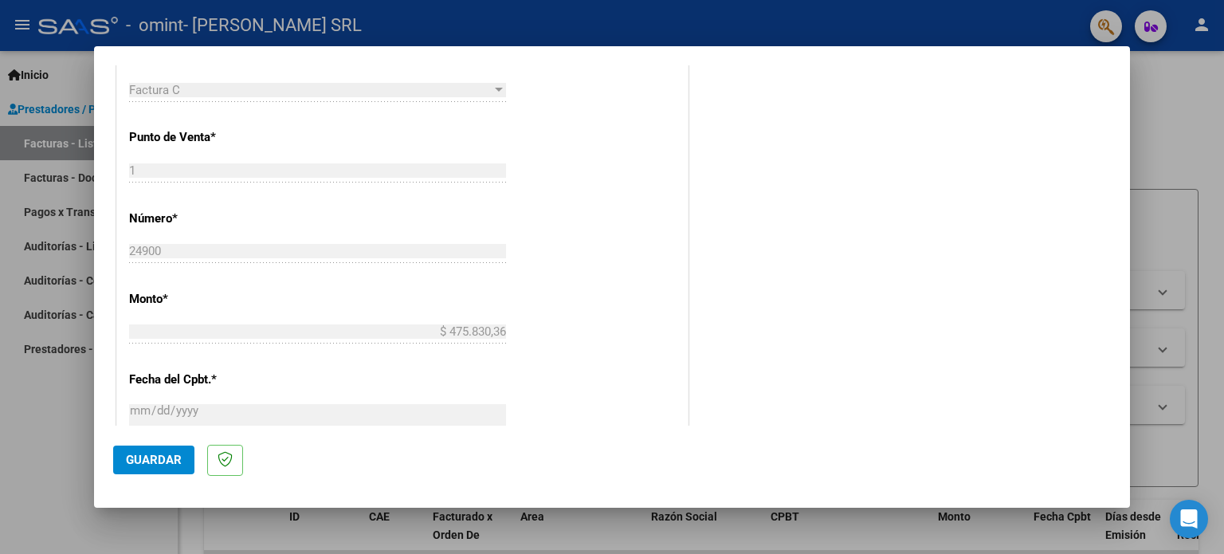
scroll to position [637, 0]
type input "202508"
click at [148, 458] on span "Guardar" at bounding box center [154, 459] width 56 height 14
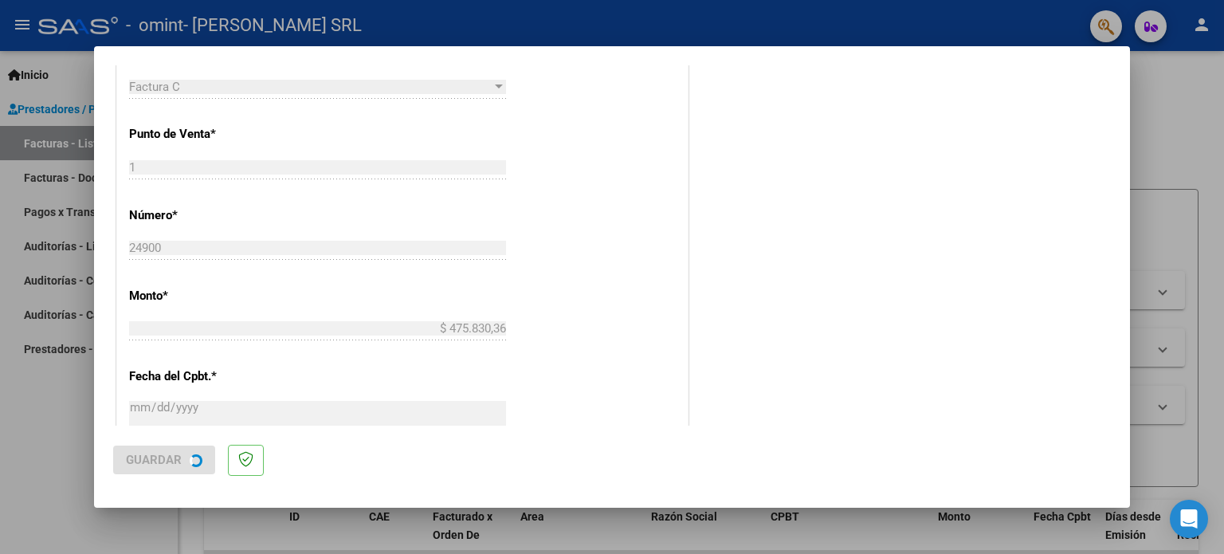
scroll to position [0, 0]
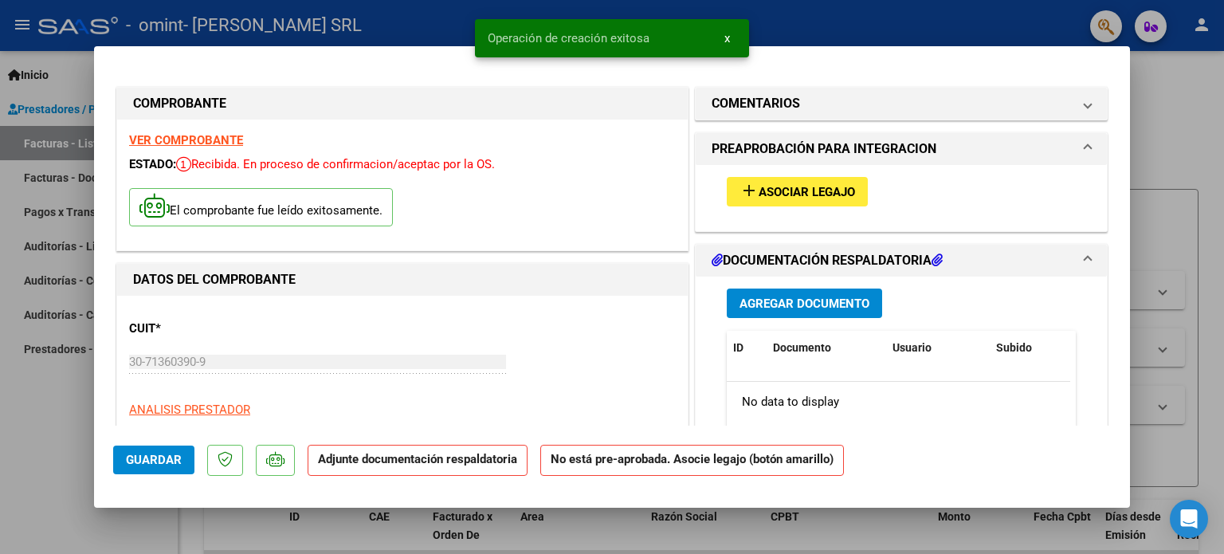
click at [782, 196] on span "Asociar Legajo" at bounding box center [806, 192] width 96 height 14
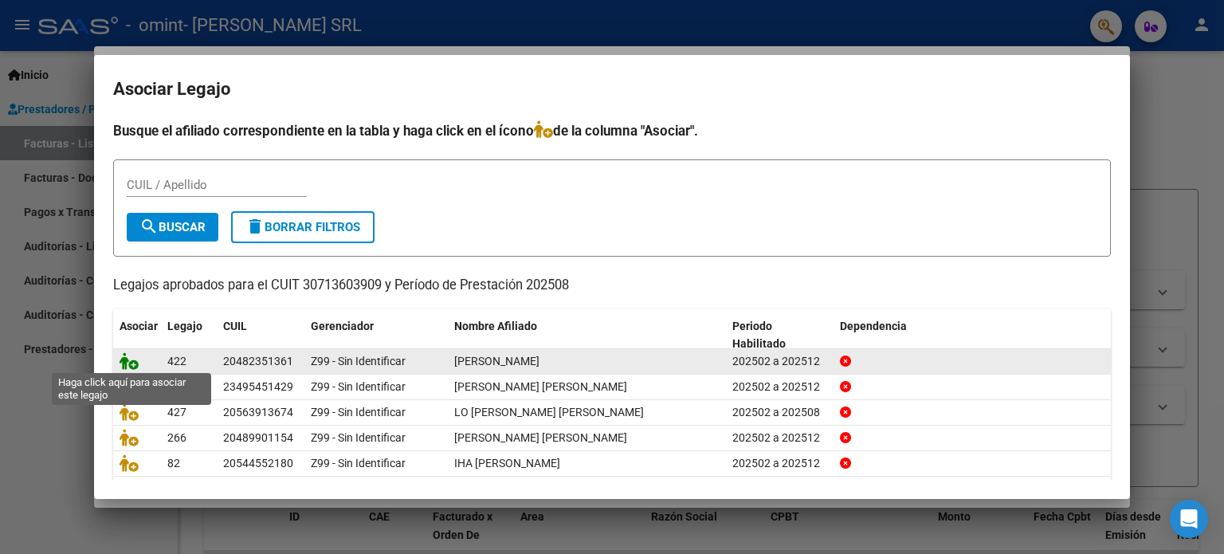
click at [127, 356] on icon at bounding box center [128, 361] width 19 height 18
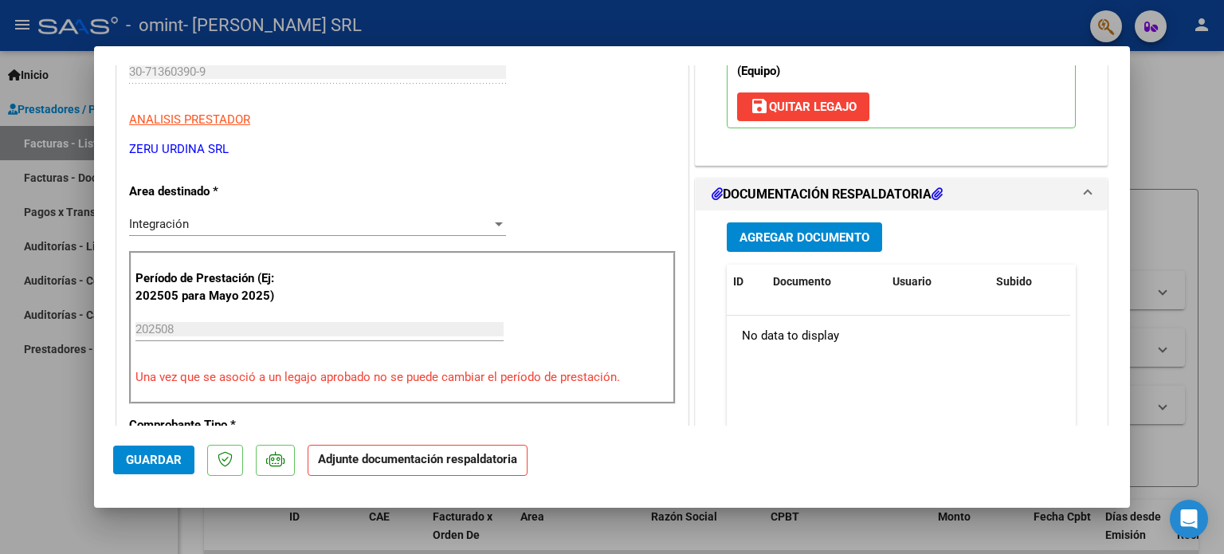
scroll to position [319, 0]
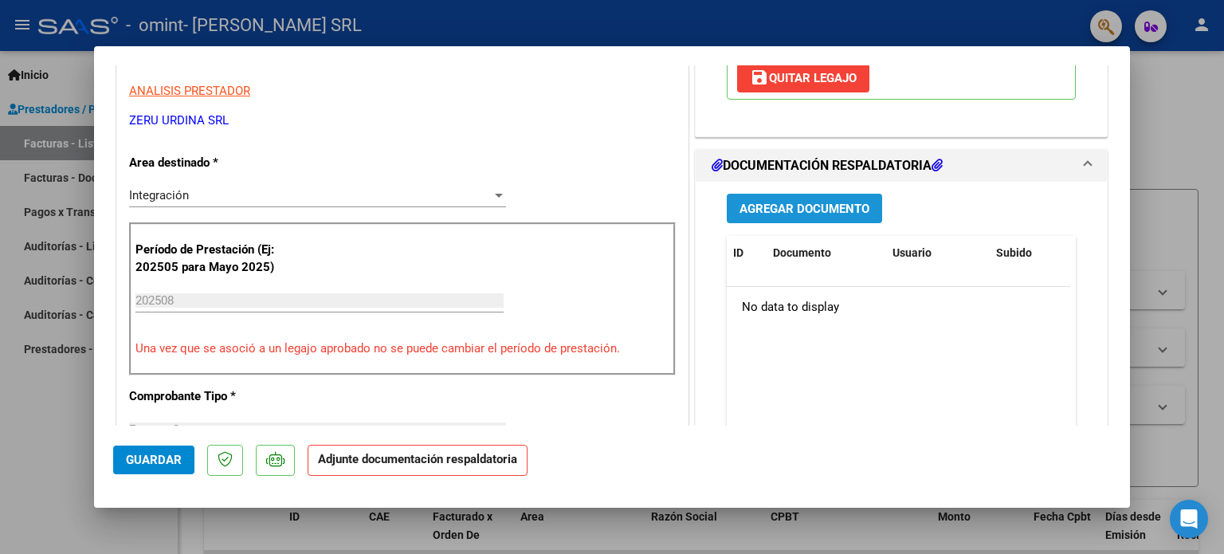
click at [780, 206] on span "Agregar Documento" at bounding box center [804, 209] width 130 height 14
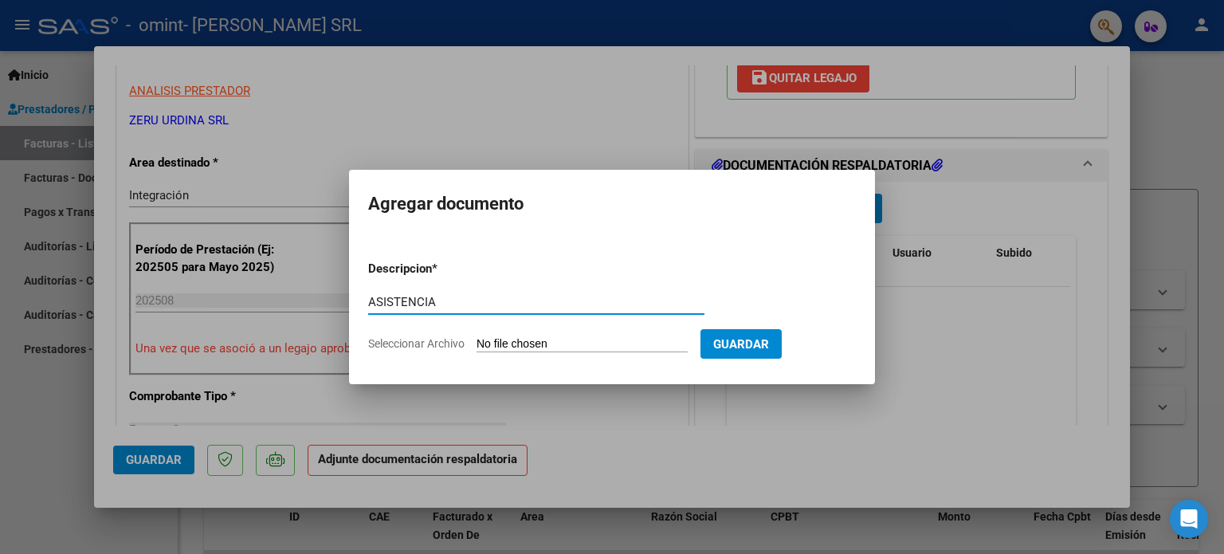
type input "ASISTENCIA"
click at [476, 337] on input "Seleccionar Archivo" at bounding box center [581, 344] width 211 height 15
type input "C:\fakepath\[PERSON_NAME] - PA AGO.pdf"
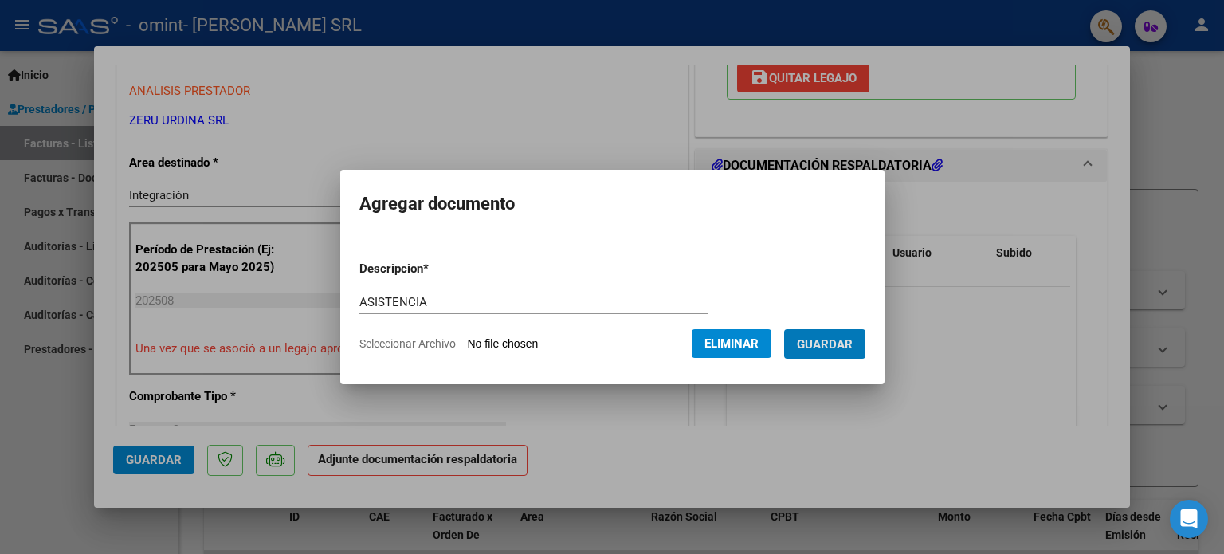
click at [784, 329] on button "Guardar" at bounding box center [824, 343] width 81 height 29
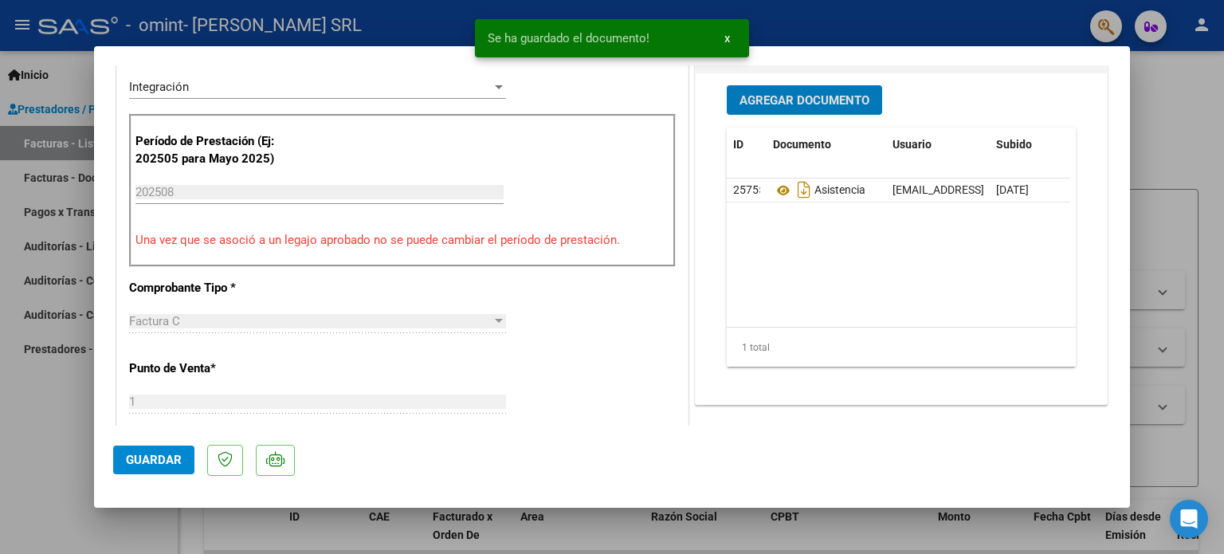
scroll to position [478, 0]
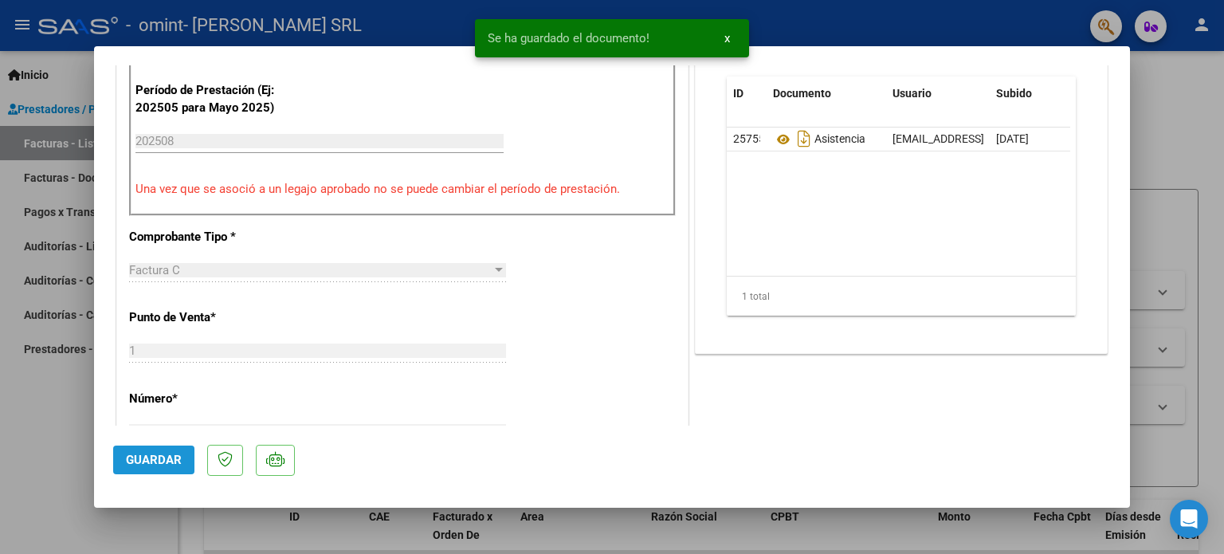
click at [160, 461] on span "Guardar" at bounding box center [154, 459] width 56 height 14
click at [40, 426] on div at bounding box center [612, 277] width 1224 height 554
type input "$ 0,00"
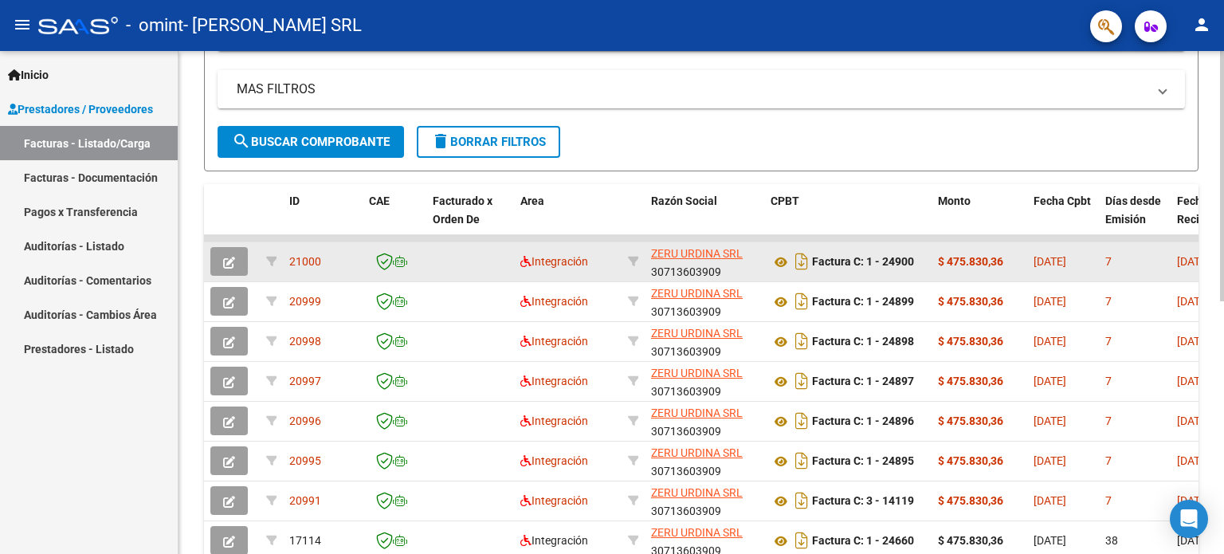
scroll to position [319, 0]
